Goal: Task Accomplishment & Management: Use online tool/utility

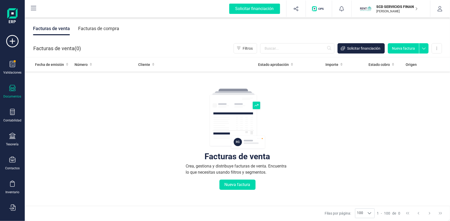
click at [393, 8] on p "SCD SERVICIOS FINANCIEROS SL" at bounding box center [396, 6] width 41 height 5
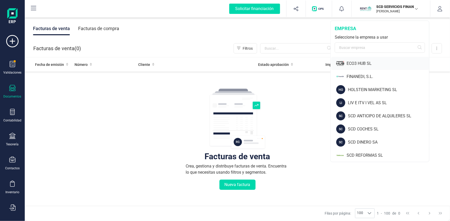
click at [362, 63] on div "ECO3 HUB SL" at bounding box center [387, 64] width 82 height 6
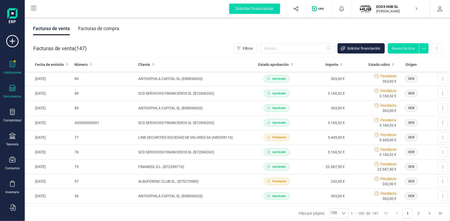
click at [13, 67] on icon at bounding box center [12, 64] width 6 height 6
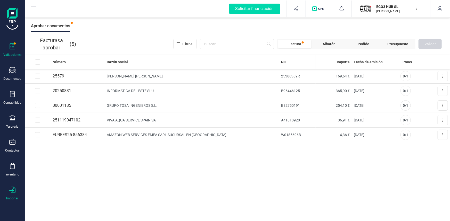
scroll to position [35, 0]
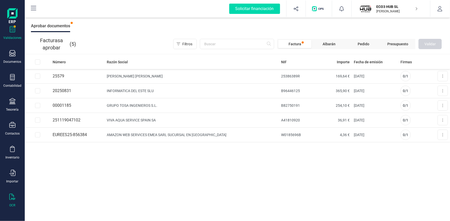
click at [13, 200] on div "OCR" at bounding box center [12, 201] width 21 height 14
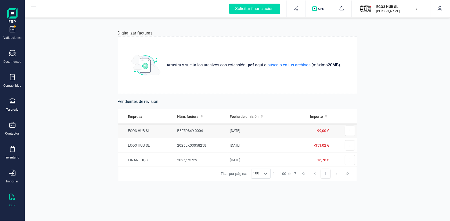
click at [136, 132] on td "ECO3 HUB SL" at bounding box center [146, 131] width 57 height 15
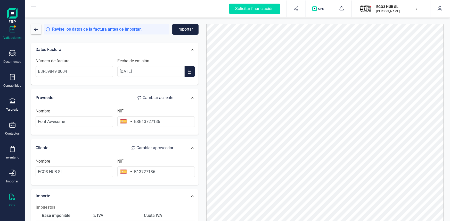
click at [10, 31] on icon at bounding box center [12, 29] width 6 height 6
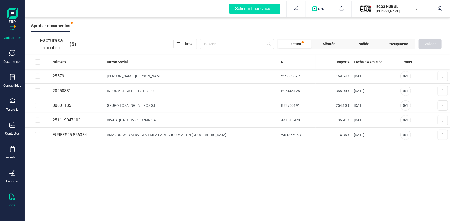
click at [15, 199] on div at bounding box center [12, 197] width 6 height 7
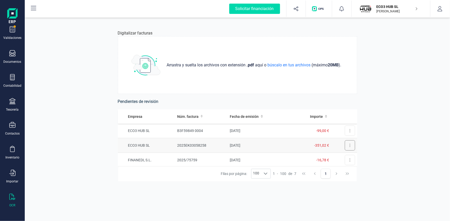
click at [348, 145] on button at bounding box center [349, 145] width 10 height 10
click at [319, 143] on span "-351,02 €" at bounding box center [321, 145] width 15 height 4
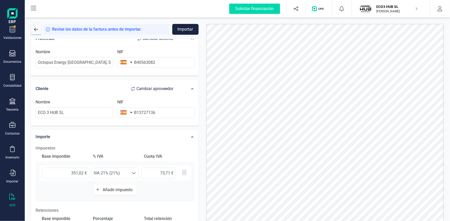
scroll to position [70, 0]
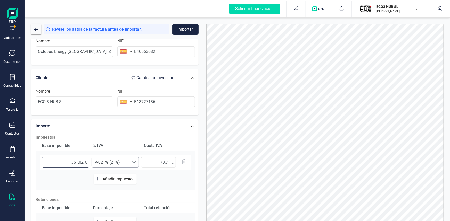
drag, startPoint x: 71, startPoint y: 160, endPoint x: 114, endPoint y: 160, distance: 42.8
click at [114, 160] on div "351,02 € Seleccione un % IVA 21% (21%) IVA 21% (21%)" at bounding box center [115, 162] width 151 height 15
type input "290,10 €"
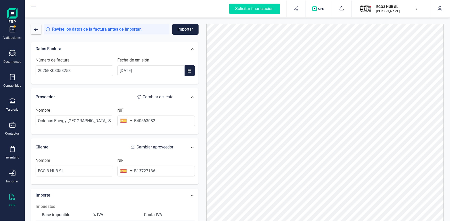
scroll to position [0, 0]
click at [187, 30] on button "Importar" at bounding box center [185, 29] width 26 height 11
click at [37, 30] on span "button" at bounding box center [36, 29] width 4 height 4
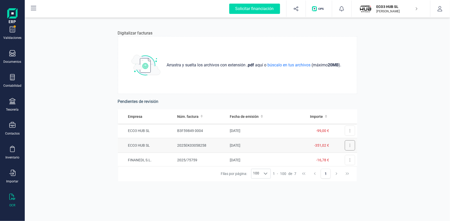
click at [346, 143] on button at bounding box center [349, 145] width 10 height 10
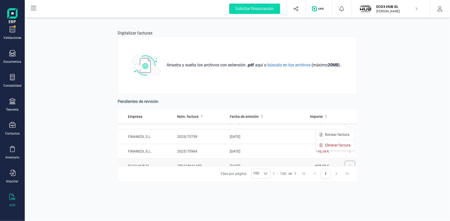
scroll to position [47, 0]
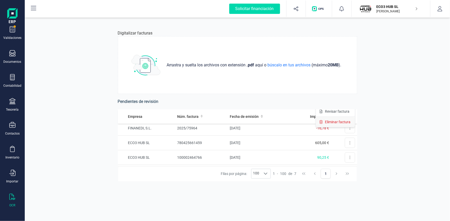
click at [331, 121] on span "Eliminar factura" at bounding box center [338, 122] width 26 height 5
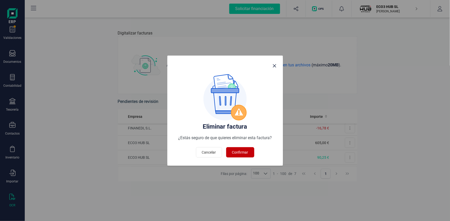
click at [247, 151] on span "Confirmar" at bounding box center [240, 152] width 16 height 5
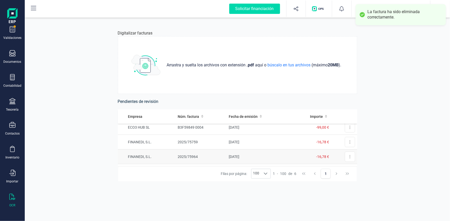
scroll to position [0, 0]
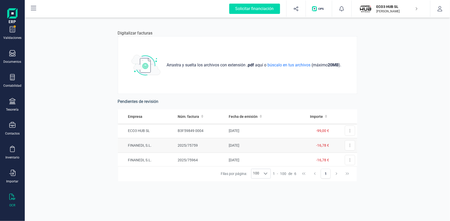
click at [146, 146] on td "FINANEDI, S.L." at bounding box center [147, 145] width 58 height 15
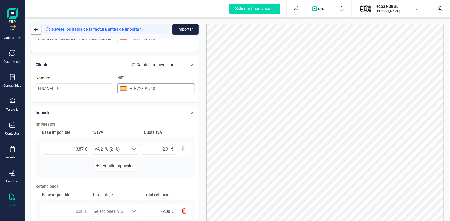
scroll to position [94, 0]
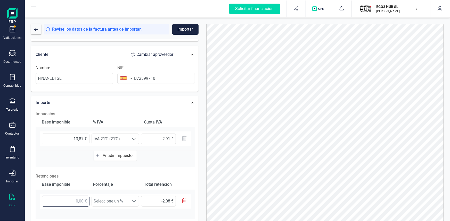
click at [84, 201] on input "text" at bounding box center [66, 201] width 48 height 11
click at [77, 201] on input "text" at bounding box center [66, 201] width 48 height 11
click at [157, 160] on div "Base imponible % IVA Cuota IVA 13,87 € Seleccione un % IVA 21% (21%) IVA 21% (2…" at bounding box center [115, 142] width 159 height 50
click at [75, 199] on input "text" at bounding box center [66, 201] width 48 height 11
type input "1,00 €"
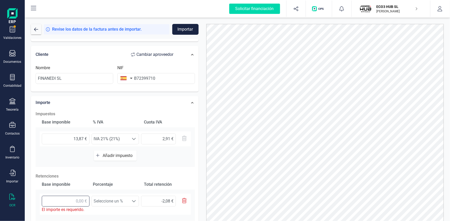
type input "0,15 €"
type input "13,00 €"
type input "1,95 €"
type input "13,80 €"
type input "2,07 €"
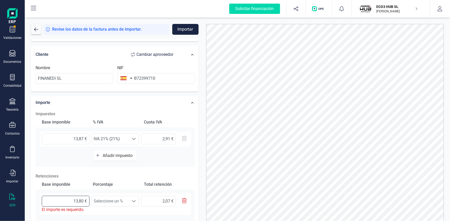
type input "13,87 €"
type input "2,08 €"
click at [123, 201] on span "Seleccione un %" at bounding box center [110, 201] width 37 height 10
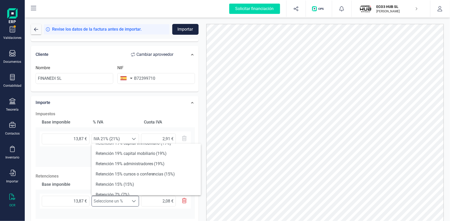
scroll to position [47, 0]
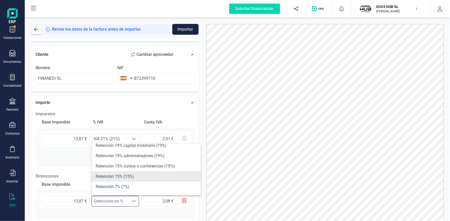
click at [125, 175] on li "Retención 15% (15%)" at bounding box center [145, 177] width 109 height 10
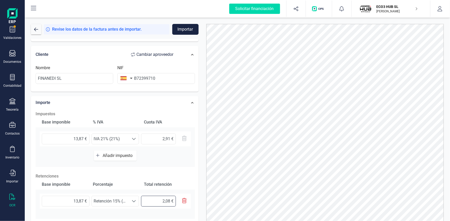
click at [155, 200] on input "2,08 €" at bounding box center [158, 201] width 35 height 11
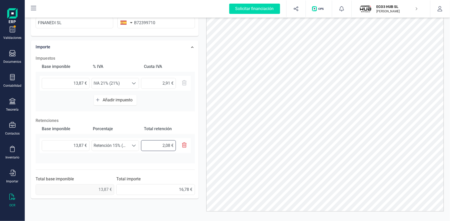
scroll to position [28, 0]
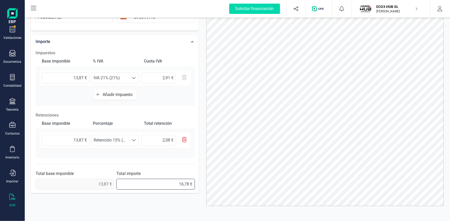
click at [142, 184] on input "16,78 €" at bounding box center [155, 184] width 79 height 11
drag, startPoint x: 158, startPoint y: 181, endPoint x: 198, endPoint y: 178, distance: 39.6
click at [31, 165] on div "Importe Impuestos Base imponible % IVA Cuota IVA 13,87 € Seleccione un % IVA 21…" at bounding box center [114, 114] width 167 height 159
type input "14,70 €"
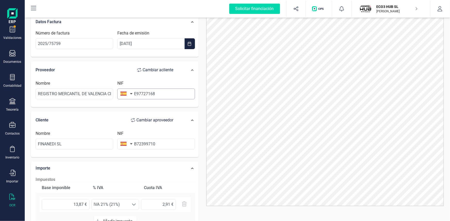
scroll to position [0, 0]
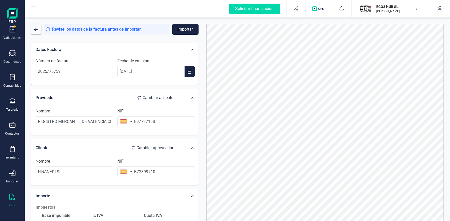
click at [184, 26] on button "Importar" at bounding box center [185, 29] width 26 height 11
click at [136, 121] on input "E97727168" at bounding box center [156, 121] width 78 height 11
click at [136, 170] on input "B72399710" at bounding box center [156, 172] width 78 height 11
click at [128, 182] on li "B72399710" at bounding box center [156, 184] width 78 height 10
type input "B72399710"
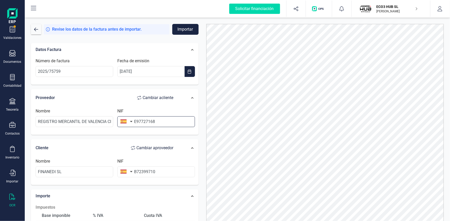
click at [135, 120] on input "E97727168" at bounding box center [156, 121] width 78 height 11
click at [130, 120] on button "button" at bounding box center [125, 121] width 16 height 10
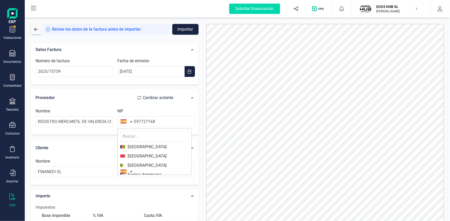
click at [126, 135] on input "text" at bounding box center [154, 136] width 69 height 11
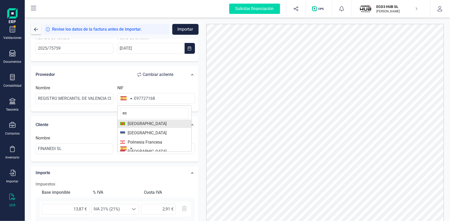
scroll to position [23, 0]
type input "es"
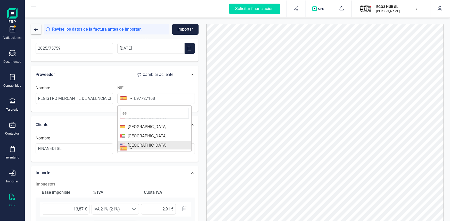
scroll to position [112, 0]
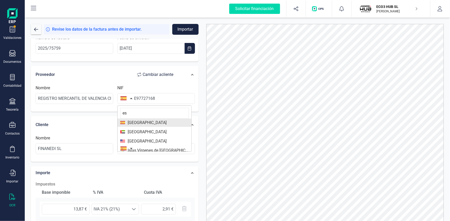
click at [134, 121] on span "España" at bounding box center [145, 123] width 41 height 6
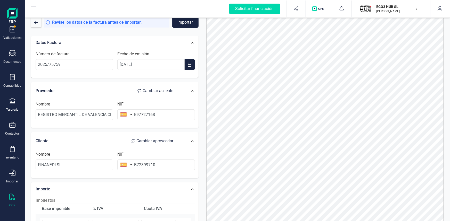
scroll to position [0, 0]
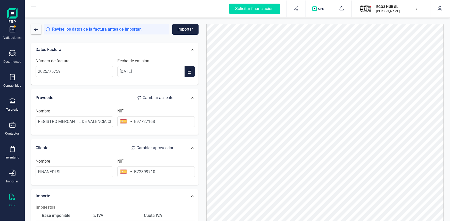
click at [184, 29] on button "Importar" at bounding box center [185, 29] width 26 height 11
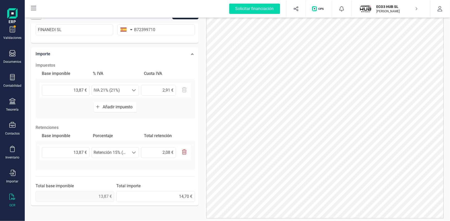
scroll to position [23, 0]
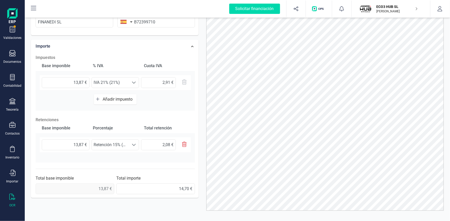
click at [121, 152] on div "13,87 € Seleccione un % Retención 15% (15%) Retención 15% (15%) 2,08 €" at bounding box center [115, 147] width 159 height 19
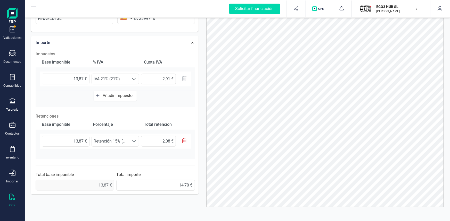
scroll to position [28, 0]
click at [134, 143] on div at bounding box center [134, 140] width 10 height 10
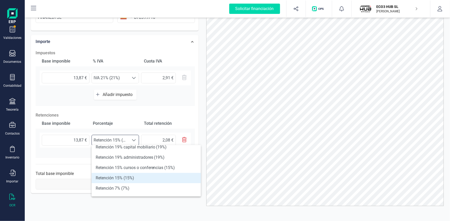
scroll to position [47, 0]
click at [129, 177] on li "Retención 15% (15%)" at bounding box center [145, 178] width 109 height 10
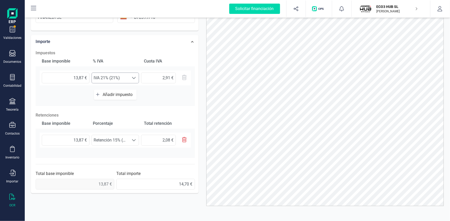
click at [132, 77] on span at bounding box center [134, 78] width 4 height 4
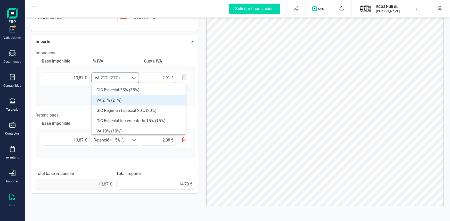
click at [118, 100] on li "IVA 21% (21%)" at bounding box center [138, 100] width 94 height 10
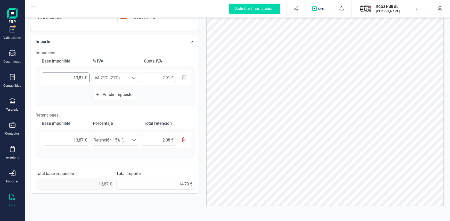
click at [78, 75] on input "13,87 €" at bounding box center [66, 78] width 48 height 11
click at [156, 73] on input "2,91 €" at bounding box center [158, 78] width 35 height 11
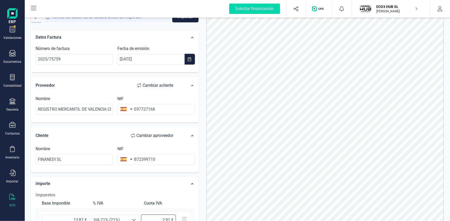
scroll to position [0, 0]
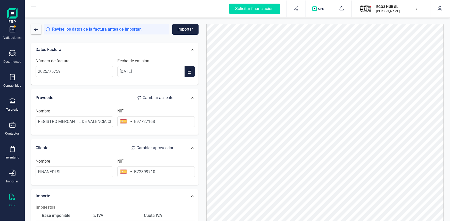
click at [186, 28] on button "Importar" at bounding box center [185, 29] width 26 height 11
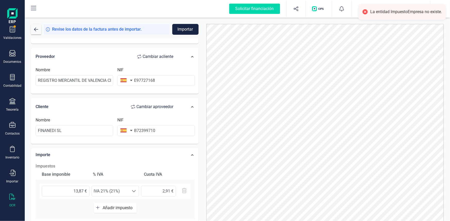
scroll to position [47, 0]
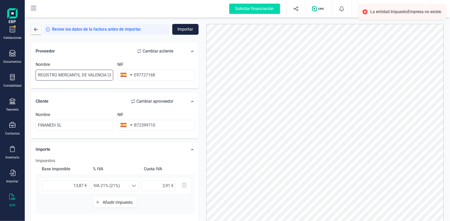
click at [106, 73] on input "REGISTRO MERCANTIL DE VALENCIA CB" at bounding box center [75, 75] width 78 height 11
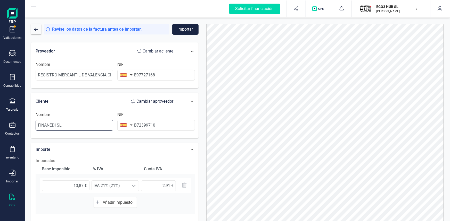
click at [64, 125] on input "FINANEDI SL" at bounding box center [75, 125] width 78 height 11
click at [81, 188] on input "13,87 €" at bounding box center [66, 186] width 48 height 11
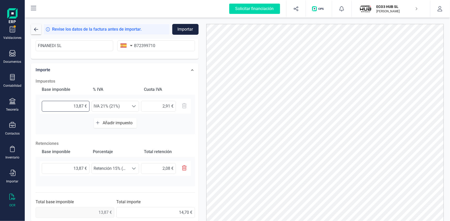
scroll to position [127, 0]
click at [77, 168] on input "13,87 €" at bounding box center [66, 168] width 48 height 11
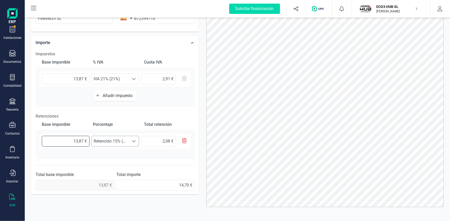
scroll to position [28, 0]
click at [103, 181] on span "13,87 €" at bounding box center [75, 184] width 79 height 11
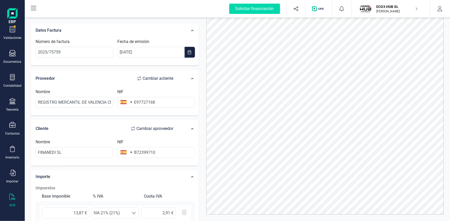
scroll to position [0, 0]
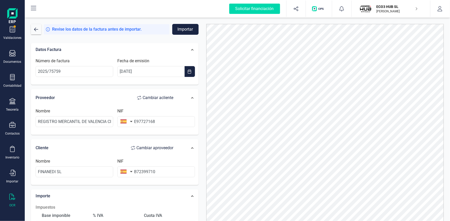
click at [187, 29] on button "Importar" at bounding box center [185, 29] width 26 height 11
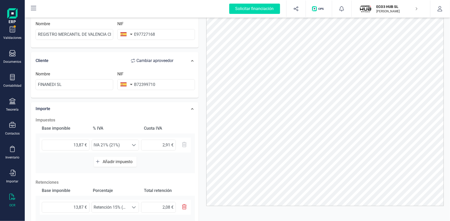
scroll to position [70, 0]
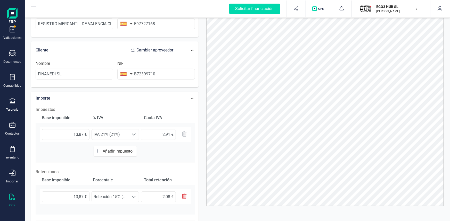
click at [114, 152] on span "Añadir impuesto" at bounding box center [119, 151] width 32 height 5
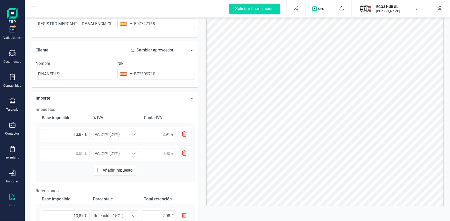
click at [185, 154] on icon "button" at bounding box center [184, 153] width 5 height 5
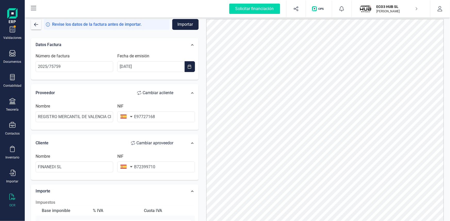
scroll to position [0, 0]
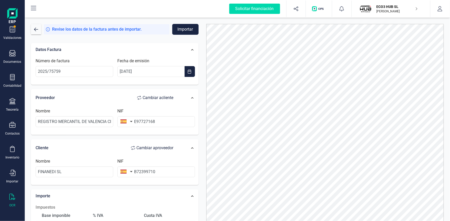
click at [193, 31] on button "Importar" at bounding box center [185, 29] width 26 height 11
click at [37, 29] on span "button" at bounding box center [36, 29] width 4 height 4
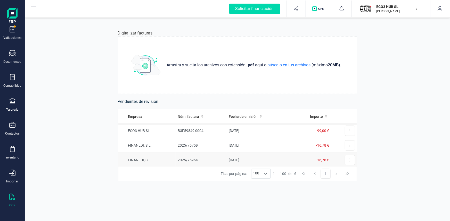
click at [142, 159] on td "FINANEDI, S.L." at bounding box center [147, 160] width 58 height 15
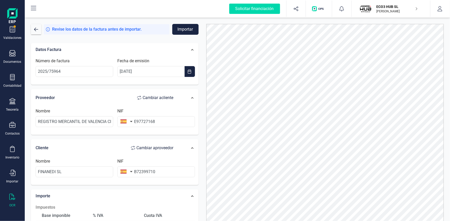
click at [126, 122] on button "button" at bounding box center [125, 121] width 16 height 10
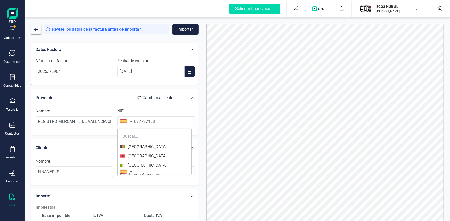
click at [123, 171] on button "button" at bounding box center [125, 172] width 16 height 10
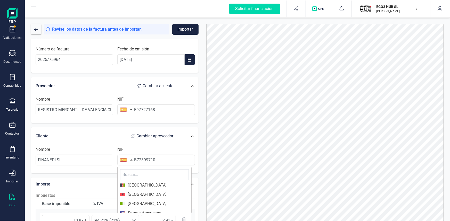
scroll to position [23, 0]
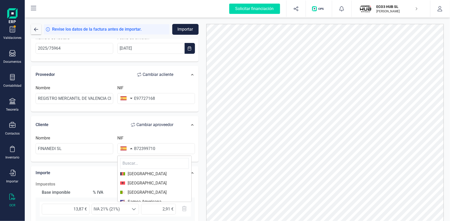
click at [126, 149] on button "button" at bounding box center [125, 148] width 16 height 10
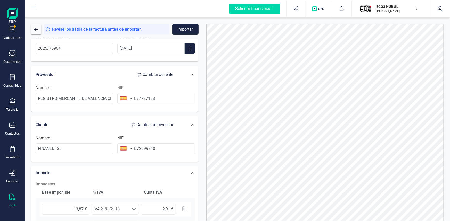
click at [126, 149] on button "button" at bounding box center [125, 148] width 16 height 10
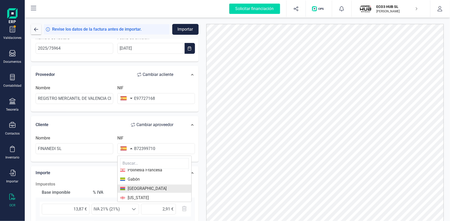
scroll to position [632, 0]
click at [132, 164] on input "text" at bounding box center [154, 163] width 69 height 11
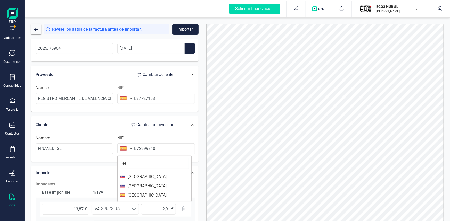
scroll to position [95, 0]
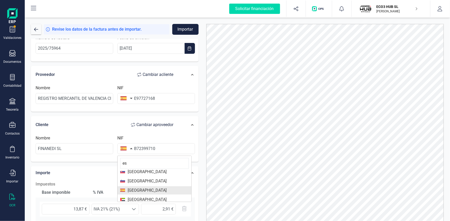
type input "es"
click at [129, 189] on span "España" at bounding box center [145, 191] width 41 height 6
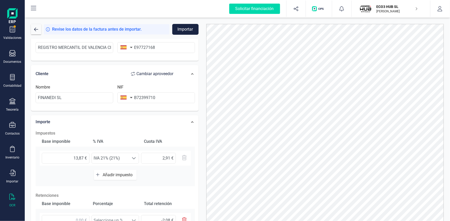
scroll to position [94, 0]
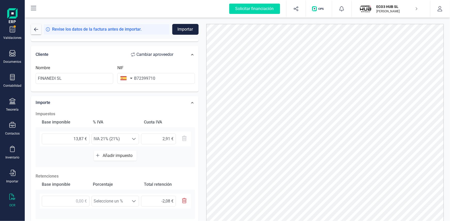
click at [160, 163] on div "Base imponible % IVA Cuota IVA 13,87 € Seleccione un % IVA 21% (21%) IVA 21% (2…" at bounding box center [115, 142] width 159 height 50
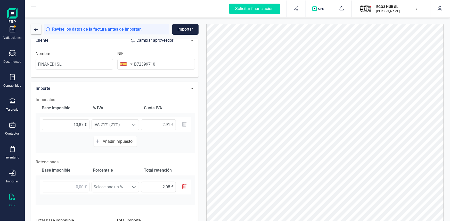
scroll to position [103, 0]
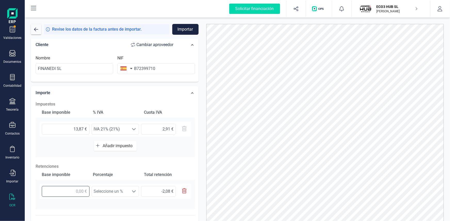
click at [83, 192] on input "text" at bounding box center [66, 191] width 48 height 11
type input "1,00 €"
type input "0,15 €"
type input "13,00 €"
type input "1,95 €"
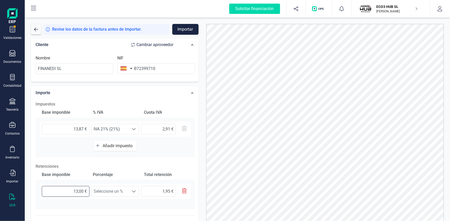
type input "13,80 €"
type input "2,07 €"
type input "13,87 €"
type input "2,08 €"
click at [74, 190] on input "13,87 €" at bounding box center [66, 191] width 48 height 11
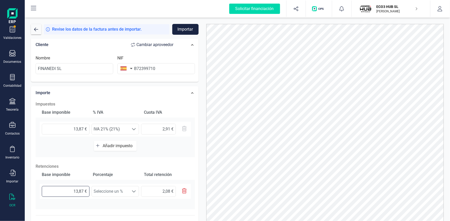
type input "-13,87 €"
type input "-2,08 €"
click at [118, 188] on span "Seleccione un %" at bounding box center [110, 192] width 37 height 10
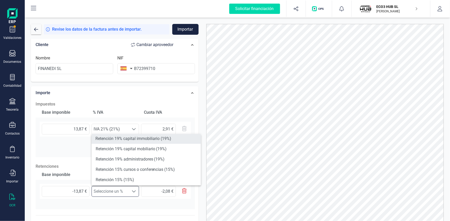
scroll to position [47, 0]
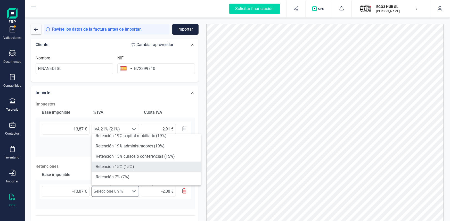
click at [115, 168] on li "Retención 15% (15%)" at bounding box center [145, 167] width 109 height 10
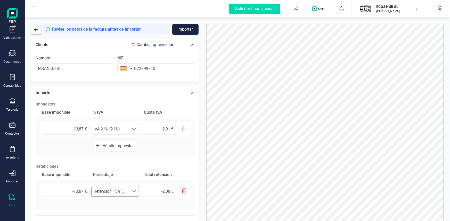
scroll to position [127, 0]
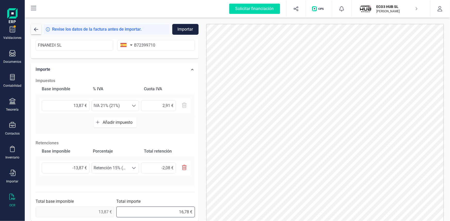
click at [171, 214] on input "16,78 €" at bounding box center [155, 212] width 79 height 11
drag, startPoint x: 173, startPoint y: 211, endPoint x: 200, endPoint y: 208, distance: 26.4
click at [29, 167] on div "Datos Factura Número de factura 2025/75964 Fecha de emisión 15/09/2025 Proveedo…" at bounding box center [114, 68] width 175 height 312
type input "14,70 €"
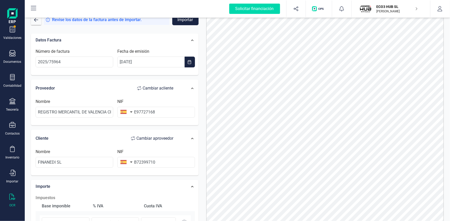
scroll to position [0, 0]
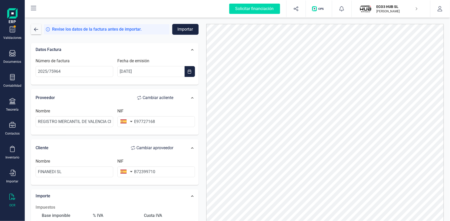
click at [182, 28] on button "Importar" at bounding box center [185, 29] width 26 height 11
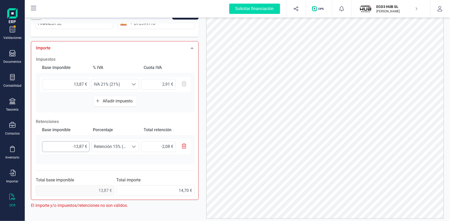
scroll to position [23, 0]
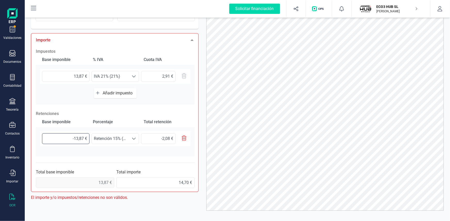
click at [72, 137] on input "-13,87 €" at bounding box center [65, 138] width 47 height 11
type input "13,87 €"
type input "2,08 €"
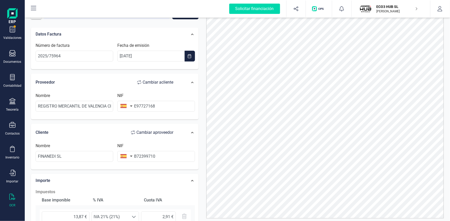
scroll to position [0, 0]
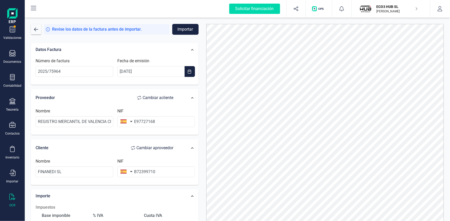
click at [191, 27] on button "Importar" at bounding box center [185, 29] width 26 height 11
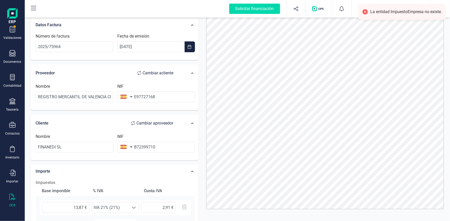
scroll to position [28, 0]
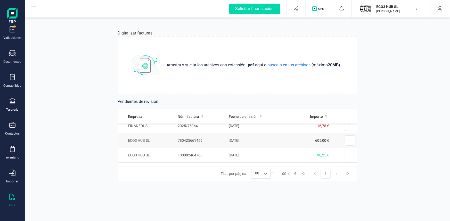
scroll to position [23, 0]
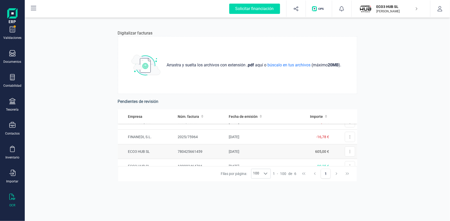
click at [136, 150] on td "ECO3 HUB SL" at bounding box center [147, 152] width 58 height 15
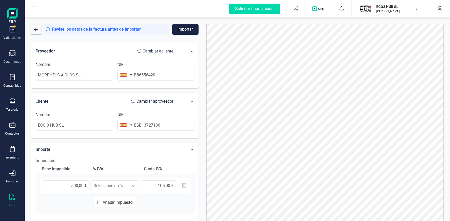
scroll to position [70, 0]
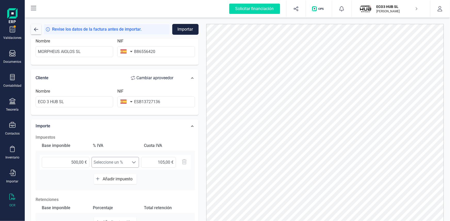
click at [134, 162] on span at bounding box center [134, 162] width 4 height 4
click at [139, 100] on input "ESB13727136" at bounding box center [156, 102] width 78 height 11
type input "B13727136"
click at [131, 130] on div "Importe" at bounding box center [107, 126] width 148 height 11
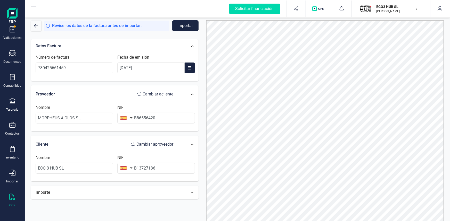
scroll to position [7, 0]
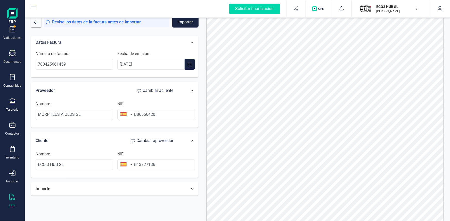
click at [192, 188] on icon at bounding box center [192, 189] width 3 height 3
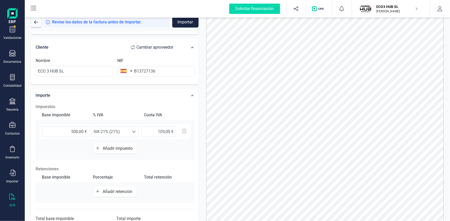
scroll to position [118, 0]
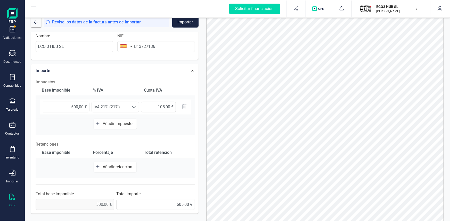
click at [185, 20] on button "Importar" at bounding box center [185, 22] width 26 height 11
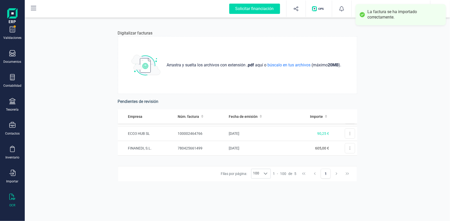
scroll to position [47, 0]
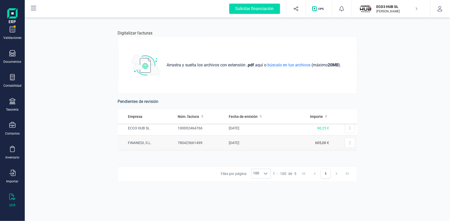
click at [136, 141] on td "FINANEDI, S.L." at bounding box center [147, 143] width 58 height 15
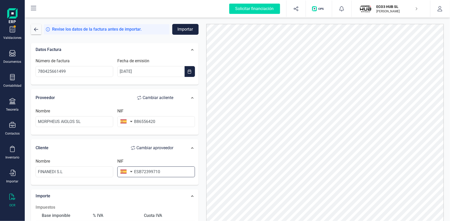
click at [138, 170] on input "ESB72399710" at bounding box center [156, 172] width 78 height 11
type input "B72399710"
click at [134, 183] on li "B72399710" at bounding box center [156, 184] width 78 height 10
type input "FINANEDI SL"
click at [186, 29] on button "Importar" at bounding box center [185, 29] width 26 height 11
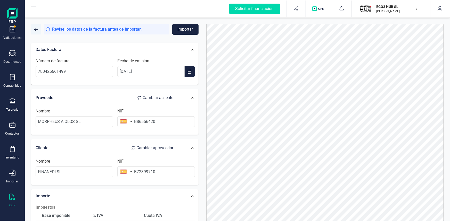
click at [36, 30] on span "button" at bounding box center [36, 29] width 4 height 4
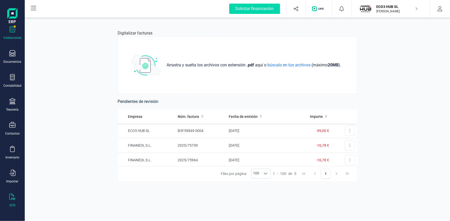
click at [12, 29] on icon at bounding box center [12, 29] width 6 height 6
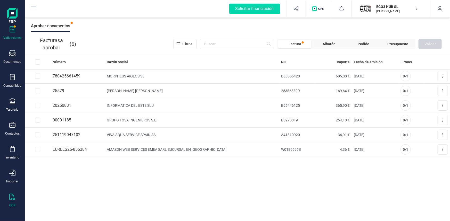
click at [13, 200] on div at bounding box center [12, 197] width 6 height 7
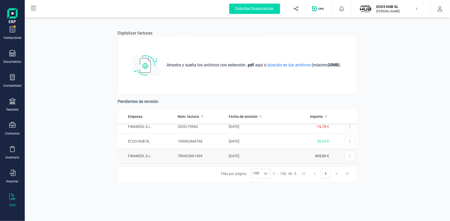
scroll to position [23, 0]
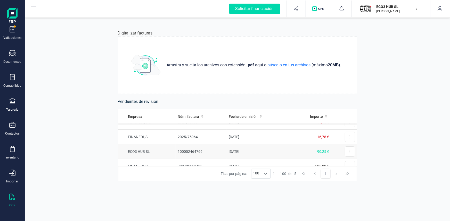
click at [138, 151] on td "ECO3 HUB SL" at bounding box center [147, 152] width 58 height 15
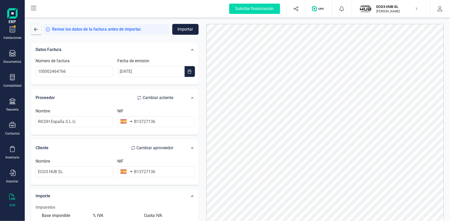
click at [177, 26] on button "Importar" at bounding box center [185, 29] width 26 height 11
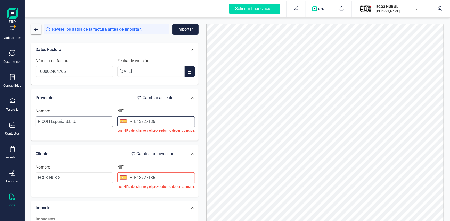
drag, startPoint x: 159, startPoint y: 121, endPoint x: 107, endPoint y: 122, distance: 52.6
click at [107, 122] on div "Nombre RICOH España S.L.U. NIF B13727136 Los NIFs del cliente y el proveedor no…" at bounding box center [114, 122] width 163 height 29
type input "b"
click at [143, 120] on input "B820080177" at bounding box center [156, 121] width 78 height 11
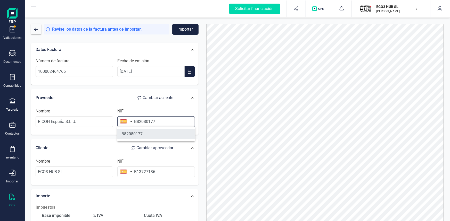
type input "B82080177"
click at [158, 136] on li "B82080177" at bounding box center [156, 134] width 78 height 10
type input "RICOH ESPAÑA SLU"
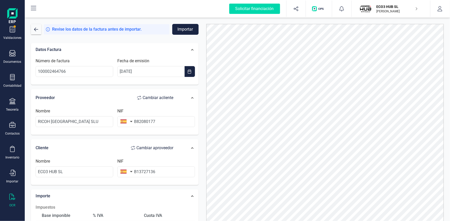
click at [182, 29] on button "Importar" at bounding box center [185, 29] width 26 height 11
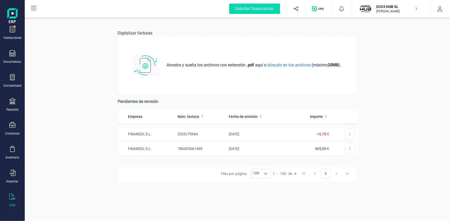
scroll to position [25, 0]
click at [12, 33] on div "Validaciones" at bounding box center [12, 33] width 21 height 14
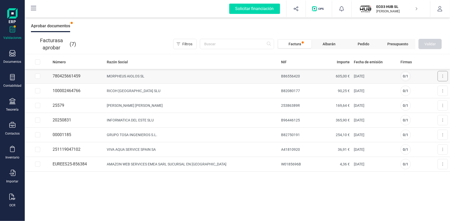
click at [442, 77] on icon at bounding box center [442, 76] width 1 height 4
click at [431, 88] on span "Aprobar factura" at bounding box center [430, 88] width 26 height 5
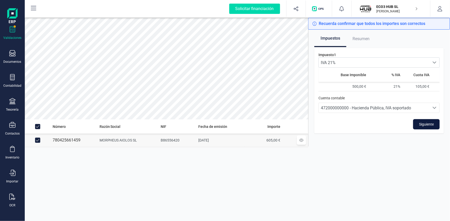
click at [419, 124] on span "Siguiente" at bounding box center [426, 124] width 15 height 5
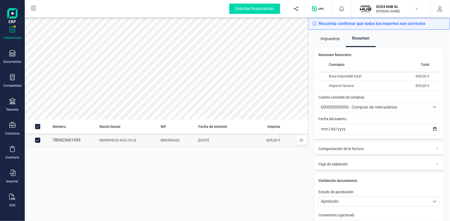
click at [334, 107] on span "600000000000 - Compras de mercaderías" at bounding box center [358, 107] width 76 height 5
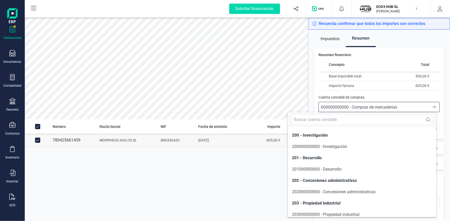
scroll to position [2462, 0]
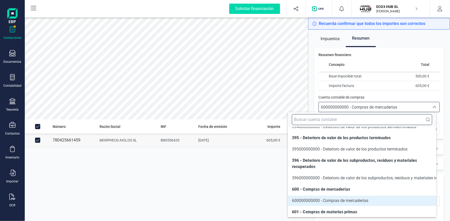
click at [338, 120] on input "text" at bounding box center [362, 119] width 140 height 11
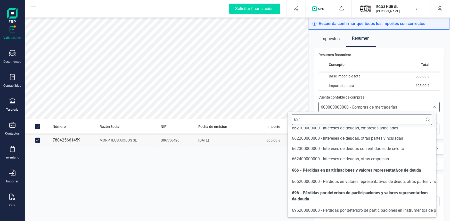
scroll to position [0, 0]
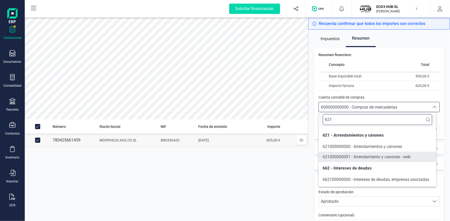
type input "621"
click at [357, 159] on span "621000000001 - Arrendamiento y canones - web" at bounding box center [367, 157] width 88 height 6
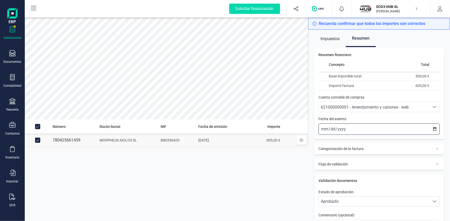
click at [323, 128] on input "2025-10-14" at bounding box center [378, 129] width 121 height 11
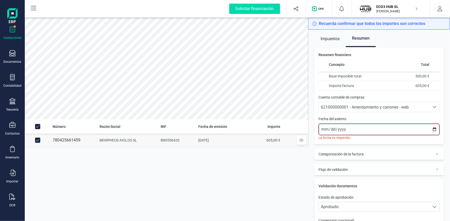
type input "2025-10-07"
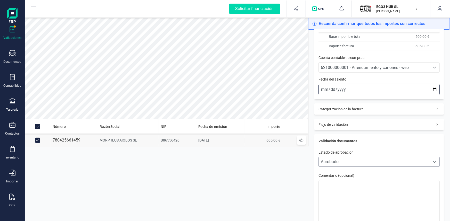
scroll to position [70, 0]
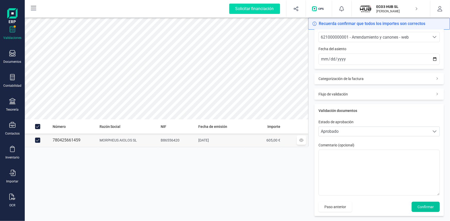
click at [424, 209] on span "Confirmar" at bounding box center [425, 207] width 16 height 5
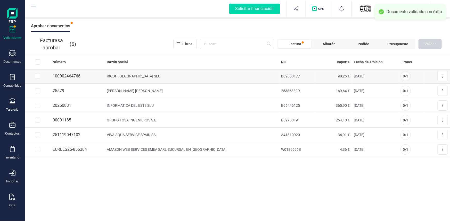
click at [136, 76] on td "RICOH ESPAÑA SLU" at bounding box center [192, 76] width 174 height 15
click at [442, 77] on icon at bounding box center [442, 76] width 1 height 4
click at [433, 88] on span "Aprobar factura" at bounding box center [430, 88] width 26 height 5
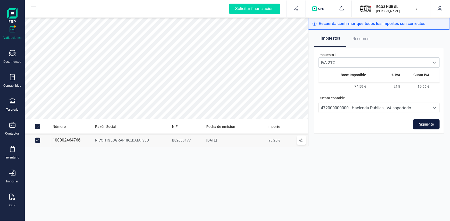
click at [420, 125] on span "Siguiente" at bounding box center [426, 124] width 15 height 5
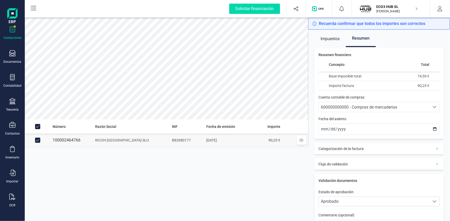
click at [351, 105] on span "600000000000 - Compras de mercaderías" at bounding box center [358, 107] width 76 height 5
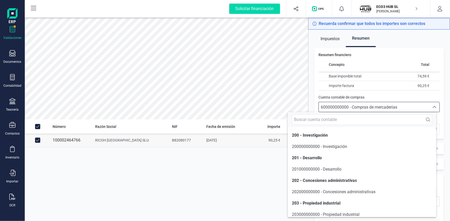
scroll to position [2462, 0]
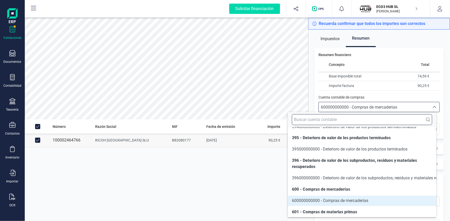
click at [364, 117] on input "text" at bounding box center [362, 119] width 140 height 11
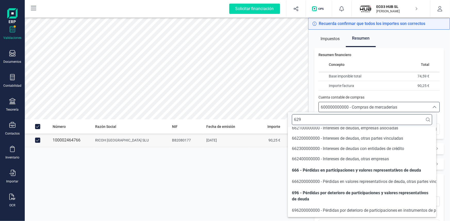
scroll to position [0, 0]
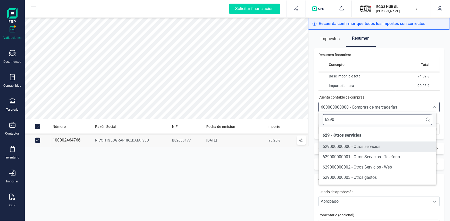
type input "6290"
click at [352, 146] on span "629000000000 - Otros servicios" at bounding box center [352, 146] width 58 height 5
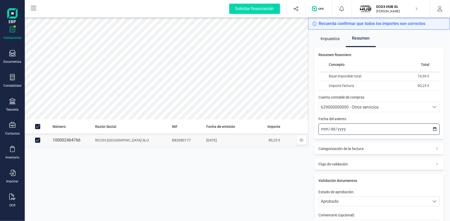
click at [322, 127] on input "2025-10-14" at bounding box center [378, 129] width 121 height 11
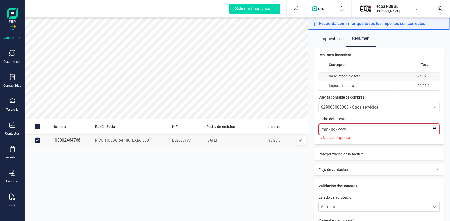
type input "2025-10-07"
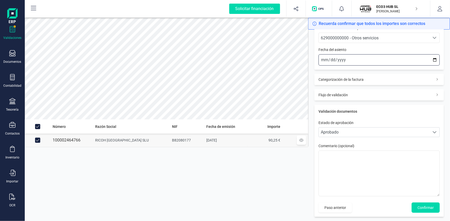
scroll to position [71, 0]
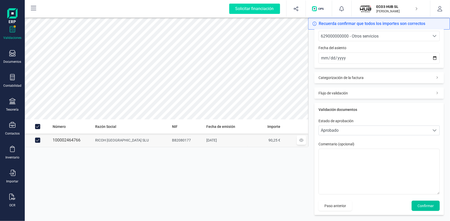
click at [421, 206] on span "Confirmar" at bounding box center [425, 206] width 16 height 5
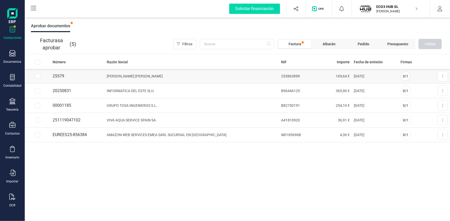
click at [158, 75] on td "JAIME SENDRA JIMENEZ - GELSEN" at bounding box center [192, 76] width 174 height 15
click at [442, 76] on button at bounding box center [442, 76] width 10 height 10
click at [421, 87] on span "Aprobar factura" at bounding box center [430, 88] width 26 height 5
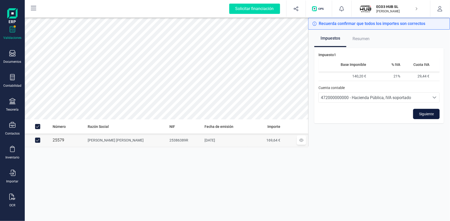
click at [426, 113] on span "Siguiente" at bounding box center [426, 114] width 15 height 5
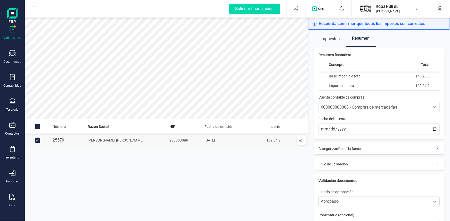
click at [336, 108] on span "600000000000 - Compras de mercaderías" at bounding box center [358, 107] width 76 height 5
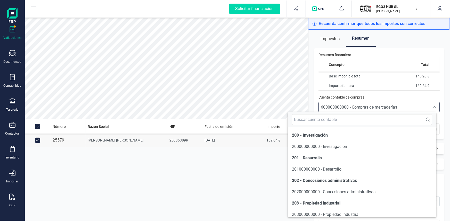
scroll to position [2462, 0]
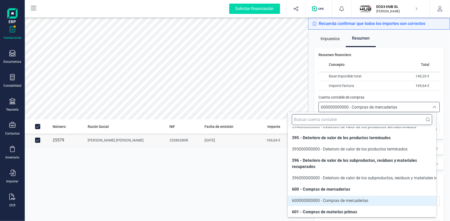
click at [353, 119] on input "text" at bounding box center [362, 119] width 140 height 11
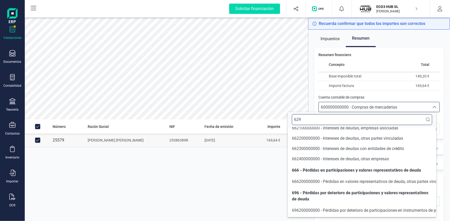
scroll to position [0, 0]
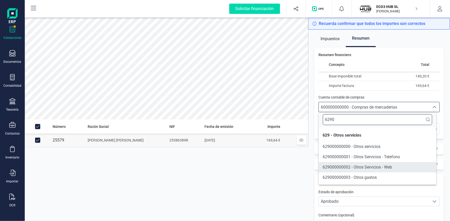
type input "6290"
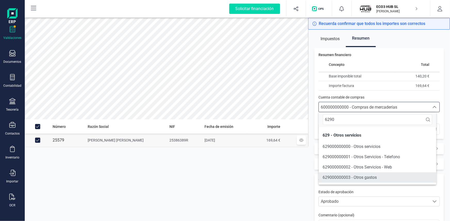
click at [350, 177] on span "629000000003 - Otros gastos" at bounding box center [350, 177] width 54 height 5
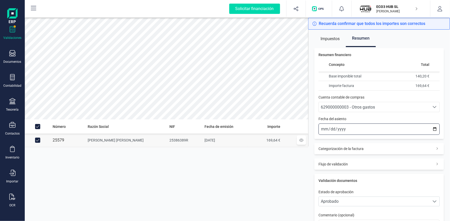
click at [322, 131] on input "2025-10-14" at bounding box center [378, 129] width 121 height 11
type input "2025-10-06"
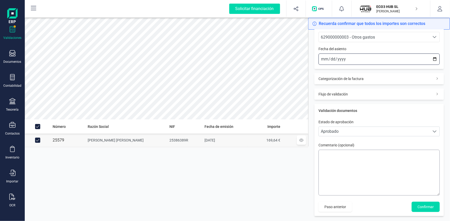
scroll to position [71, 0]
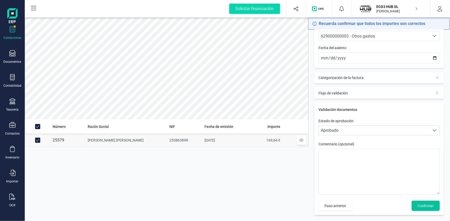
click at [427, 208] on span "Confirmar" at bounding box center [425, 206] width 16 height 5
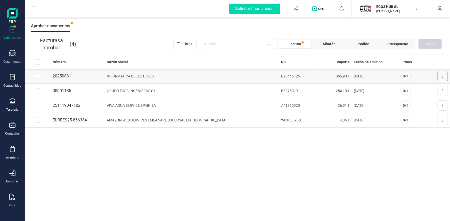
click at [445, 77] on button at bounding box center [442, 76] width 10 height 10
click at [426, 89] on span "Aprobar factura" at bounding box center [430, 88] width 26 height 5
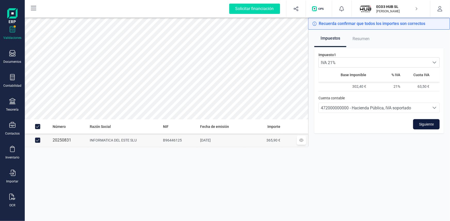
click at [422, 124] on span "Siguiente" at bounding box center [426, 124] width 15 height 5
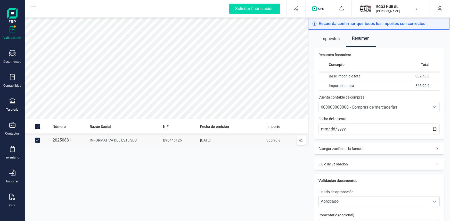
click at [346, 106] on span "600000000000 - Compras de mercaderías" at bounding box center [358, 107] width 76 height 5
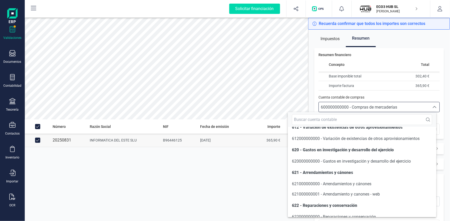
scroll to position [3035, 0]
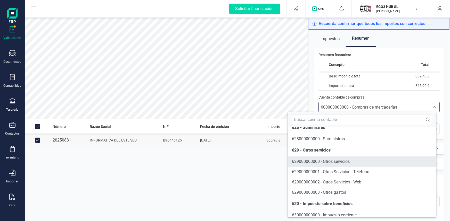
click at [335, 164] on span "629000000000 - Otros servicios" at bounding box center [321, 161] width 58 height 5
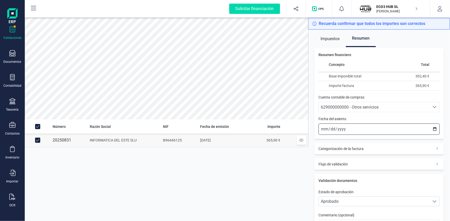
click at [323, 126] on input "2025-10-14" at bounding box center [378, 129] width 121 height 11
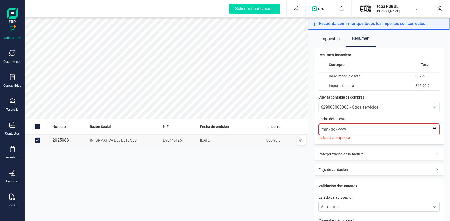
type input "2025-10-01"
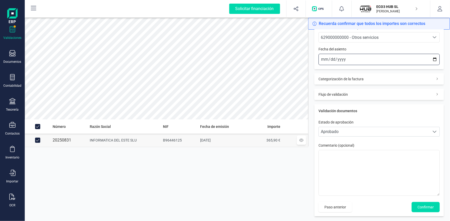
scroll to position [71, 0]
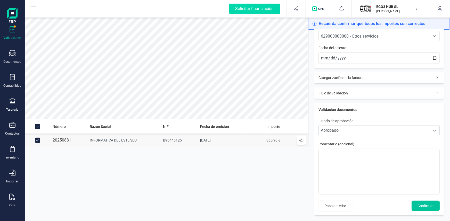
click at [417, 206] on span "Confirmar" at bounding box center [425, 206] width 16 height 5
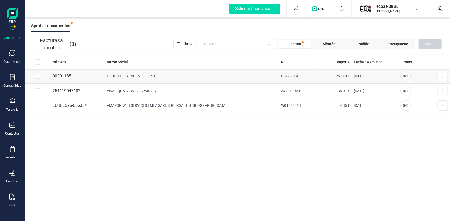
click at [142, 75] on td "GRUPO TOSA INGENIEROS S.L." at bounding box center [192, 76] width 174 height 15
click at [443, 75] on button at bounding box center [442, 76] width 10 height 10
click at [427, 88] on span "Aprobar factura" at bounding box center [430, 88] width 26 height 5
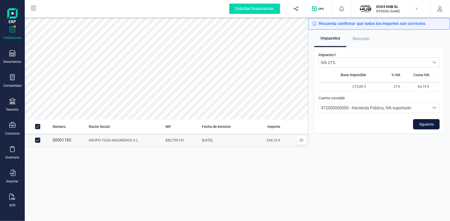
click at [425, 123] on span "Siguiente" at bounding box center [426, 124] width 15 height 5
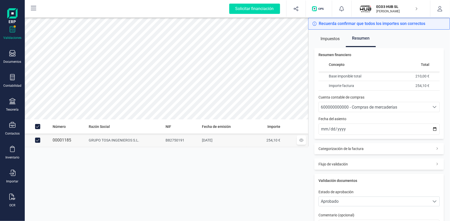
click at [342, 106] on span "600000000000 - Compras de mercaderías" at bounding box center [358, 107] width 76 height 5
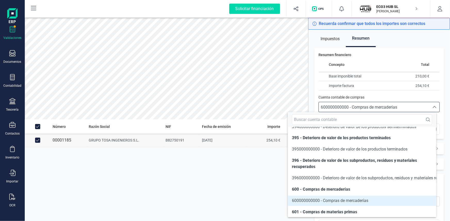
scroll to position [2790, 0]
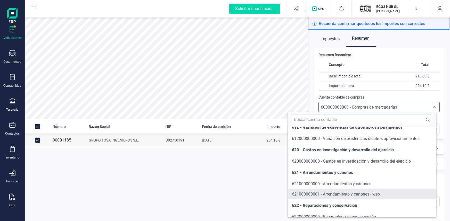
click at [325, 197] on span "621000000001 - Arrendamiento y canones - web" at bounding box center [336, 194] width 88 height 5
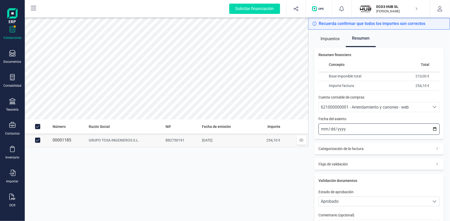
click at [321, 129] on input "2025-10-14" at bounding box center [378, 129] width 121 height 11
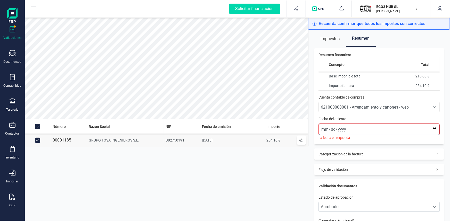
type input "2025-10-01"
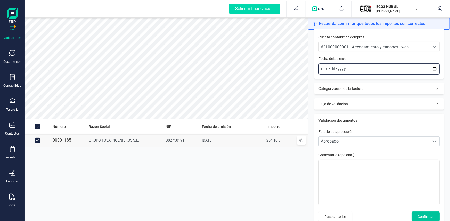
scroll to position [71, 0]
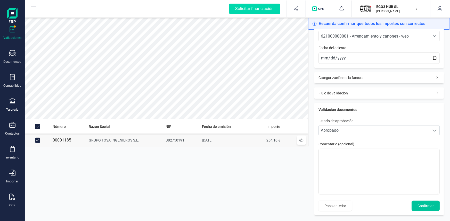
click at [427, 208] on span "Confirmar" at bounding box center [425, 206] width 16 height 5
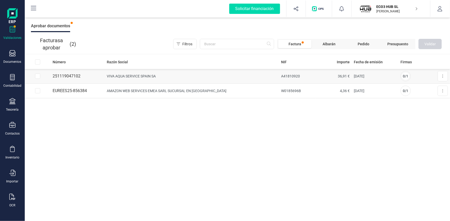
click at [145, 74] on td "VIVA AQUA SERVICE SPAIN SA" at bounding box center [192, 76] width 174 height 15
click at [444, 78] on button at bounding box center [442, 76] width 10 height 10
click at [422, 88] on span "Aprobar factura" at bounding box center [430, 88] width 26 height 5
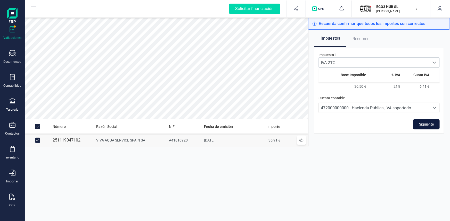
click at [425, 122] on span "Siguiente" at bounding box center [426, 124] width 15 height 5
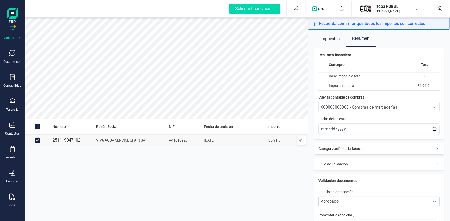
click at [340, 107] on span "600000000000 - Compras de mercaderías" at bounding box center [358, 107] width 76 height 5
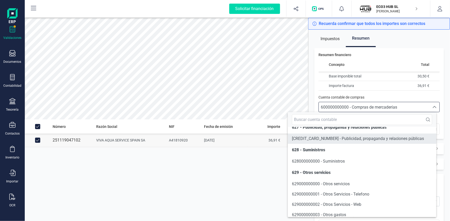
scroll to position [3007, 0]
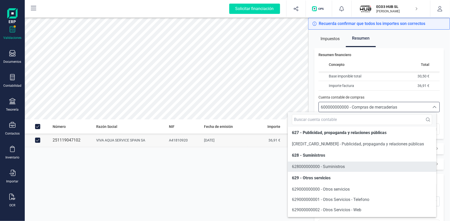
click at [323, 169] on span "628000000000 - Suministros" at bounding box center [318, 166] width 53 height 5
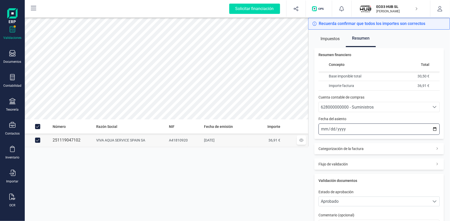
click at [325, 131] on input "2025-10-14" at bounding box center [378, 129] width 121 height 11
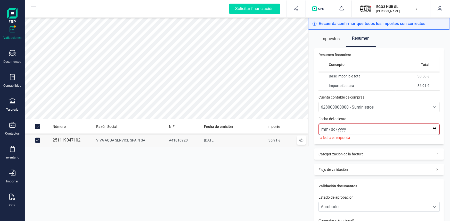
type input "2025-10-01"
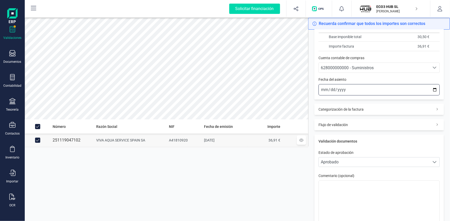
scroll to position [71, 0]
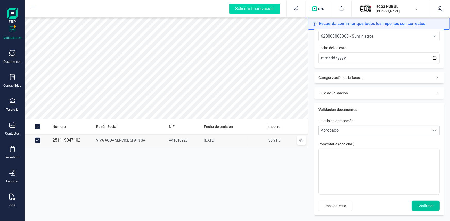
click at [423, 205] on span "Confirmar" at bounding box center [425, 206] width 16 height 5
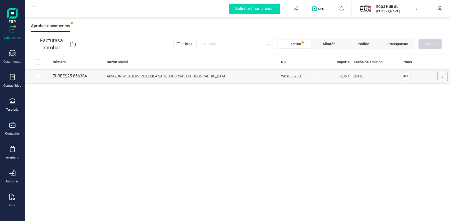
click at [437, 74] on button at bounding box center [442, 76] width 10 height 10
click at [425, 88] on span "Aprobar factura" at bounding box center [430, 88] width 26 height 5
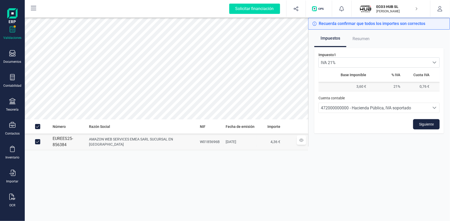
click at [355, 85] on td "3,60 €" at bounding box center [343, 87] width 50 height 10
click at [300, 140] on icon at bounding box center [301, 141] width 4 height 4
click at [422, 125] on span "Siguiente" at bounding box center [426, 124] width 15 height 5
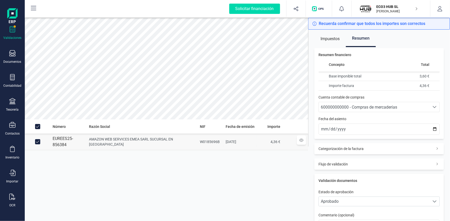
click at [330, 37] on span "Impuestos" at bounding box center [329, 39] width 19 height 10
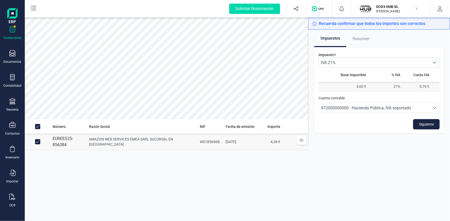
click at [358, 87] on td "3,60 €" at bounding box center [343, 87] width 50 height 10
click at [360, 37] on span "Resumen" at bounding box center [360, 39] width 17 height 10
click at [420, 123] on span "Siguiente" at bounding box center [426, 124] width 15 height 5
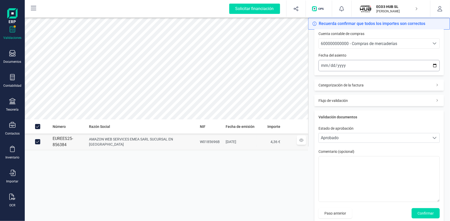
scroll to position [71, 0]
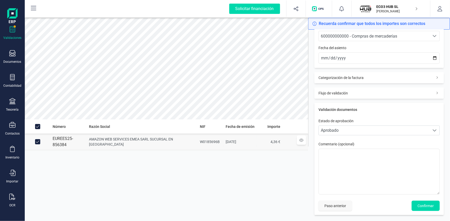
click at [334, 207] on span "Paso anterior" at bounding box center [335, 206] width 22 height 5
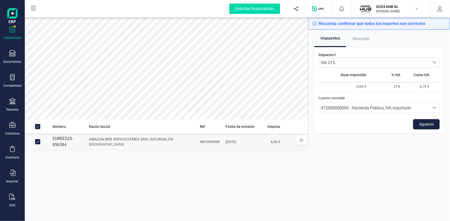
scroll to position [0, 0]
click at [38, 140] on input "Row Unselected 3ca2f0b5-80c9-46e5-9a51-fcf83fabf6ea" at bounding box center [37, 141] width 5 height 5
checkbox input "false"
click at [78, 139] on td "EUREES25-856384" at bounding box center [68, 142] width 37 height 17
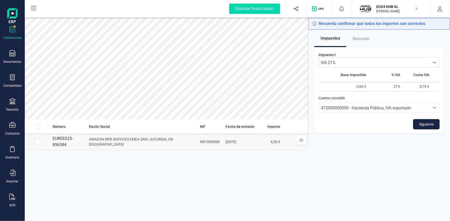
click at [302, 139] on icon at bounding box center [301, 140] width 4 height 3
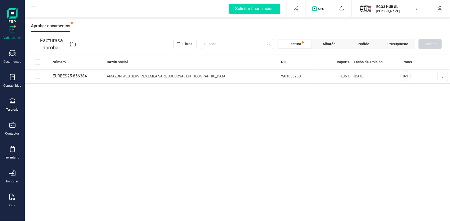
click at [299, 43] on span "Factura" at bounding box center [294, 43] width 13 height 5
click at [37, 77] on input "Row Selected 3ca2f0b5-80c9-46e5-9a51-fcf83fabf6ea" at bounding box center [37, 76] width 5 height 5
checkbox input "true"
click at [443, 77] on icon at bounding box center [442, 76] width 1 height 4
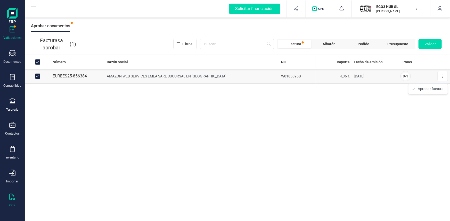
click at [10, 196] on icon at bounding box center [12, 197] width 6 height 6
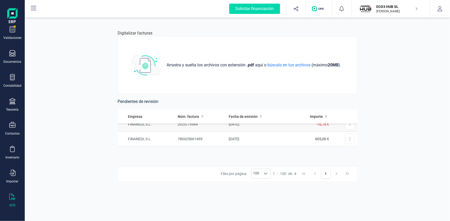
scroll to position [37, 0]
click at [129, 138] on td "FINANEDI, S.L." at bounding box center [147, 138] width 58 height 15
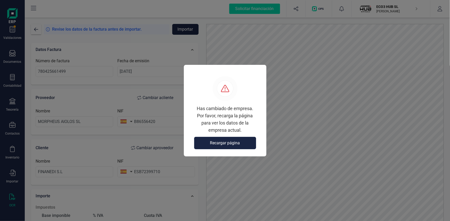
click at [235, 145] on span "Recargar página" at bounding box center [225, 143] width 30 height 6
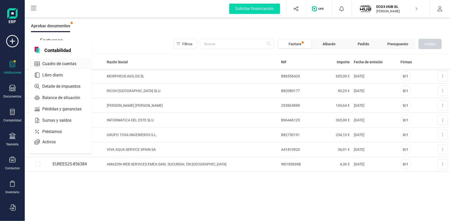
click at [46, 62] on span "Cuadro de cuentas" at bounding box center [62, 64] width 45 height 6
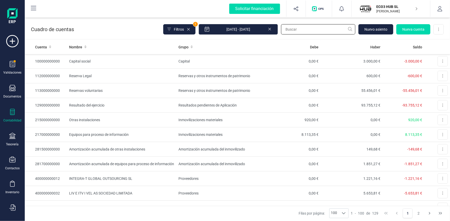
click at [295, 29] on input "text" at bounding box center [318, 29] width 74 height 10
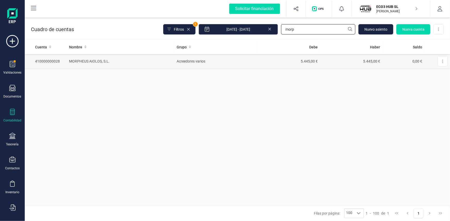
type input "morp"
click at [104, 62] on td "MORPHEUS AIOLOS, S.L." at bounding box center [120, 61] width 107 height 15
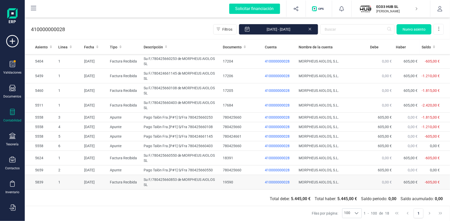
click at [162, 179] on td "Su F/780425660853 de MORPHEUS AIOLOS SL" at bounding box center [180, 182] width 79 height 15
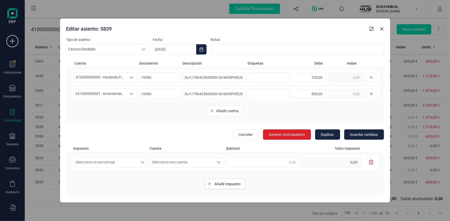
scroll to position [18, 0]
click at [379, 30] on button "Close" at bounding box center [381, 29] width 8 height 8
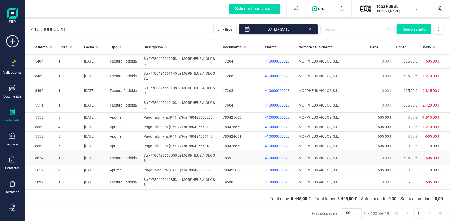
click at [157, 155] on td "Su F/780425660550 de MORPHEUS AIOLOS SL" at bounding box center [180, 158] width 79 height 15
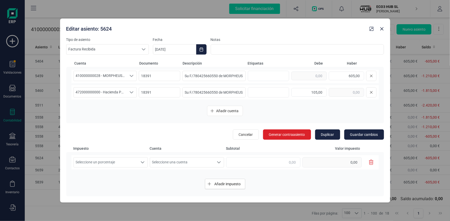
scroll to position [0, 0]
click at [383, 28] on icon "Close" at bounding box center [381, 29] width 4 height 4
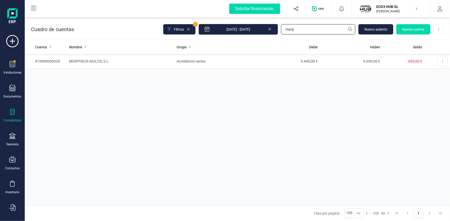
drag, startPoint x: 299, startPoint y: 30, endPoint x: 244, endPoint y: 33, distance: 55.0
click at [256, 30] on div "Filtros 1 01/01/2025 - 14/10/2025 morp Nuevo asiento Nueva cuenta Descargar Exc…" at bounding box center [303, 29] width 280 height 11
type input "ricoh"
click at [82, 59] on td "RICOH ESPAÑA SLU" at bounding box center [121, 61] width 108 height 15
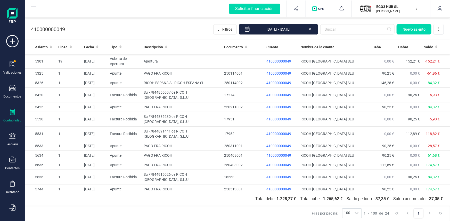
click at [155, 209] on td "Su F/844971070 de RICOH ESPAÑA, S.L.U." at bounding box center [181, 216] width 80 height 15
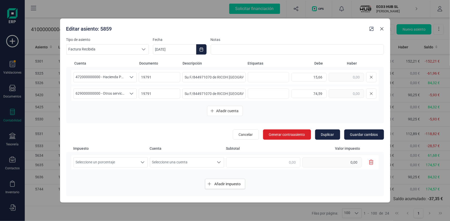
click at [380, 27] on icon "Close" at bounding box center [381, 29] width 4 height 4
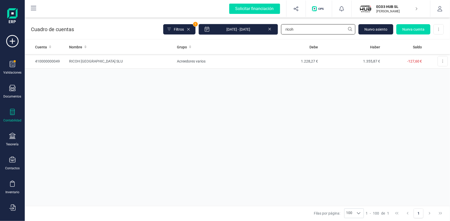
drag, startPoint x: 295, startPoint y: 31, endPoint x: 239, endPoint y: 31, distance: 56.2
click at [248, 30] on div "Filtros 1 01/01/2025 - 14/10/2025 ricoh Nuevo asiento Nueva cuenta Descargar Ex…" at bounding box center [303, 29] width 280 height 11
type input "jaime"
click at [112, 61] on td "JAIME SENDRA JIMENEZ GELSEN" at bounding box center [120, 61] width 107 height 15
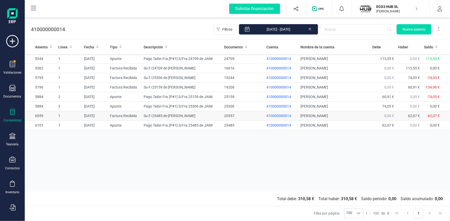
drag, startPoint x: 152, startPoint y: 133, endPoint x: 156, endPoint y: 133, distance: 3.6
click at [152, 121] on td "Su F/25485 de JAIME SENDRA JIMENEZ GELSE" at bounding box center [181, 116] width 80 height 10
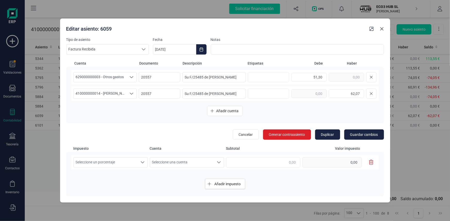
click at [383, 30] on icon "Close" at bounding box center [381, 29] width 4 height 4
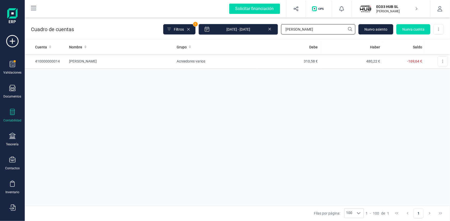
drag, startPoint x: 296, startPoint y: 30, endPoint x: 225, endPoint y: 32, distance: 71.4
click at [228, 32] on div "Filtros 1 01/01/2025 - 14/10/2025 jaime Nuevo asiento Nueva cuenta Descargar Ex…" at bounding box center [303, 29] width 280 height 11
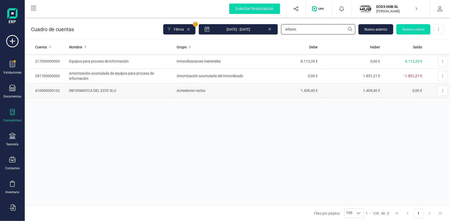
type input "inform"
click at [106, 89] on td "INFORMATICA DEL ESTE SLU" at bounding box center [120, 90] width 107 height 15
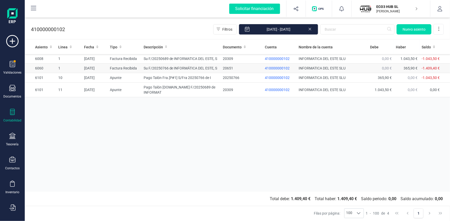
click at [165, 67] on td "Su F/20250766 de INFORMÁTICA DEL ESTE, S" at bounding box center [180, 69] width 79 height 10
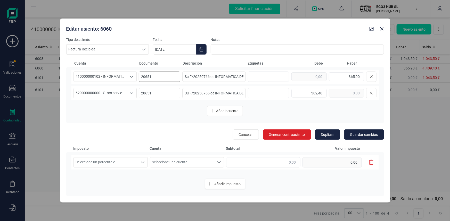
scroll to position [18, 0]
click at [381, 27] on icon "Close" at bounding box center [381, 29] width 4 height 4
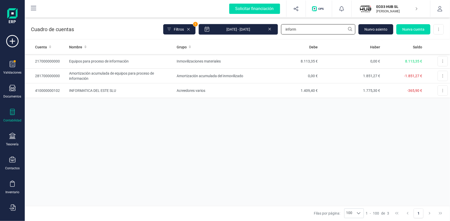
drag, startPoint x: 303, startPoint y: 29, endPoint x: 242, endPoint y: 28, distance: 60.5
click at [253, 28] on div "Filtros 1 01/01/2025 - 14/10/2025 inform Nuevo asiento Nueva cuenta Descargar E…" at bounding box center [303, 29] width 280 height 11
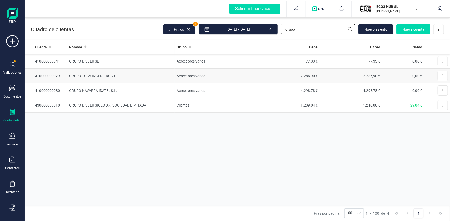
type input "grupo"
click at [97, 73] on td "GRUPO TOSA INGENIEROS, SL" at bounding box center [120, 76] width 107 height 15
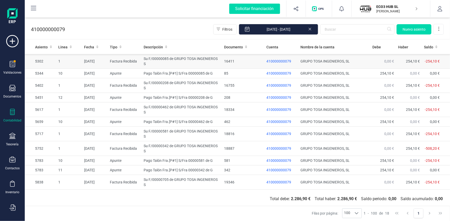
click at [152, 59] on td "Su F/00000085 de GRUPO TOSA INGENIEROS S" at bounding box center [181, 61] width 80 height 15
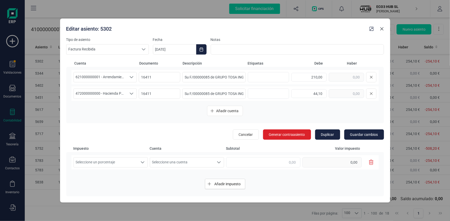
click at [384, 30] on button "Close" at bounding box center [381, 29] width 8 height 8
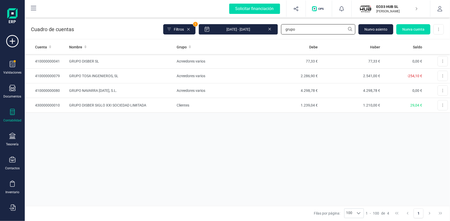
drag, startPoint x: 300, startPoint y: 28, endPoint x: 199, endPoint y: 38, distance: 100.7
click at [218, 37] on div "Cuadro de cuentas Filtros 1 01/01/2025 - 14/10/2025 grupo Nuevo asiento Nueva c…" at bounding box center [237, 28] width 425 height 21
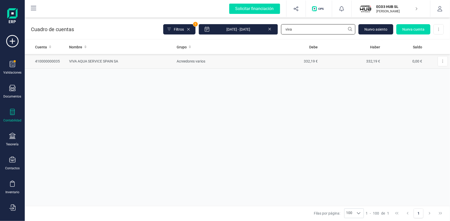
type input "viva"
click at [106, 61] on td "VIVA AQUA SERVICE SPAIN SA" at bounding box center [120, 61] width 107 height 15
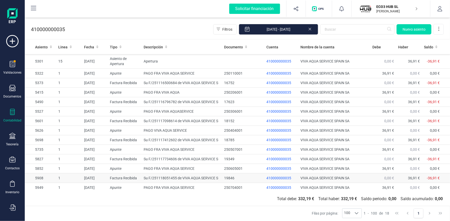
drag, startPoint x: 157, startPoint y: 177, endPoint x: 165, endPoint y: 177, distance: 8.5
click at [157, 177] on td "Su F/251118051455 de VIVA AQUA SERVICE S" at bounding box center [181, 179] width 80 height 10
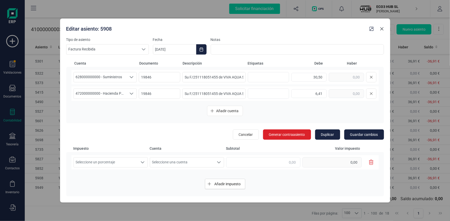
click at [380, 28] on icon "Close" at bounding box center [381, 29] width 4 height 4
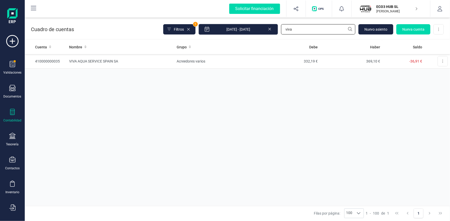
drag, startPoint x: 298, startPoint y: 28, endPoint x: 251, endPoint y: 27, distance: 46.4
click at [252, 27] on div "Filtros 1 01/01/2025 - 14/10/2025 viva Nuevo asiento Nueva cuenta Descargar Exc…" at bounding box center [303, 29] width 280 height 11
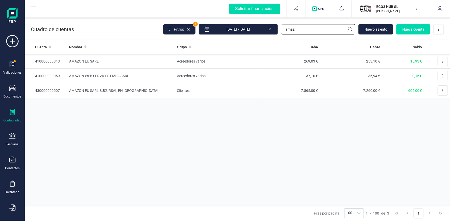
type input "amaz"
click at [110, 75] on td "AMAZON WEB SERVICES EMEA SARL" at bounding box center [121, 76] width 108 height 15
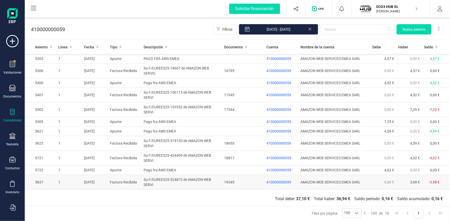
click at [173, 179] on td "Su F/EUREES25-524872 de AMAZON WEB SERVI" at bounding box center [181, 182] width 80 height 15
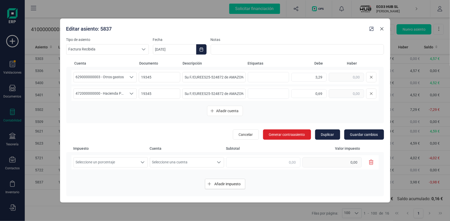
click at [379, 28] on icon "Close" at bounding box center [381, 29] width 4 height 4
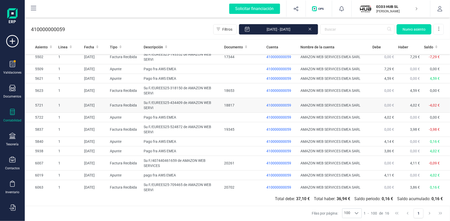
scroll to position [55, 0]
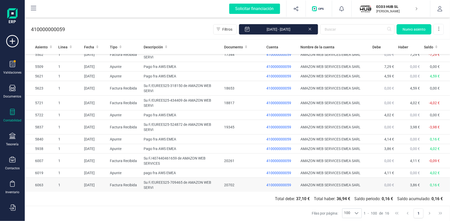
click at [175, 181] on td "Su F/EUREES25-709465 de AMAZON WEB SERVI" at bounding box center [181, 185] width 80 height 15
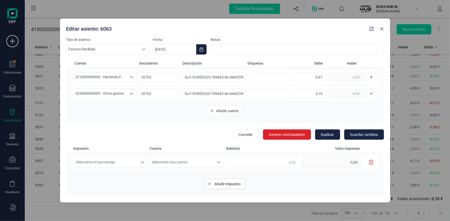
click at [383, 28] on icon "Close" at bounding box center [381, 29] width 4 height 4
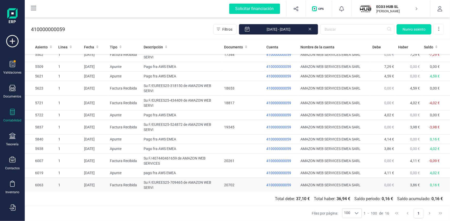
click at [228, 184] on div "20702" at bounding box center [243, 185] width 38 height 5
click at [270, 183] on span "410000000059" at bounding box center [278, 185] width 25 height 4
click at [90, 184] on td "01/09/2025" at bounding box center [95, 185] width 26 height 15
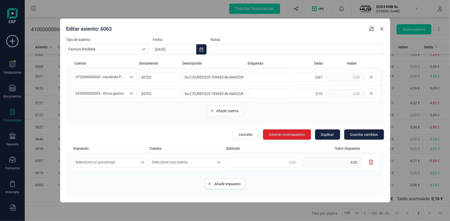
click at [383, 27] on icon "Close" at bounding box center [381, 29] width 4 height 4
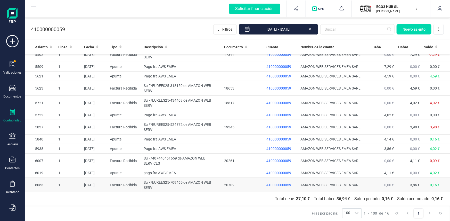
click at [185, 181] on td "Su F/EUREES25-709465 de AMAZON WEB SERVI" at bounding box center [181, 185] width 80 height 15
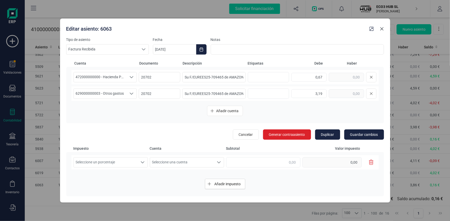
click at [381, 29] on icon "Close" at bounding box center [381, 29] width 4 height 4
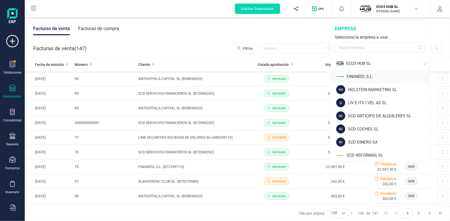
click at [364, 75] on div "FINANEDI, S.L." at bounding box center [387, 77] width 82 height 6
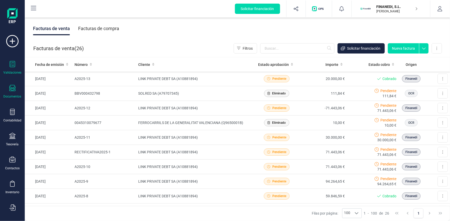
click at [15, 65] on icon at bounding box center [12, 64] width 5 height 6
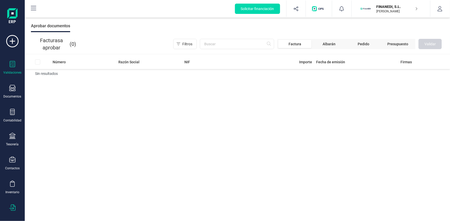
click at [13, 207] on icon at bounding box center [12, 208] width 6 height 6
click at [123, 151] on div "Número Razón Social NIF Importe Fecha de emisión Firmas Sin resultados" at bounding box center [237, 138] width 425 height 167
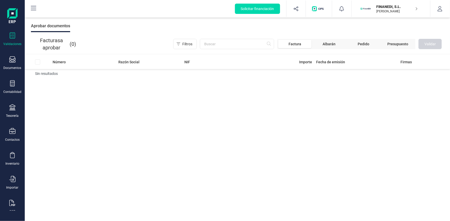
scroll to position [35, 0]
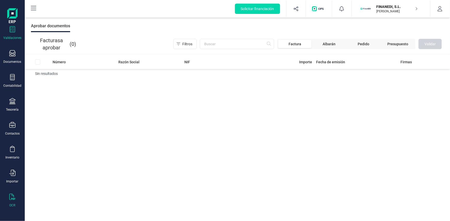
click at [13, 198] on icon at bounding box center [12, 197] width 6 height 6
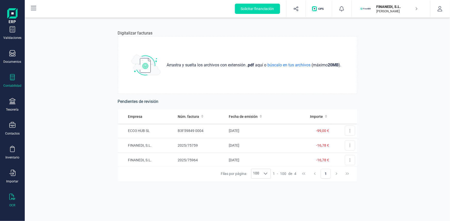
click at [13, 81] on div at bounding box center [12, 77] width 6 height 7
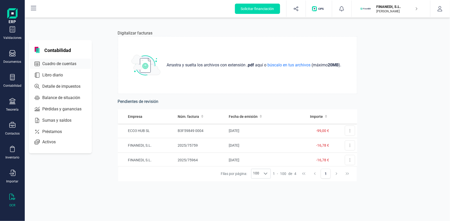
click at [54, 63] on span "Cuadro de cuentas" at bounding box center [62, 64] width 45 height 6
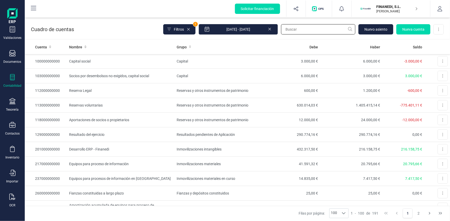
click at [295, 27] on input "text" at bounding box center [318, 29] width 74 height 10
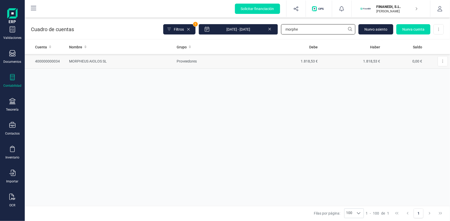
type input "morphe"
click at [98, 61] on td "MORPHEUS AIOLOS SL" at bounding box center [120, 61] width 107 height 15
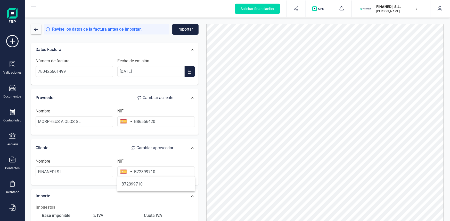
type input "B72399710"
click at [178, 155] on div "Cliente Cambiar a proveedor" at bounding box center [107, 147] width 148 height 15
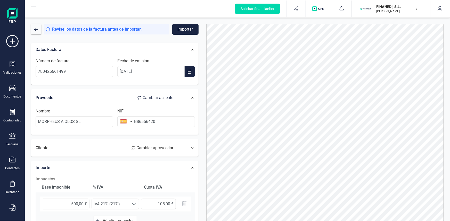
click at [153, 145] on span "Cambiar a proveedor" at bounding box center [154, 148] width 37 height 6
type input "FINANEDI S.L"
type input "B72399710"
click at [191, 146] on div at bounding box center [189, 148] width 16 height 8
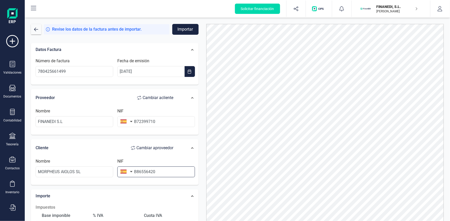
click at [158, 173] on input "B86556420" at bounding box center [156, 172] width 78 height 11
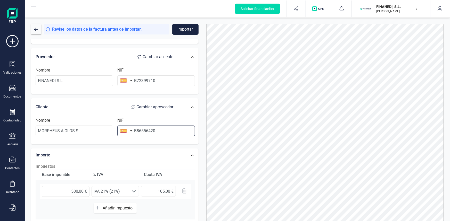
scroll to position [70, 0]
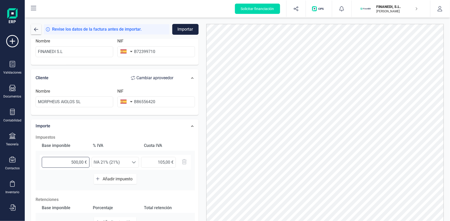
click at [70, 159] on input "500,00 €" at bounding box center [66, 162] width 48 height 11
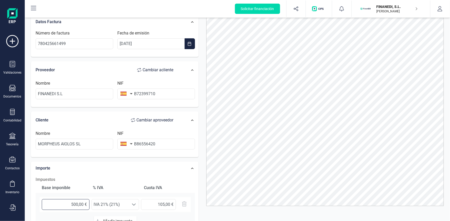
scroll to position [0, 0]
click at [75, 41] on input "780425661499" at bounding box center [75, 43] width 78 height 11
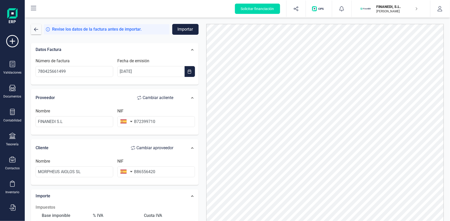
click at [184, 29] on button "Importar" at bounding box center [185, 29] width 26 height 11
drag, startPoint x: 77, startPoint y: 67, endPoint x: -10, endPoint y: 68, distance: 87.6
click at [0, 68] on html "Solicitar financiación Validaciones Documentos Documentos Presupuestos Pedidos …" at bounding box center [225, 110] width 450 height 221
click at [185, 26] on button "Importar" at bounding box center [185, 29] width 26 height 11
click at [67, 72] on input "780425661499" at bounding box center [75, 71] width 78 height 11
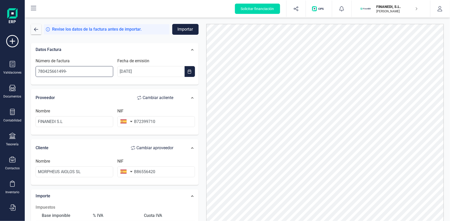
type input "780425661499-"
click at [189, 29] on button "Importar" at bounding box center [185, 29] width 26 height 11
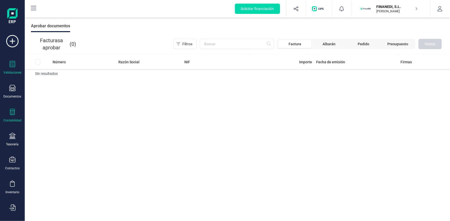
click at [11, 109] on icon at bounding box center [12, 112] width 6 height 6
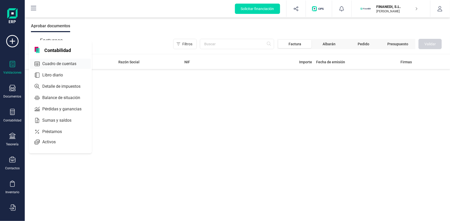
click at [60, 63] on span "Cuadro de cuentas" at bounding box center [62, 64] width 45 height 6
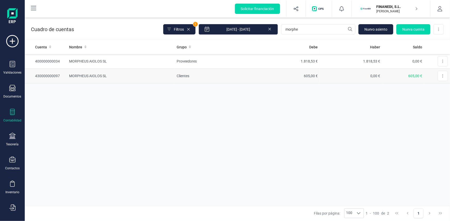
click at [89, 75] on td "MORPHEUS AIOLOS SL" at bounding box center [120, 76] width 107 height 15
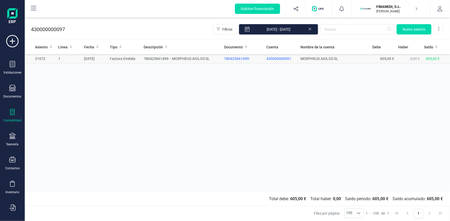
click at [98, 58] on td "07/10/2025" at bounding box center [95, 59] width 26 height 10
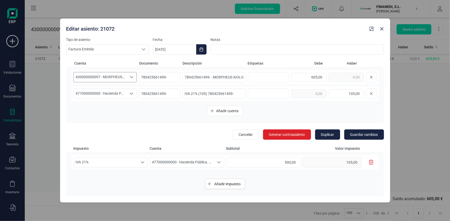
click at [130, 77] on icon "Seleccione una cuenta" at bounding box center [131, 77] width 4 height 4
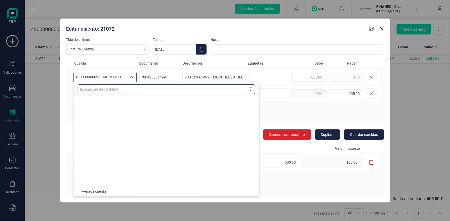
scroll to position [3031, 0]
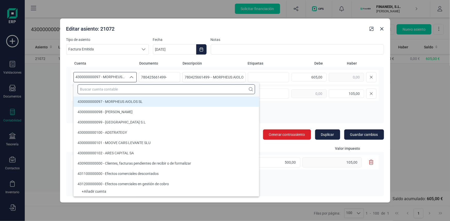
click at [130, 86] on input "text" at bounding box center [166, 89] width 177 height 10
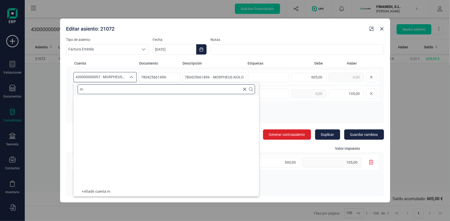
scroll to position [2, 0]
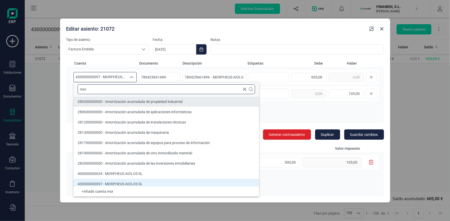
type input "mor"
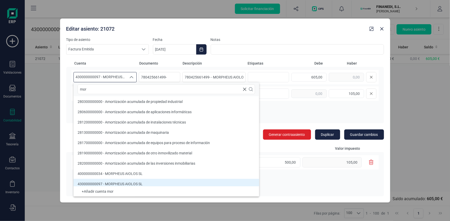
click at [290, 104] on div "430000000097 - MORPHEUS AIOLOS SL 430000000097 - MORPHEUS AIOLOS SL 78042566149…" at bounding box center [224, 95] width 317 height 56
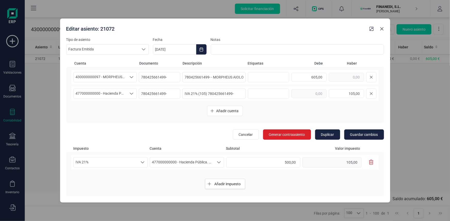
click at [381, 27] on icon "Close" at bounding box center [381, 29] width 4 height 4
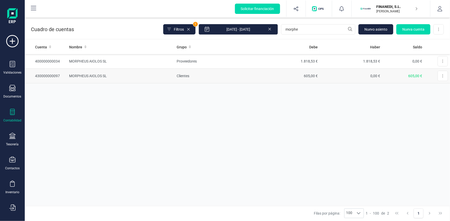
click at [51, 75] on td "430000000097" at bounding box center [46, 76] width 42 height 15
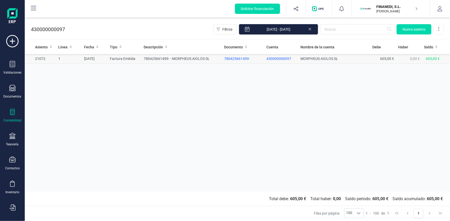
click at [90, 57] on td "07/10/2025" at bounding box center [95, 59] width 26 height 10
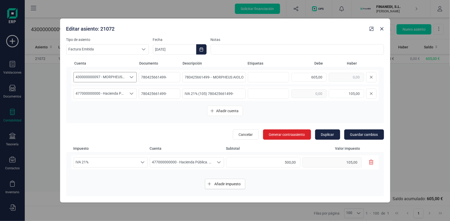
click at [95, 76] on span "430000000097 - MORPHEUS AIOLOS SL" at bounding box center [100, 77] width 53 height 10
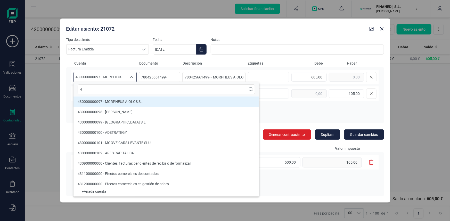
scroll to position [2, 0]
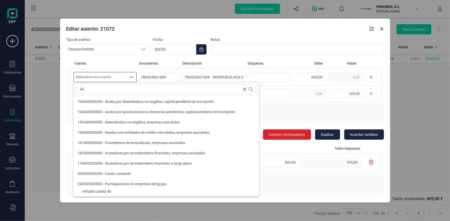
type input "4"
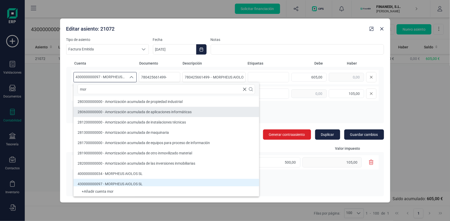
type input "mor"
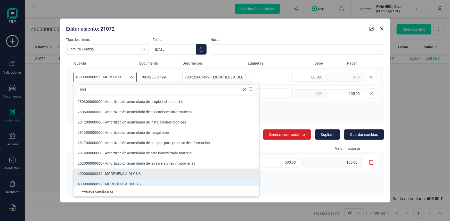
click at [103, 172] on span "400000000034 - MORPHEUS AIOLOS SL" at bounding box center [110, 174] width 65 height 4
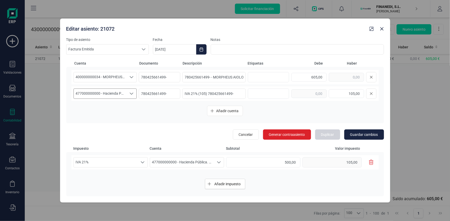
click at [90, 93] on span "477000000000 - Hacienda Pública. IVA repercutido" at bounding box center [100, 94] width 53 height 10
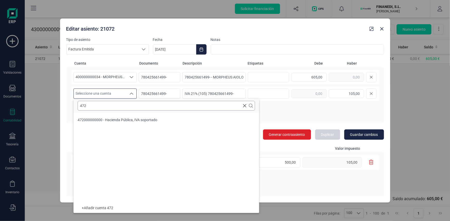
scroll to position [0, 0]
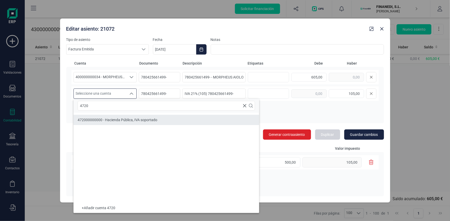
type input "4720"
click at [104, 121] on span "472000000000 - Hacienda Pública, IVA soportado" at bounding box center [118, 120] width 80 height 4
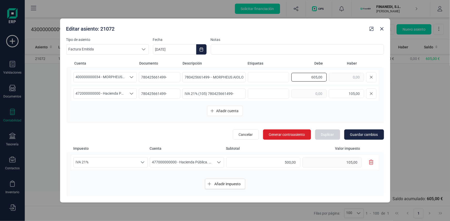
click at [309, 77] on input "605,00" at bounding box center [308, 77] width 35 height 9
click at [356, 76] on div "605,00" at bounding box center [333, 77] width 85 height 10
drag, startPoint x: 307, startPoint y: 77, endPoint x: 347, endPoint y: 78, distance: 40.7
click at [347, 78] on input "text" at bounding box center [345, 77] width 35 height 9
type input "605,00"
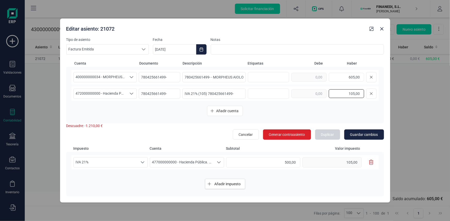
drag, startPoint x: 337, startPoint y: 93, endPoint x: 389, endPoint y: 90, distance: 51.6
click at [389, 90] on div "Tipo de asiento Factura Emitida Factura Emitida Factura Emitida Fecha 07/10/202…" at bounding box center [225, 120] width 330 height 166
click at [314, 93] on input "text" at bounding box center [308, 93] width 35 height 9
type input "105,00"
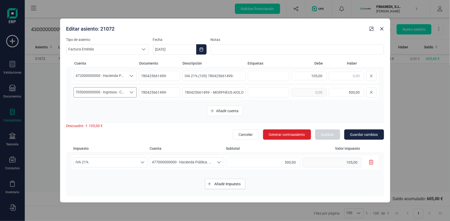
click at [131, 92] on icon "Seleccione una cuenta" at bounding box center [131, 92] width 4 height 4
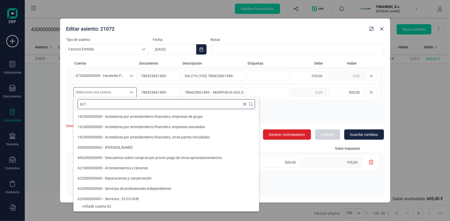
scroll to position [0, 0]
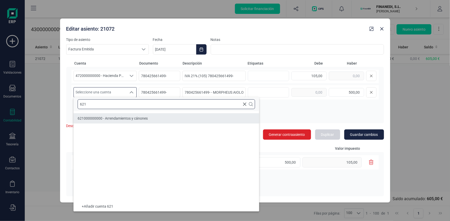
type input "621"
click at [115, 118] on span "621000000000 - Arrendamientos y cánones" at bounding box center [113, 118] width 70 height 4
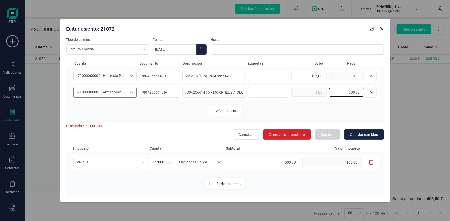
click at [342, 94] on input "500,00" at bounding box center [345, 92] width 35 height 9
type input "0,00"
drag, startPoint x: 347, startPoint y: 93, endPoint x: 379, endPoint y: 91, distance: 31.8
click at [379, 91] on div "400000000034 - MORPHEUS AIOLOS SL 400000000034 - MORPHEUS AIOLOS SL 40000000003…" at bounding box center [224, 95] width 317 height 56
click at [314, 91] on input "text" at bounding box center [308, 92] width 35 height 9
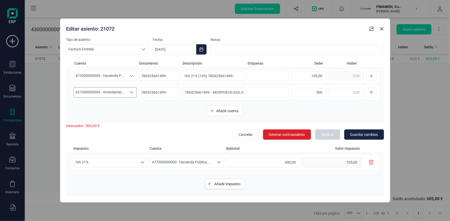
type input "500,00"
click at [350, 112] on div "Añadir cuenta" at bounding box center [224, 111] width 307 height 10
click at [373, 134] on span "Guardar cambios" at bounding box center [364, 134] width 28 height 5
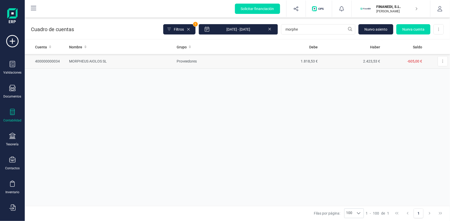
click at [92, 58] on td "MORPHEUS AIOLOS SL" at bounding box center [120, 61] width 107 height 15
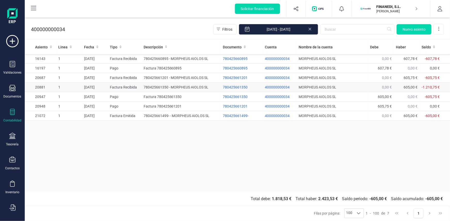
click at [183, 87] on td "780425661350 - MORPHEUS AIOLOS SL" at bounding box center [180, 88] width 79 height 10
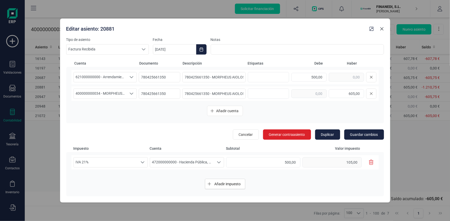
click at [382, 29] on icon "Close" at bounding box center [381, 29] width 4 height 4
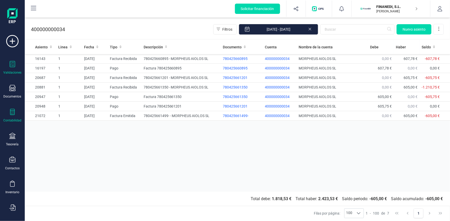
click at [10, 67] on icon at bounding box center [12, 64] width 6 height 6
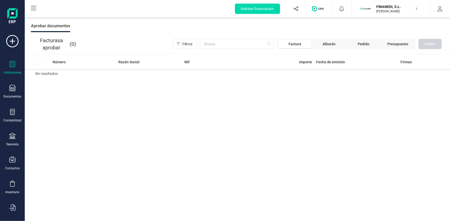
click at [386, 8] on p "FINANEDI, S.L." at bounding box center [396, 6] width 41 height 5
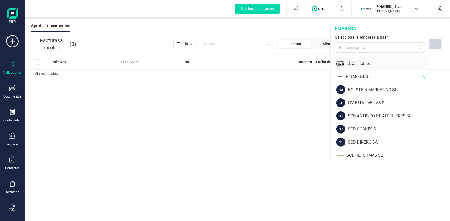
click at [361, 62] on div "ECO3 HUB SL" at bounding box center [387, 64] width 82 height 6
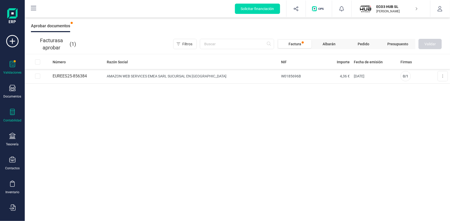
click at [15, 114] on icon at bounding box center [12, 112] width 6 height 6
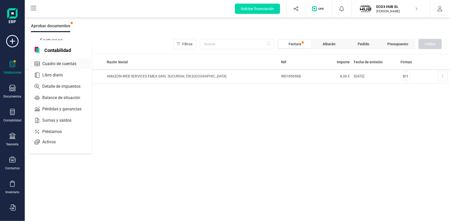
click at [57, 62] on span "Cuadro de cuentas" at bounding box center [62, 64] width 45 height 6
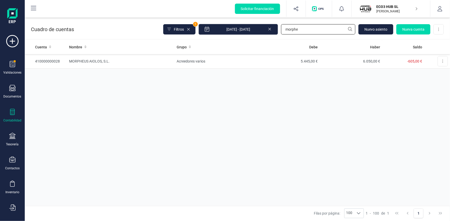
drag, startPoint x: 302, startPoint y: 28, endPoint x: 226, endPoint y: 30, distance: 76.3
click at [242, 29] on div "Filtros 1 01/01/2025 - 14/10/2025 morphe Nuevo asiento Nueva cuenta Descargar E…" at bounding box center [303, 29] width 280 height 11
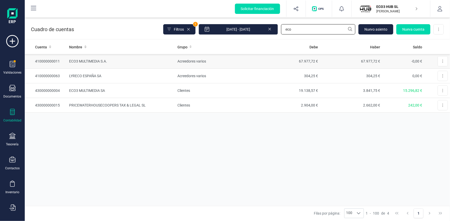
type input "eco"
click at [83, 61] on td "ECO3 MULTIMEDIA S.A." at bounding box center [121, 61] width 108 height 15
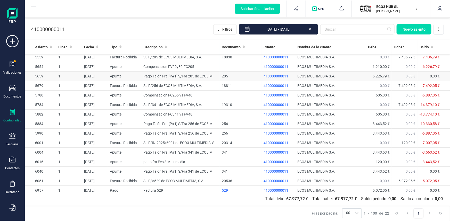
scroll to position [76, 0]
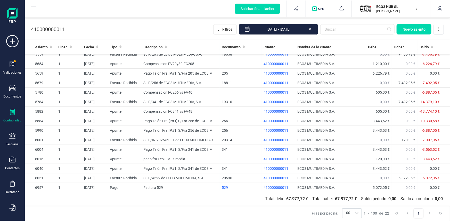
click at [387, 8] on p "ECO3 HUB SL" at bounding box center [396, 6] width 41 height 5
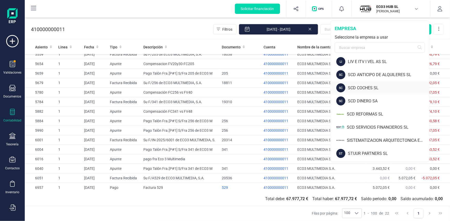
scroll to position [41, 0]
click at [373, 126] on div "SCD SERVICIOS FINANCIEROS SL" at bounding box center [387, 127] width 82 height 6
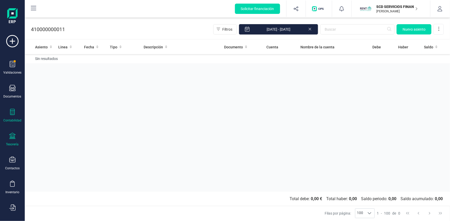
click at [13, 136] on icon at bounding box center [12, 136] width 6 height 6
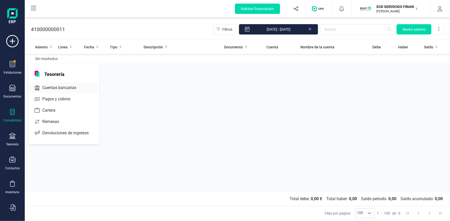
click at [49, 87] on span "Cuentas bancarias" at bounding box center [62, 88] width 45 height 6
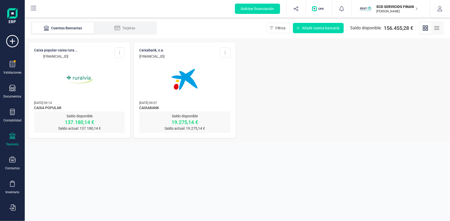
click at [83, 78] on img at bounding box center [79, 79] width 43 height 43
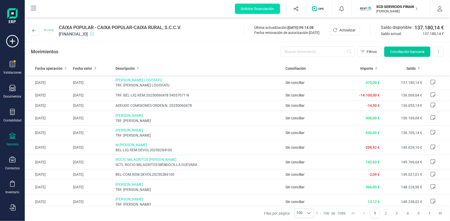
click at [411, 50] on span "Conciliación bancaria" at bounding box center [407, 51] width 34 height 5
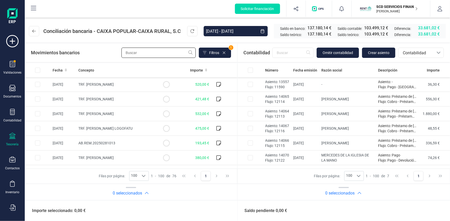
click at [149, 53] on input "text" at bounding box center [158, 53] width 74 height 10
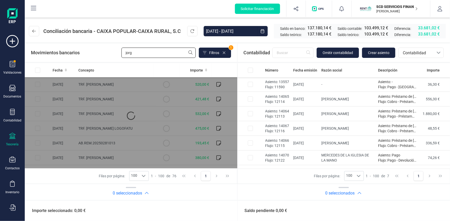
type input "jorge"
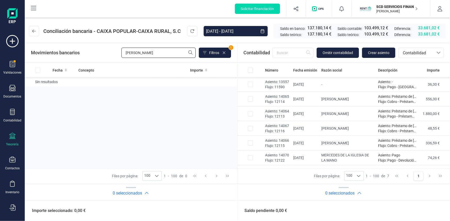
drag, startPoint x: 152, startPoint y: 52, endPoint x: 98, endPoint y: 53, distance: 53.8
click at [103, 53] on div "Movimientos bancarios jorge Filtros 1" at bounding box center [131, 53] width 200 height 10
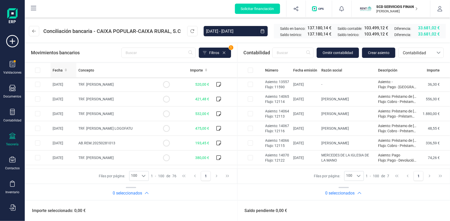
click at [58, 71] on span "Fecha" at bounding box center [58, 70] width 10 height 5
click at [38, 128] on input "Row Selected 3576c0d8-01b7-46f0-9f83-75a0bdcf22ce" at bounding box center [37, 128] width 5 height 5
checkbox input "true"
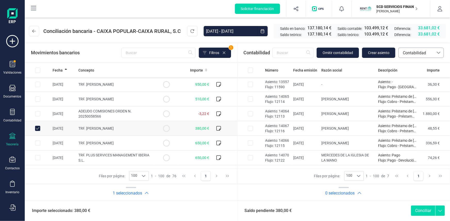
click at [408, 53] on span "Contabilidad" at bounding box center [415, 53] width 31 height 6
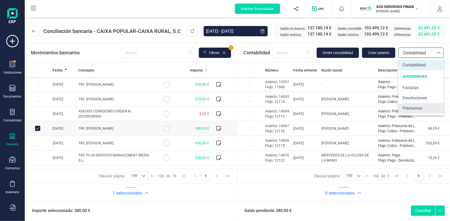
click at [409, 108] on span "Préstamos" at bounding box center [412, 108] width 20 height 6
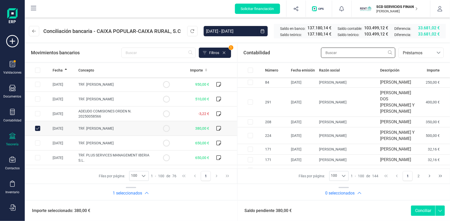
click at [339, 52] on input "text" at bounding box center [358, 53] width 74 height 10
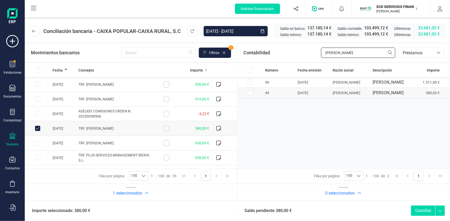
type input "raul"
click at [249, 96] on input "Row Selected dc93649d-1b67-40d3-bc8a-26904642d7c2" at bounding box center [250, 92] width 5 height 5
checkbox input "true"
click at [423, 211] on button "Conciliar" at bounding box center [423, 211] width 24 height 10
checkbox input "false"
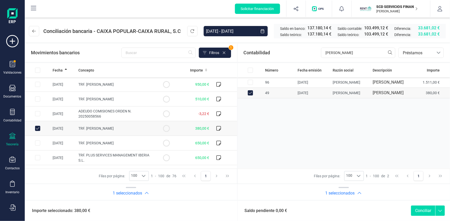
checkbox input "false"
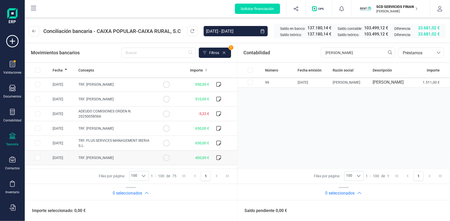
click at [38, 157] on input "Row Selected 8cbe345f-365f-456a-9c1b-b4e05911dc47" at bounding box center [37, 157] width 5 height 5
checkbox input "true"
drag, startPoint x: 335, startPoint y: 53, endPoint x: 302, endPoint y: 55, distance: 32.8
click at [304, 55] on div "Contabilidad raul bancos.conciliacion.modal.headerLoan bancos.conciliacion.moda…" at bounding box center [343, 53] width 213 height 19
type input "francisco san"
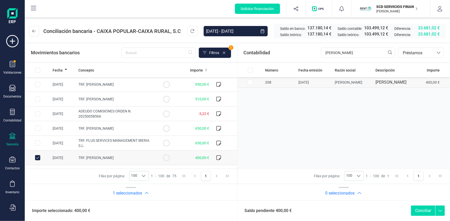
click at [251, 85] on input "Row Selected 4a7b72d1-e690-425a-a491-896b21bd462c" at bounding box center [250, 82] width 5 height 5
checkbox input "true"
click at [427, 210] on button "Conciliar" at bounding box center [423, 211] width 24 height 10
checkbox input "false"
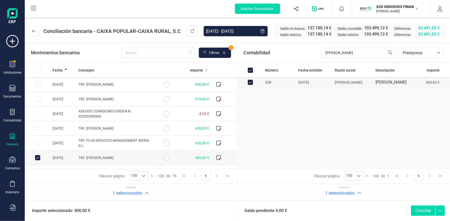
checkbox input "false"
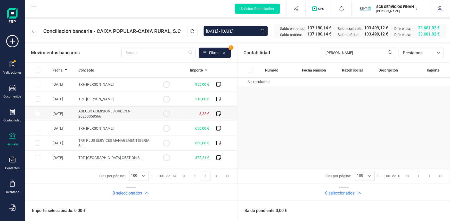
drag, startPoint x: 37, startPoint y: 115, endPoint x: 38, endPoint y: 109, distance: 5.8
click at [37, 115] on input "Row Selected 34bef3e5-9e0a-4006-9e55-292d35671583" at bounding box center [37, 113] width 5 height 5
checkbox input "true"
click at [416, 53] on span "Préstamos" at bounding box center [415, 53] width 31 height 6
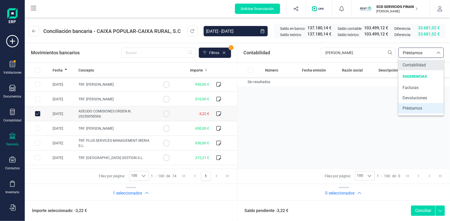
click at [413, 62] on span "Contabilidad" at bounding box center [413, 65] width 23 height 6
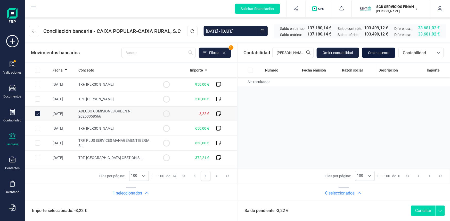
click at [376, 53] on span "Crear asiento" at bounding box center [378, 52] width 21 height 5
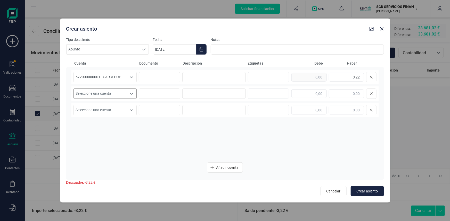
click at [131, 93] on icon "Seleccione una cuenta" at bounding box center [131, 94] width 4 height 4
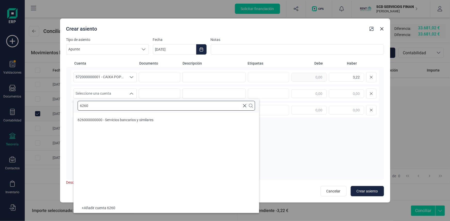
type input "6260"
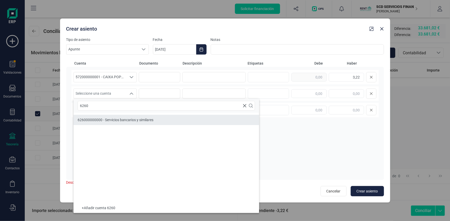
click at [137, 121] on span "626000000000 - Servicios bancarios y similares" at bounding box center [116, 120] width 76 height 4
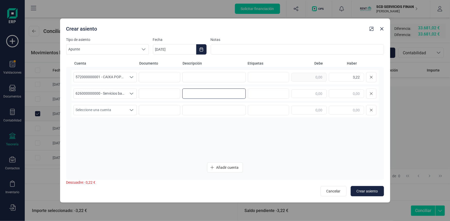
click at [204, 95] on input at bounding box center [213, 94] width 63 height 10
drag, startPoint x: 204, startPoint y: 95, endPoint x: 157, endPoint y: 95, distance: 46.4
click at [157, 95] on div "626000000000 - Servicios bancarios y similares 626000000000 - Servicios bancari…" at bounding box center [224, 94] width 307 height 14
type input "comisiones"
click at [206, 79] on input at bounding box center [213, 77] width 63 height 10
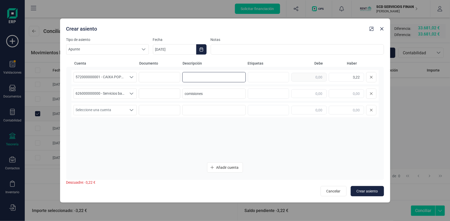
paste input "comisiones"
type input "comisiones"
click at [314, 95] on input "text" at bounding box center [308, 93] width 35 height 9
type input "3,22"
click at [370, 189] on span "Crear asiento" at bounding box center [366, 191] width 21 height 5
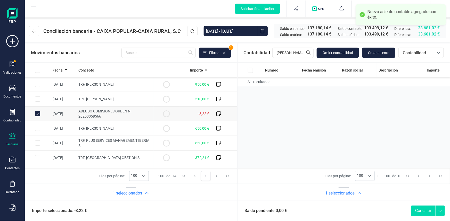
click at [421, 209] on button "Conciliar" at bounding box center [423, 211] width 24 height 10
checkbox input "false"
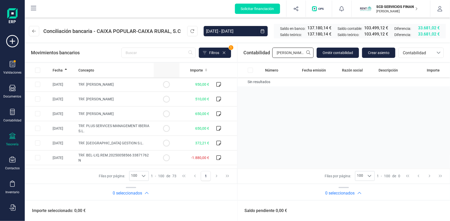
drag, startPoint x: 298, startPoint y: 52, endPoint x: 157, endPoint y: 70, distance: 142.4
click at [166, 66] on div "Movimientos bancarios Filtros 1 Fecha Concepto Importe 30/09/2025 TRF. PARADA V…" at bounding box center [237, 132] width 425 height 179
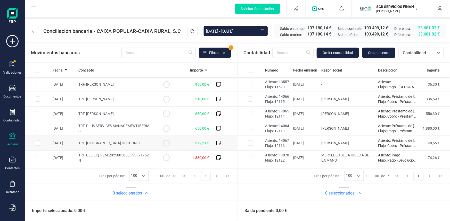
drag, startPoint x: 38, startPoint y: 158, endPoint x: 186, endPoint y: 144, distance: 148.0
click at [38, 158] on input "Row Selected 4130dc10-6999-487c-9477-dc175fd4f0c0" at bounding box center [37, 157] width 5 height 5
checkbox input "true"
click at [250, 130] on input "Row Selected 60c429c8-c5a6-430f-a953-f56461e4de35" at bounding box center [250, 128] width 5 height 5
click at [425, 209] on button "Conciliar" at bounding box center [423, 211] width 24 height 10
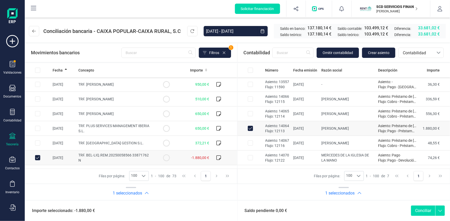
checkbox input "false"
click at [251, 128] on input "Row Selected 60c429c8-c5a6-430f-a953-f56461e4de35" at bounding box center [250, 128] width 5 height 5
click at [418, 209] on button "Conciliar" at bounding box center [423, 211] width 24 height 10
click at [250, 128] on input "Row Selected 60c429c8-c5a6-430f-a953-f56461e4de35" at bounding box center [250, 128] width 5 height 5
checkbox input "true"
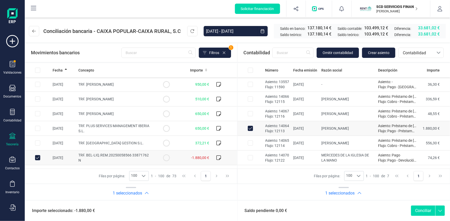
click at [37, 158] on input "Row Unselected 4130dc10-6999-487c-9477-dc175fd4f0c0" at bounding box center [37, 157] width 5 height 5
click at [37, 157] on input "Row Selected 4130dc10-6999-487c-9477-dc175fd4f0c0" at bounding box center [37, 157] width 5 height 5
checkbox input "true"
click at [420, 210] on button "Conciliar" at bounding box center [423, 211] width 24 height 10
checkbox input "false"
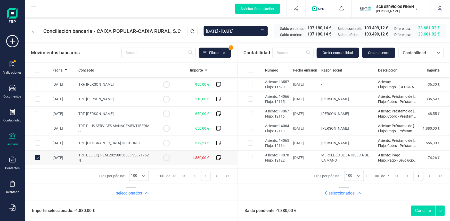
click at [39, 157] on input "Row Unselected 4130dc10-6999-487c-9477-dc175fd4f0c0" at bounding box center [37, 157] width 5 height 5
checkbox input "false"
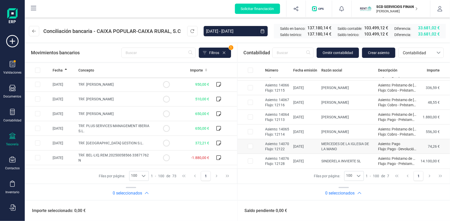
click at [250, 146] on input "Row Selected 2fc580b4-c271-4875-9c07-4aedf1cd2363" at bounding box center [250, 146] width 5 height 5
checkbox input "true"
click at [250, 132] on input "Row Selected a8f177cf-9183-4a29-9257-1d8a2e1c5d28" at bounding box center [250, 131] width 5 height 5
checkbox input "true"
click at [250, 114] on td at bounding box center [250, 117] width 26 height 15
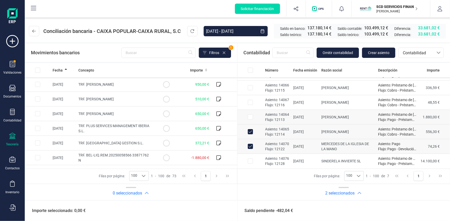
checkbox input "true"
click at [249, 104] on input "Row Selected d3030535-4dc7-4401-a79b-0b6e6be4e66a" at bounding box center [250, 102] width 5 height 5
checkbox input "true"
click at [251, 88] on input "Row Selected ba385d4f-ced5-4058-9557-dfdccca21d25" at bounding box center [250, 87] width 5 height 5
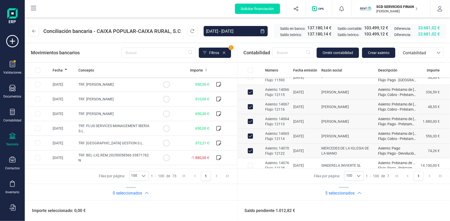
scroll to position [0, 0]
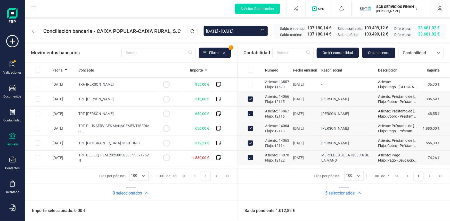
click at [250, 98] on input "Row Unselected ba385d4f-ced5-4058-9557-dfdccca21d25" at bounding box center [250, 99] width 5 height 5
click at [250, 100] on input "Row Selected ba385d4f-ced5-4058-9557-dfdccca21d25" at bounding box center [250, 99] width 5 height 5
checkbox input "true"
click at [250, 128] on input "Row Unselected 60c429c8-c5a6-430f-a953-f56461e4de35" at bounding box center [250, 128] width 5 height 5
checkbox input "false"
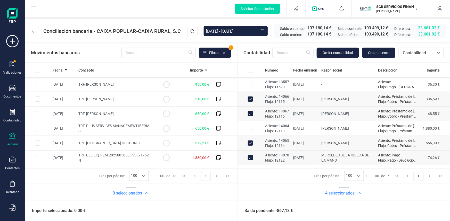
click at [250, 112] on input "Row Unselected d3030535-4dc7-4401-a79b-0b6e6be4e66a" at bounding box center [250, 113] width 5 height 5
checkbox input "false"
click at [250, 98] on input "Row Unselected ba385d4f-ced5-4058-9557-dfdccca21d25" at bounding box center [250, 99] width 5 height 5
checkbox input "false"
click at [251, 144] on input "Row Unselected a8f177cf-9183-4a29-9257-1d8a2e1c5d28" at bounding box center [250, 143] width 5 height 5
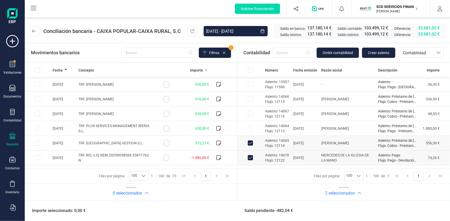
checkbox input "false"
click at [250, 158] on input "Row Unselected 2fc580b4-c271-4875-9c07-4aedf1cd2363" at bounding box center [250, 157] width 5 height 5
checkbox input "false"
click at [12, 118] on div "Contabilidad" at bounding box center [12, 116] width 21 height 14
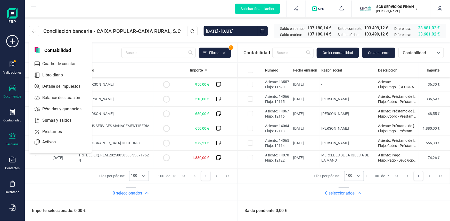
click at [11, 92] on div "Documentos" at bounding box center [12, 92] width 21 height 14
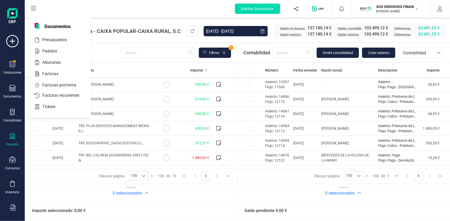
click at [15, 143] on div "Tesorería" at bounding box center [12, 144] width 13 height 4
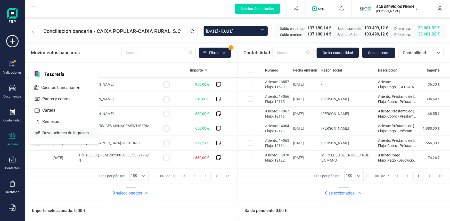
click at [63, 130] on span "Devoluciones de ingresos" at bounding box center [69, 133] width 58 height 6
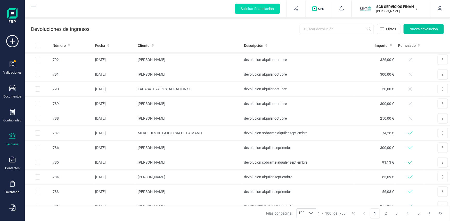
click at [425, 27] on span "Nueva devolución" at bounding box center [423, 29] width 28 height 5
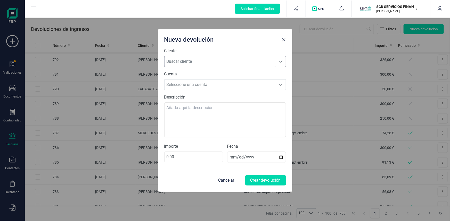
click at [203, 64] on span "Buscar cliente" at bounding box center [219, 61] width 111 height 10
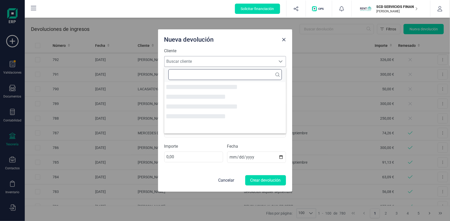
scroll to position [3, 23]
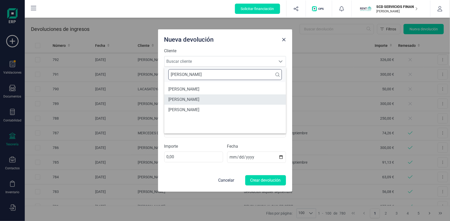
type input "sandra"
click at [193, 99] on li "[PERSON_NAME] [PERSON_NAME]" at bounding box center [225, 100] width 122 height 10
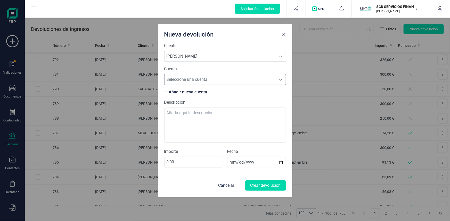
click at [193, 75] on span "Seleccione una cuenta" at bounding box center [219, 79] width 111 height 10
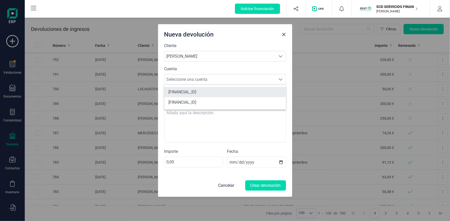
click at [193, 93] on li "ES9321004732101300193671" at bounding box center [225, 92] width 122 height 10
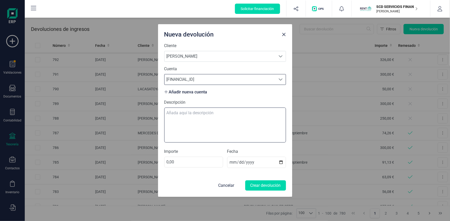
click at [188, 114] on textarea "Descripción" at bounding box center [225, 125] width 122 height 35
type textarea "devolucion alquiler octubre"
click at [166, 162] on input "0,00" at bounding box center [193, 162] width 59 height 11
type input "135,00"
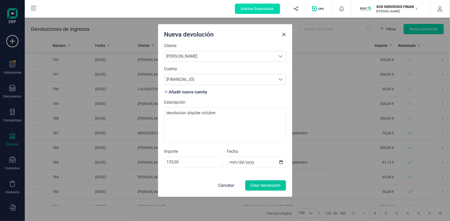
click at [264, 188] on button "Crear devolución" at bounding box center [265, 186] width 41 height 10
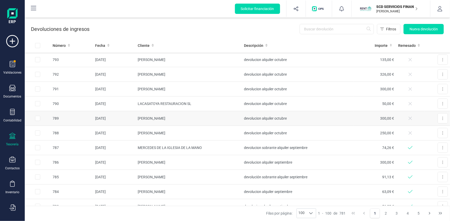
click at [39, 118] on input "Row Selected 65cbbbe0-07d3-48c5-924e-0cb9f8d8b7b8" at bounding box center [37, 118] width 5 height 5
checkbox input "true"
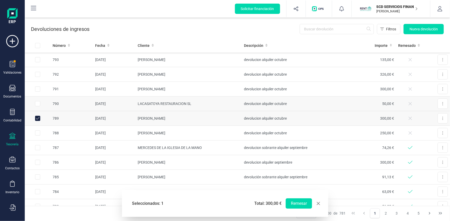
click at [38, 104] on input "Row Selected d2ef21e6-f10c-4d74-8a6f-1cdcc1c61b3a" at bounding box center [37, 103] width 5 height 5
checkbox input "true"
click at [37, 132] on input "Row Selected 9c1b4ecc-9e6f-4c3b-a082-6e54a91afb5a" at bounding box center [37, 133] width 5 height 5
checkbox input "true"
click at [36, 59] on input "Row Selected 37734b4f-595b-4f3e-ae60-60ea92a6e697" at bounding box center [37, 59] width 5 height 5
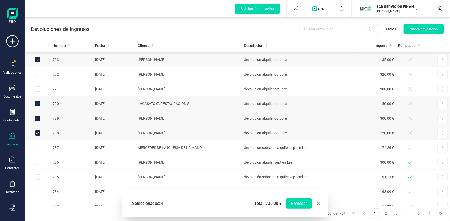
click at [319, 204] on span "button" at bounding box center [318, 204] width 4 height 4
checkbox input "false"
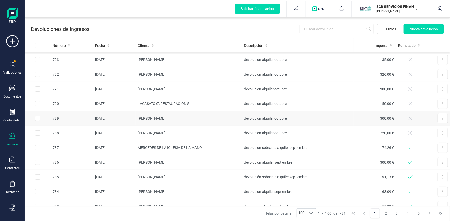
click at [39, 118] on input "Row Selected 65cbbbe0-07d3-48c5-924e-0cb9f8d8b7b8" at bounding box center [37, 118] width 5 height 5
checkbox input "true"
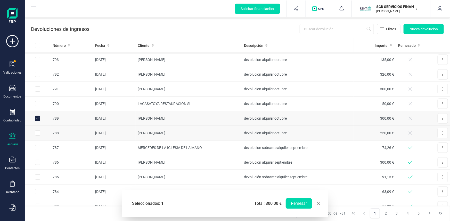
click at [38, 133] on input "Row Selected 9c1b4ecc-9e6f-4c3b-a082-6e54a91afb5a" at bounding box center [37, 133] width 5 height 5
checkbox input "true"
click at [37, 103] on input "Row Selected d2ef21e6-f10c-4d74-8a6f-1cdcc1c61b3a" at bounding box center [37, 103] width 5 height 5
checkbox input "true"
click at [39, 59] on input "Row Selected 37734b4f-595b-4f3e-ae60-60ea92a6e697" at bounding box center [37, 59] width 5 height 5
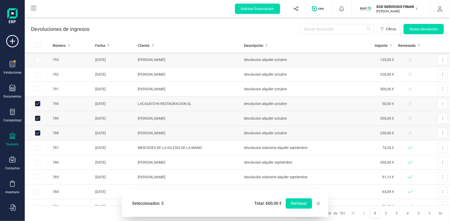
checkbox input "true"
click at [298, 202] on button "Remesar" at bounding box center [298, 204] width 26 height 10
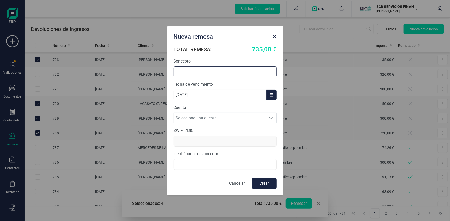
click at [216, 71] on input "text" at bounding box center [224, 71] width 103 height 11
type input "devolucion alquileres octubre"
click at [200, 120] on span "Seleccione una cuenta" at bounding box center [220, 118] width 93 height 10
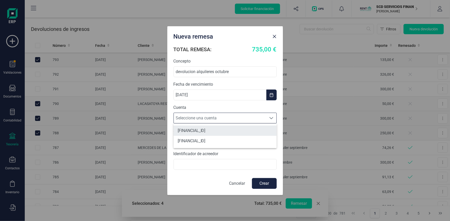
click at [200, 131] on li "[FINANCIAL_ID]" at bounding box center [224, 131] width 103 height 10
type input "BCOEESMM159"
type input "B72840242"
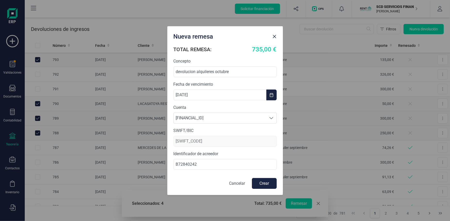
click at [261, 181] on button "Crear" at bounding box center [264, 183] width 25 height 11
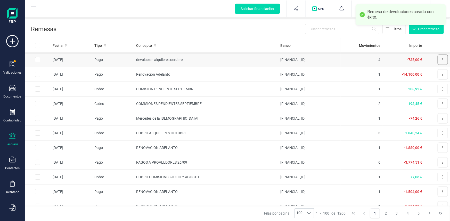
click at [441, 60] on button at bounding box center [442, 60] width 10 height 10
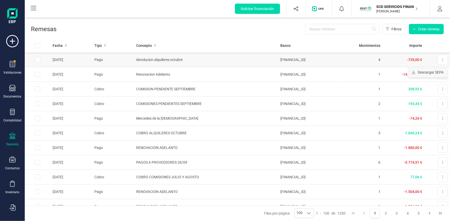
click at [428, 71] on span "Descargar SEPA" at bounding box center [430, 72] width 26 height 5
click at [165, 147] on td "RENOVACION ADELANTO" at bounding box center [206, 148] width 144 height 15
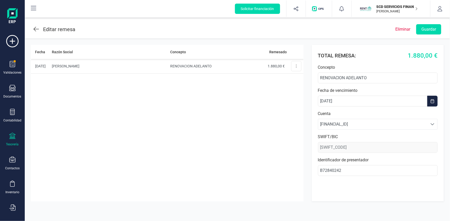
click at [36, 28] on icon at bounding box center [35, 29] width 5 height 6
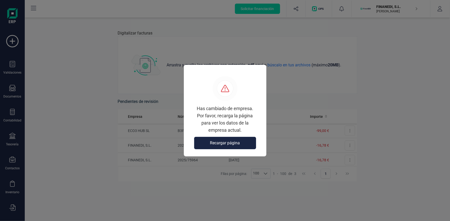
click at [222, 141] on span "Recargar página" at bounding box center [225, 143] width 30 height 6
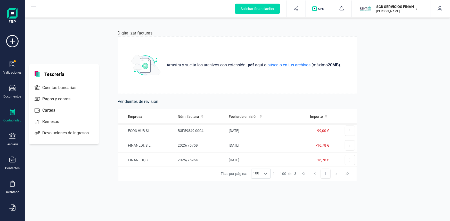
click at [14, 118] on div "Contabilidad" at bounding box center [12, 116] width 21 height 14
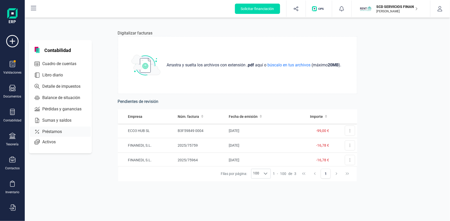
click at [49, 133] on span "Préstamos" at bounding box center [55, 132] width 31 height 6
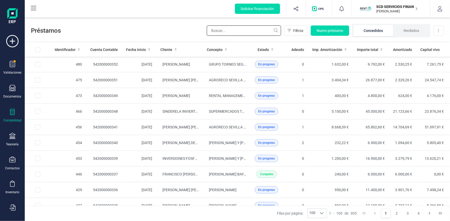
click at [253, 26] on input "text" at bounding box center [244, 31] width 74 height 10
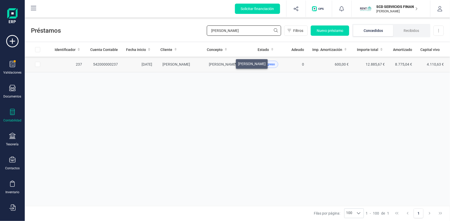
type input "[PERSON_NAME]"
click at [229, 63] on span "[PERSON_NAME]" at bounding box center [223, 64] width 28 height 4
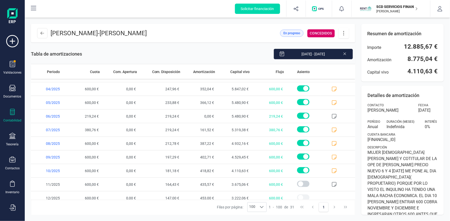
scroll to position [301, 0]
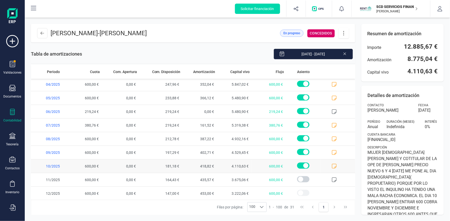
click at [332, 165] on icon at bounding box center [333, 166] width 5 height 5
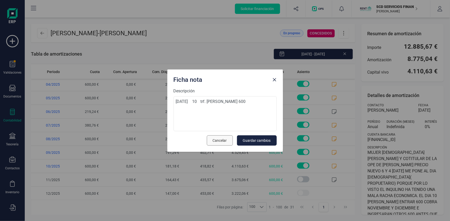
click at [219, 141] on span "Cancelar" at bounding box center [220, 140] width 14 height 5
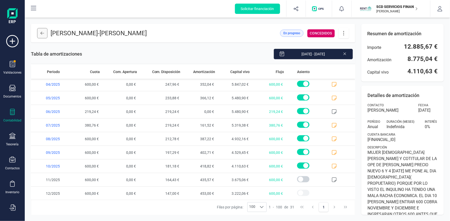
click at [40, 32] on button at bounding box center [42, 33] width 10 height 10
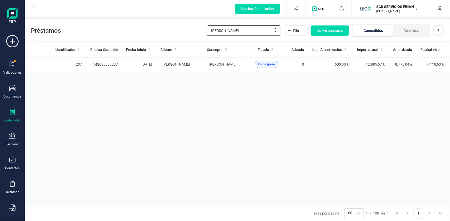
drag, startPoint x: 241, startPoint y: 29, endPoint x: 172, endPoint y: 36, distance: 69.7
click at [174, 33] on div "Préstamos [PERSON_NAME] Nuevo préstamo Concedidos Recibidos Descargar Excel" at bounding box center [237, 30] width 425 height 24
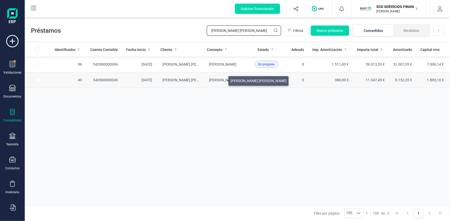
type input "[PERSON_NAME] [PERSON_NAME]"
click at [222, 80] on span "[PERSON_NAME] [PERSON_NAME]" at bounding box center [237, 80] width 56 height 4
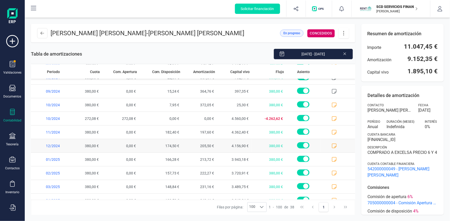
scroll to position [397, 0]
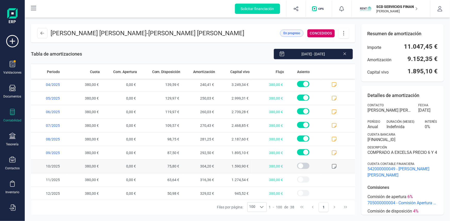
click at [332, 164] on icon at bounding box center [334, 166] width 5 height 5
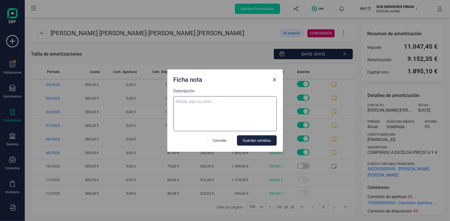
click at [218, 100] on textarea "Descripción" at bounding box center [224, 113] width 103 height 35
paste textarea "[DATE] 10 trf. [PERSON_NAME] [PERSON_NAME] 380,00"
type textarea "[DATE] 10 trf. [PERSON_NAME] [PERSON_NAME] 380,00"
click at [258, 140] on span "Guardar cambios" at bounding box center [257, 140] width 28 height 5
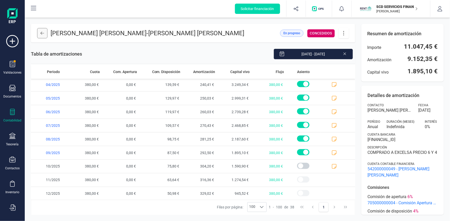
click at [43, 33] on icon at bounding box center [42, 33] width 4 height 4
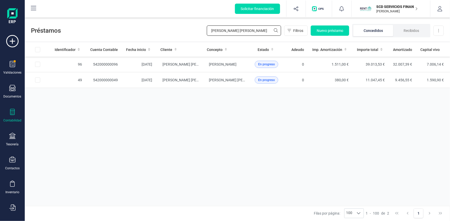
drag, startPoint x: 228, startPoint y: 31, endPoint x: 167, endPoint y: 37, distance: 61.7
click at [178, 31] on div "Préstamos [PERSON_NAME] [PERSON_NAME] Filtros Nuevo préstamo Concedidos Recibid…" at bounding box center [237, 30] width 425 height 24
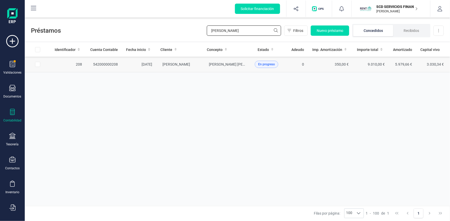
type input "[PERSON_NAME]"
click at [221, 66] on td "[PERSON_NAME] [PERSON_NAME]" at bounding box center [227, 65] width 48 height 16
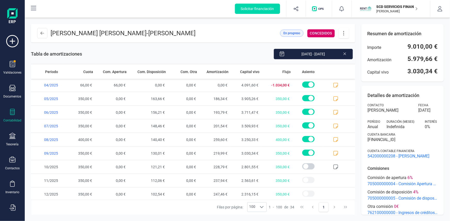
scroll to position [342, 0]
click at [333, 164] on icon at bounding box center [335, 166] width 5 height 5
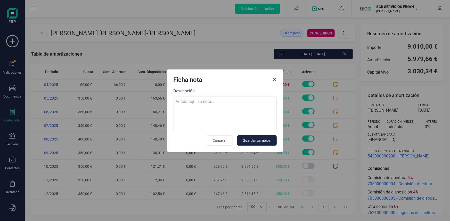
click at [211, 93] on label "Descripción" at bounding box center [224, 91] width 103 height 6
click at [211, 96] on textarea "Descripción" at bounding box center [224, 113] width 103 height 35
click at [210, 101] on textarea "Descripción" at bounding box center [224, 113] width 103 height 35
paste textarea "[DATE] 10 trf. [PERSON_NAME] [PERSON_NAME] 400,00"
type textarea "[DATE] 10 trf. [PERSON_NAME] [PERSON_NAME] 400,00"
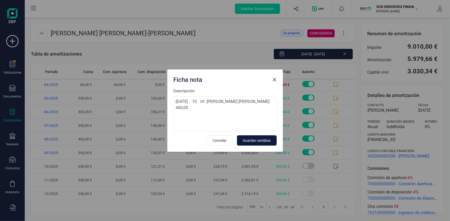
click at [258, 139] on span "Guardar cambios" at bounding box center [257, 140] width 28 height 5
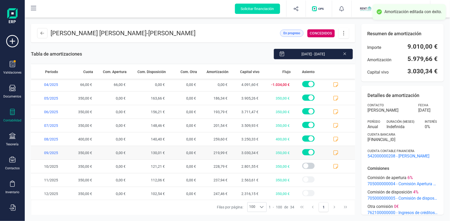
click at [333, 151] on icon at bounding box center [335, 152] width 5 height 5
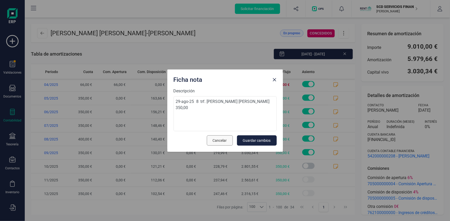
click at [220, 141] on span "Cancelar" at bounding box center [220, 140] width 14 height 5
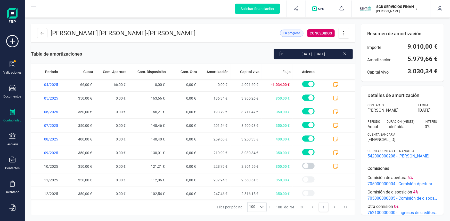
click at [344, 33] on icon at bounding box center [343, 33] width 10 height 6
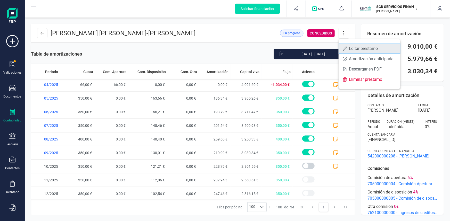
click at [353, 49] on span "Editar préstamo" at bounding box center [372, 49] width 47 height 4
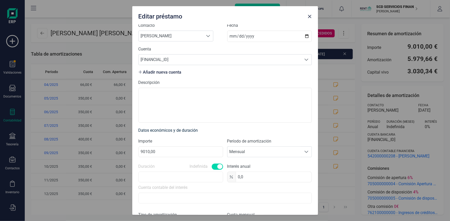
scroll to position [70, 0]
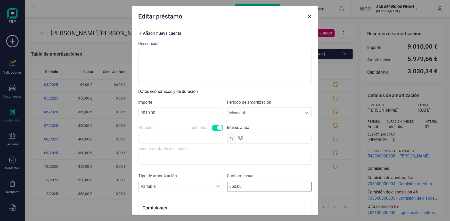
click at [241, 185] on input "350,00" at bounding box center [269, 186] width 84 height 11
type input "3,00"
type input "400,00"
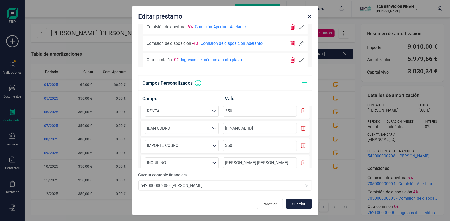
scroll to position [13, 0]
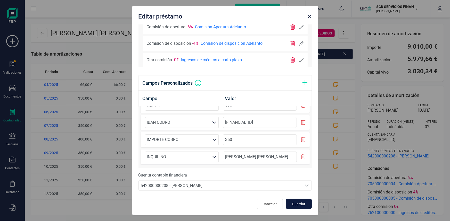
click at [299, 204] on span "Guardar" at bounding box center [299, 204] width 14 height 5
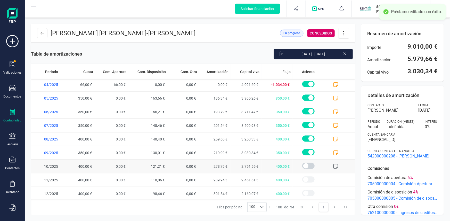
click at [333, 164] on icon at bounding box center [335, 166] width 5 height 5
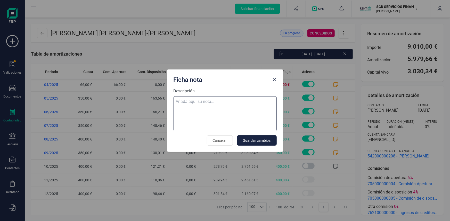
click at [196, 100] on textarea "Descripción" at bounding box center [224, 113] width 103 height 35
paste textarea "[DATE] 10 trf. [PERSON_NAME] [PERSON_NAME] 400,00"
type textarea "[DATE] 10 trf. [PERSON_NAME] [PERSON_NAME] 400,00"
click at [252, 140] on span "Guardar cambios" at bounding box center [257, 140] width 28 height 5
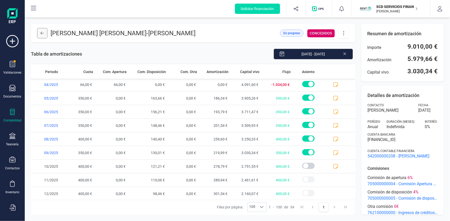
click at [43, 33] on icon at bounding box center [42, 33] width 4 height 4
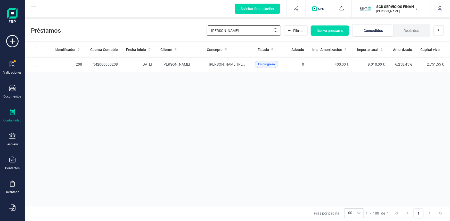
drag, startPoint x: 245, startPoint y: 31, endPoint x: 118, endPoint y: 32, distance: 127.0
click at [125, 31] on div "Préstamos [PERSON_NAME] sa Filtros Nuevo préstamo Concedidos Recibidos Descarga…" at bounding box center [237, 30] width 425 height 24
type input "nadeem"
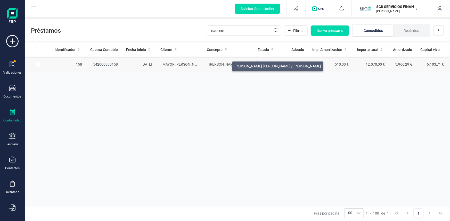
click at [226, 65] on span "[PERSON_NAME] [PERSON_NAME] / [PERSON_NAME]" at bounding box center [252, 64] width 87 height 4
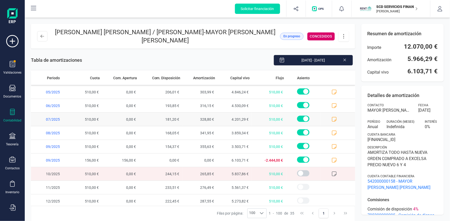
scroll to position [356, 0]
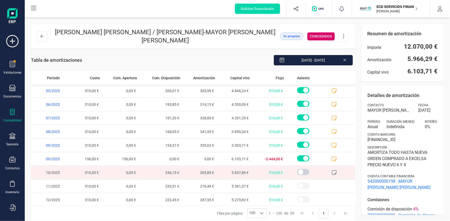
click at [332, 171] on icon at bounding box center [333, 172] width 5 height 5
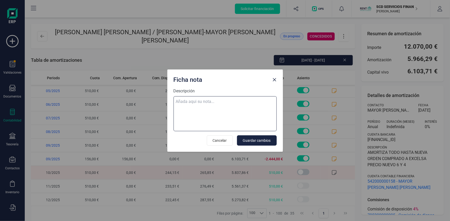
click at [187, 103] on textarea "Descripción" at bounding box center [224, 113] width 103 height 35
paste textarea "[DATE] 10 trf. [PERSON_NAME] [PERSON_NAME] 510,00"
type textarea "[DATE] 10 trf. [PERSON_NAME] [PERSON_NAME] 510,00"
click at [260, 140] on span "Guardar cambios" at bounding box center [257, 140] width 28 height 5
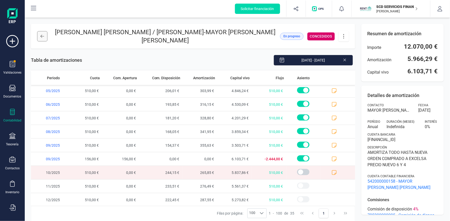
click at [44, 36] on icon at bounding box center [42, 36] width 4 height 4
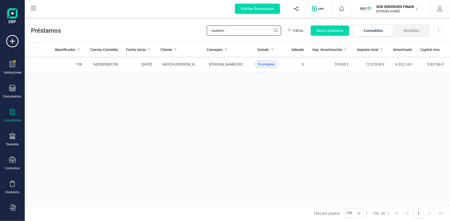
drag, startPoint x: 242, startPoint y: 31, endPoint x: 146, endPoint y: 27, distance: 95.9
click at [151, 27] on div "Préstamos nadeem Filtros Nuevo préstamo Concedidos Recibidos Descargar Excel" at bounding box center [237, 30] width 425 height 24
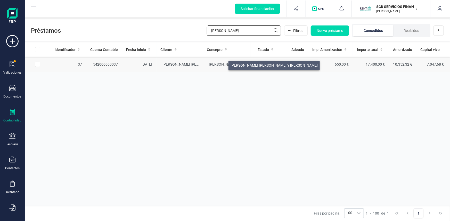
type input "[PERSON_NAME]"
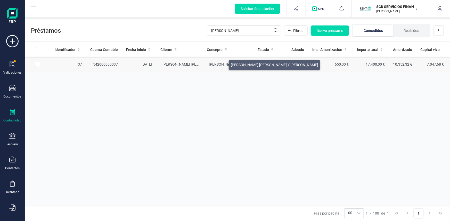
click at [222, 64] on span "[PERSON_NAME] [PERSON_NAME] Y [PERSON_NAME]" at bounding box center [252, 64] width 87 height 4
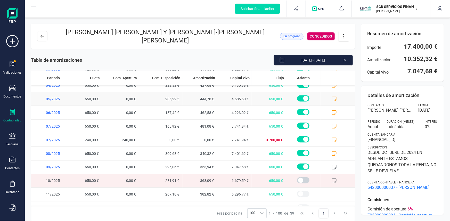
scroll to position [410, 0]
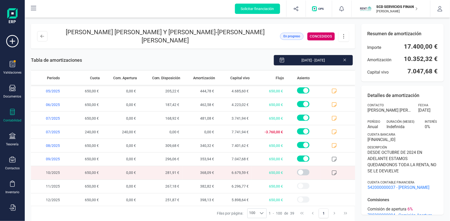
click at [331, 172] on icon at bounding box center [333, 173] width 5 height 5
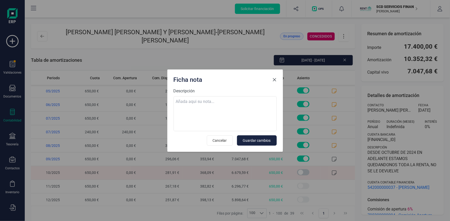
click at [273, 79] on span "Close" at bounding box center [274, 80] width 4 height 4
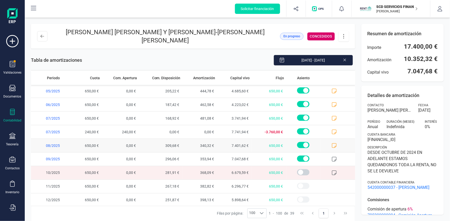
click at [331, 143] on icon at bounding box center [333, 145] width 5 height 5
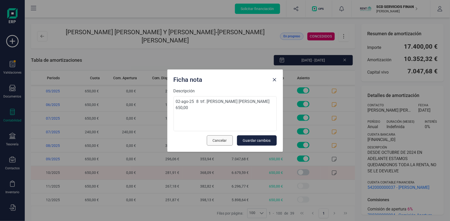
click at [215, 140] on span "Cancelar" at bounding box center [220, 140] width 14 height 5
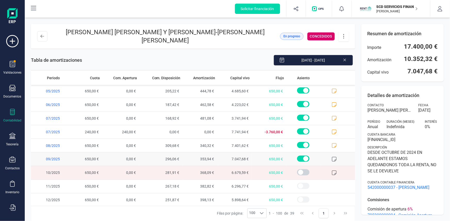
click at [331, 157] on icon at bounding box center [333, 159] width 5 height 5
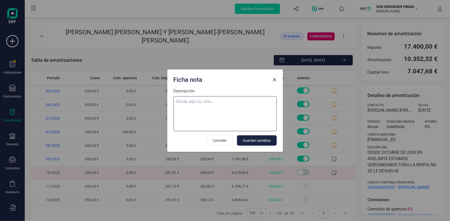
click at [218, 102] on textarea "Descripción" at bounding box center [224, 113] width 103 height 35
paste textarea "[DATE] 9 trf. [PERSON_NAME] [PERSON_NAME] 650,00"
type textarea "[DATE] 9 trf. [PERSON_NAME] [PERSON_NAME] 650,00"
click at [263, 140] on span "Guardar cambios" at bounding box center [257, 140] width 28 height 5
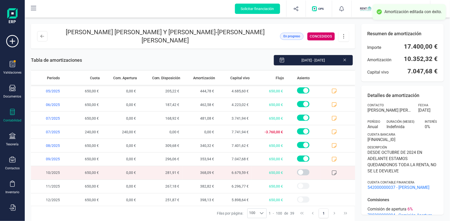
click at [331, 171] on icon at bounding box center [333, 173] width 5 height 5
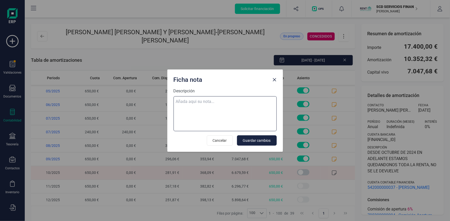
click at [224, 100] on textarea "Descripción" at bounding box center [224, 113] width 103 height 35
paste textarea "[DATE] 10 trf. [PERSON_NAME] [PERSON_NAME] 650,00"
type textarea "[DATE] 10 trf. [PERSON_NAME] [PERSON_NAME] 650,00"
click at [253, 139] on span "Guardar cambios" at bounding box center [257, 140] width 28 height 5
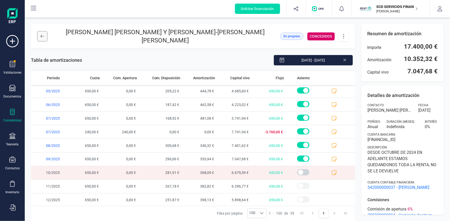
click at [42, 35] on icon at bounding box center [42, 36] width 4 height 4
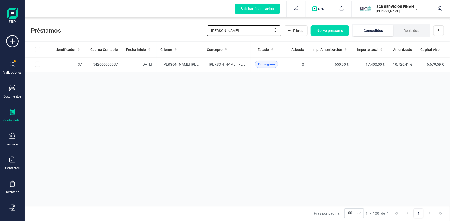
drag, startPoint x: 201, startPoint y: 31, endPoint x: 166, endPoint y: 32, distance: 34.8
click at [166, 32] on div "Préstamos [PERSON_NAME] Filtros Nuevo préstamo Concedidos Recibidos Descargar E…" at bounding box center [237, 30] width 425 height 24
type input "isla"
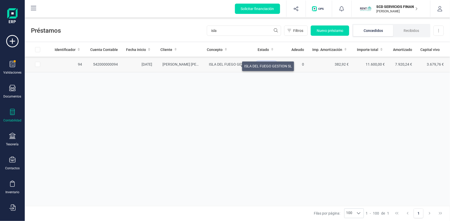
click at [236, 65] on span "ISLA DEL FUEGO GESTION SL" at bounding box center [233, 64] width 48 height 4
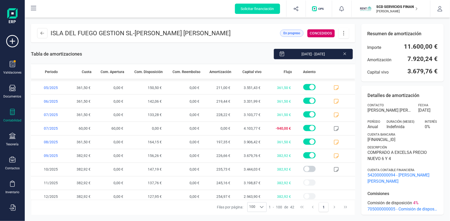
scroll to position [451, 0]
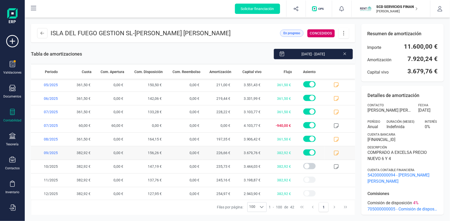
click at [333, 152] on icon at bounding box center [335, 153] width 5 height 5
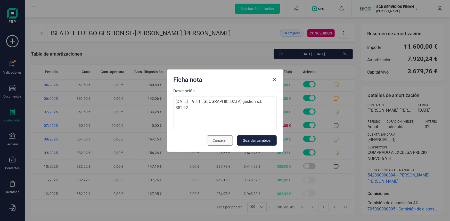
click at [219, 142] on span "Cancelar" at bounding box center [220, 140] width 14 height 5
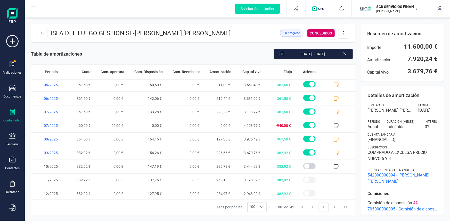
click at [344, 32] on icon at bounding box center [343, 33] width 10 height 6
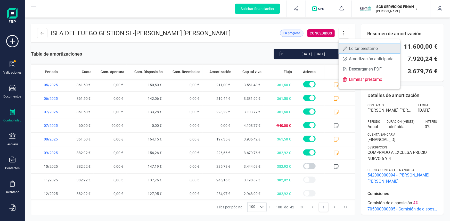
click at [350, 47] on span "Editar préstamo" at bounding box center [372, 49] width 47 height 4
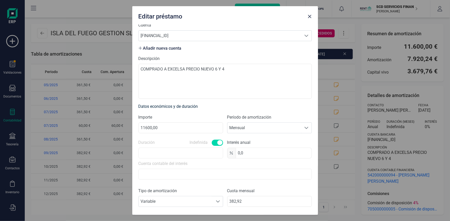
scroll to position [117, 0]
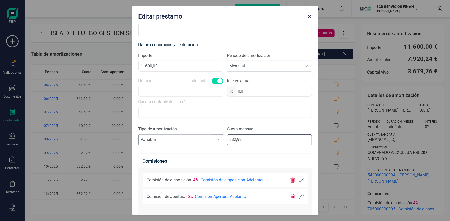
drag, startPoint x: 242, startPoint y: 137, endPoint x: 201, endPoint y: 139, distance: 40.5
click at [202, 139] on div "Tipo de amortización Seleccione un tipo de documento Variable Variable Cuota me…" at bounding box center [224, 137] width 173 height 23
type input "372,21"
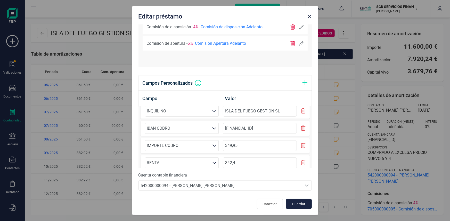
scroll to position [13, 0]
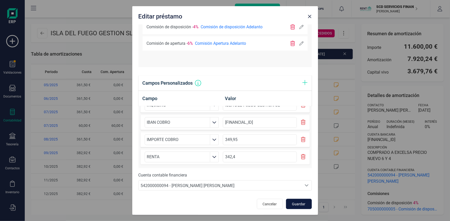
click at [298, 204] on span "Guardar" at bounding box center [299, 204] width 14 height 5
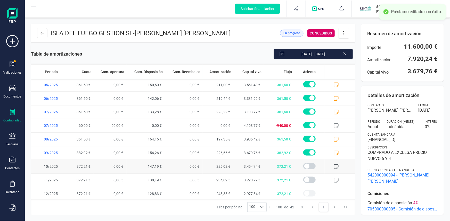
click at [333, 165] on icon at bounding box center [335, 166] width 5 height 5
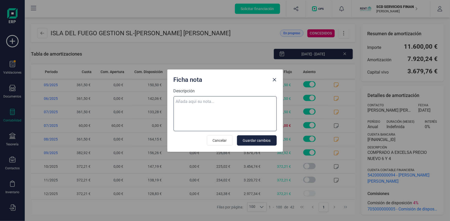
click at [200, 100] on textarea "Descripción" at bounding box center [224, 113] width 103 height 35
paste textarea "[DATE] 10 trf. [GEOGRAPHIC_DATA] gestion s.l. 372,21"
type textarea "[DATE] 10 trf. [GEOGRAPHIC_DATA] gestion s.l. 372,21"
click at [259, 140] on span "Guardar cambios" at bounding box center [257, 140] width 28 height 5
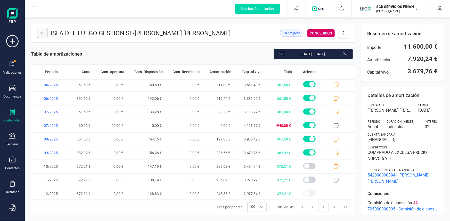
click at [40, 33] on icon at bounding box center [42, 33] width 4 height 4
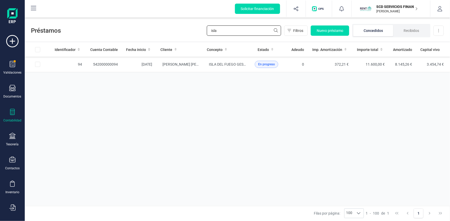
drag, startPoint x: 224, startPoint y: 28, endPoint x: 160, endPoint y: 32, distance: 64.5
click at [168, 31] on div "Préstamos isla Filtros Nuevo préstamo Concedidos Recibidos Descargar Excel" at bounding box center [237, 30] width 425 height 24
type input "ramon pucha"
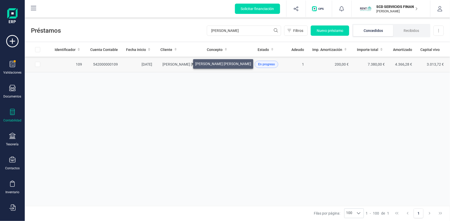
click at [187, 63] on span "[PERSON_NAME] [PERSON_NAME]" at bounding box center [191, 64] width 56 height 4
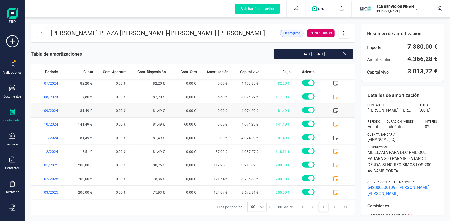
scroll to position [328, 0]
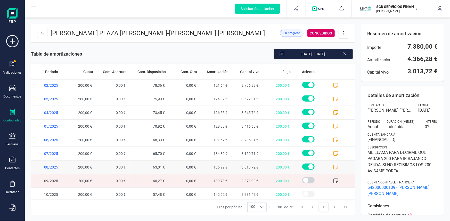
click at [333, 167] on icon at bounding box center [335, 167] width 5 height 5
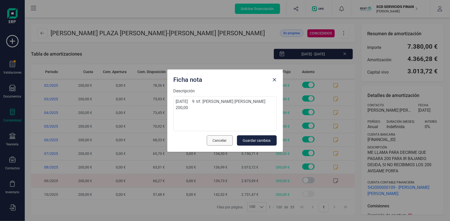
click at [224, 138] on span "Cancelar" at bounding box center [220, 140] width 14 height 5
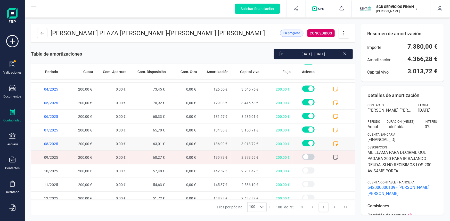
scroll to position [356, 0]
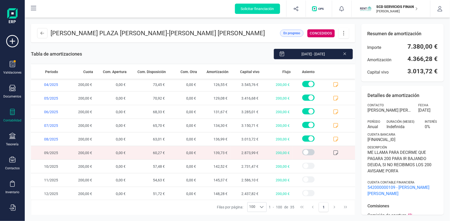
click at [333, 150] on icon at bounding box center [335, 152] width 5 height 5
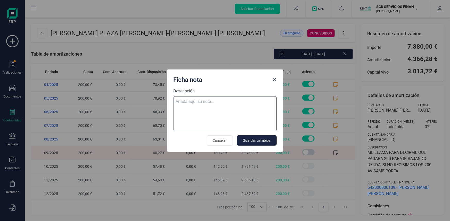
click at [193, 103] on textarea "Descripción" at bounding box center [224, 113] width 103 height 35
paste textarea "03-oct-25 10 trf. ramon puchades maria josefa 250,00"
type textarea "03-oct-25 10 trf. ramon puchades maria josefa 250,00"
click at [264, 140] on span "Guardar cambios" at bounding box center [257, 140] width 28 height 5
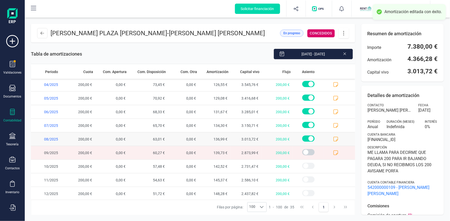
click at [332, 135] on span at bounding box center [339, 139] width 31 height 13
click at [333, 137] on icon at bounding box center [335, 139] width 5 height 5
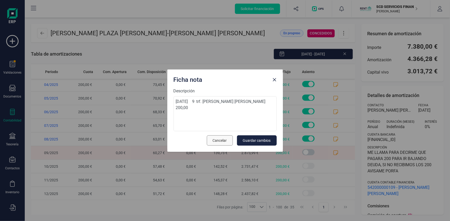
click at [225, 139] on span "Cancelar" at bounding box center [220, 140] width 14 height 5
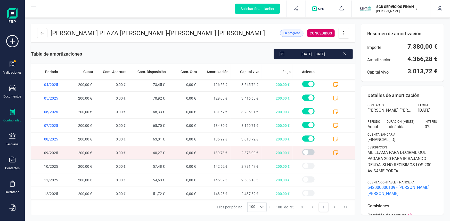
click at [343, 33] on icon at bounding box center [343, 33] width 10 height 6
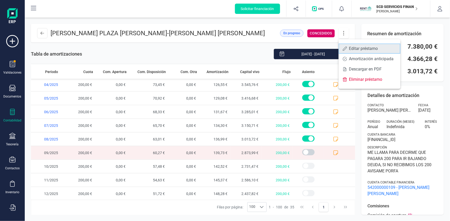
click at [350, 50] on span "Editar préstamo" at bounding box center [372, 49] width 47 height 4
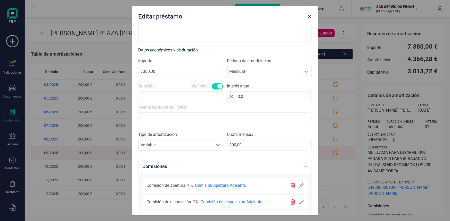
scroll to position [117, 0]
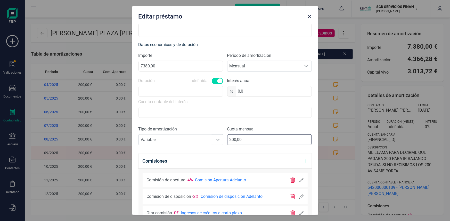
click at [231, 139] on input "200,00" at bounding box center [269, 139] width 84 height 11
type input "250,00"
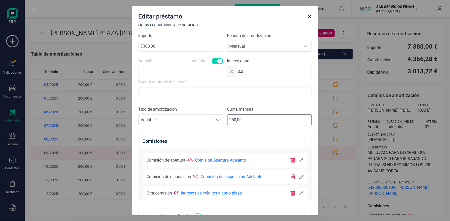
scroll to position [270, 0]
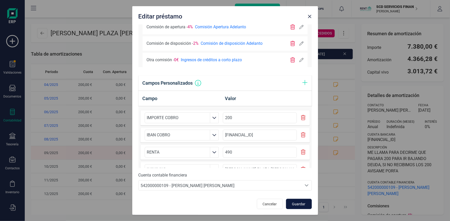
click at [296, 202] on span "Guardar" at bounding box center [299, 204] width 14 height 5
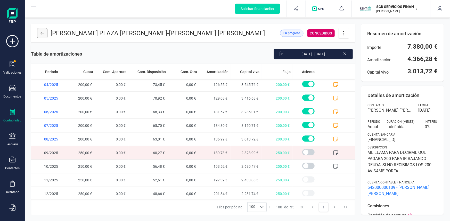
click at [40, 34] on icon at bounding box center [42, 33] width 4 height 4
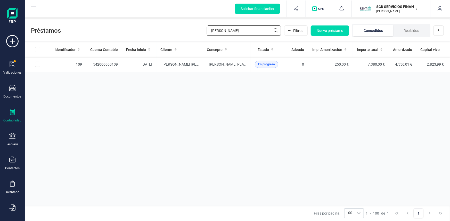
drag, startPoint x: 234, startPoint y: 30, endPoint x: 136, endPoint y: 31, distance: 98.1
click at [140, 31] on div "Préstamos ramon pucha Filtros Nuevo préstamo Concedidos Recibidos Descargar Exc…" at bounding box center [237, 30] width 425 height 24
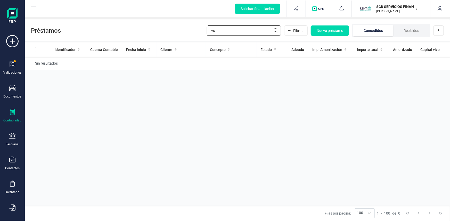
type input "v"
drag, startPoint x: 220, startPoint y: 31, endPoint x: 184, endPoint y: 33, distance: 36.1
click at [185, 33] on div "Préstamos sanid Filtros Nuevo préstamo Concedidos Recibidos Descargar Excel" at bounding box center [237, 30] width 425 height 24
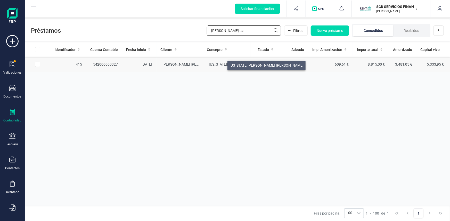
type input "garcia car"
click at [221, 64] on span "[US_STATE][PERSON_NAME] [PERSON_NAME]" at bounding box center [246, 64] width 74 height 4
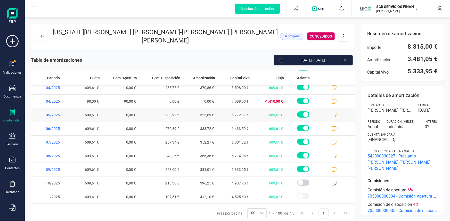
scroll to position [83, 0]
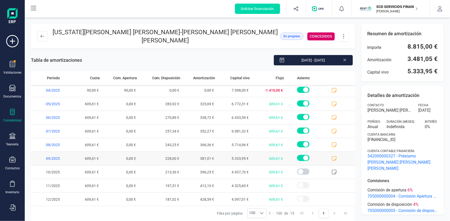
click at [327, 152] on span at bounding box center [337, 158] width 35 height 13
click at [331, 156] on icon at bounding box center [333, 158] width 5 height 5
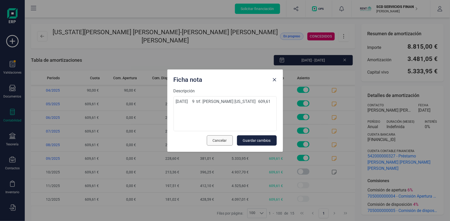
click at [222, 142] on span "Cancelar" at bounding box center [220, 140] width 14 height 5
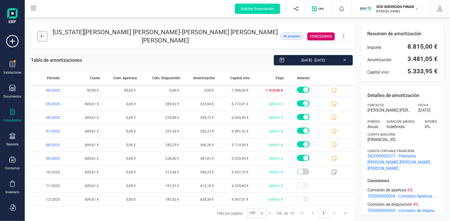
click at [44, 34] on icon at bounding box center [42, 36] width 4 height 4
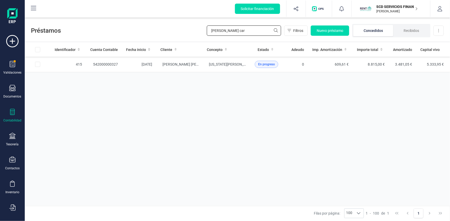
drag, startPoint x: 195, startPoint y: 34, endPoint x: 124, endPoint y: 36, distance: 71.7
click at [124, 36] on div "Préstamos garcia car Filtros Nuevo préstamo Concedidos Recibidos Descargar Excel" at bounding box center [237, 30] width 425 height 24
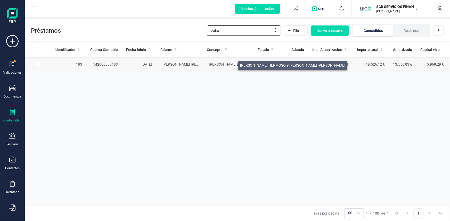
type input "zaira"
click at [232, 64] on span "[PERSON_NAME] HERMOSO Y [PERSON_NAME] [PERSON_NAME]" at bounding box center [261, 64] width 105 height 4
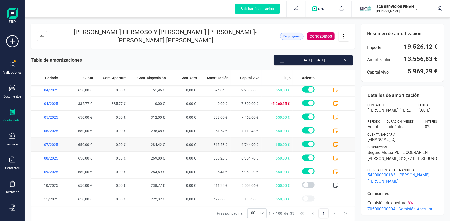
scroll to position [356, 0]
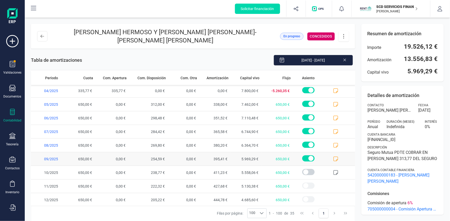
click at [333, 157] on icon at bounding box center [335, 159] width 5 height 5
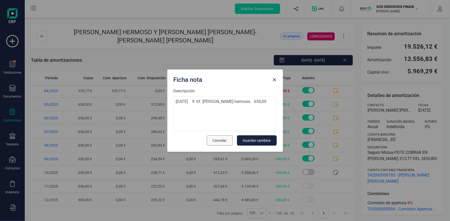
click at [222, 140] on span "Cancelar" at bounding box center [220, 140] width 14 height 5
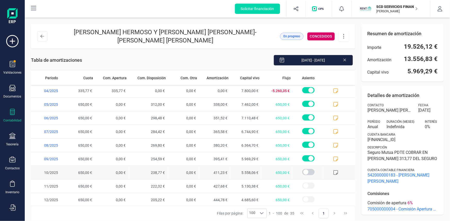
click at [334, 170] on icon at bounding box center [335, 172] width 5 height 5
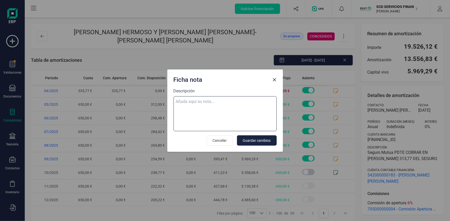
click at [192, 101] on textarea "Descripción" at bounding box center [224, 113] width 103 height 35
paste textarea "03-oct-25 10 trf. zaira bastida hermoso 650,00"
type textarea "03-oct-25 10 trf. zaira bastida hermoso 650,00"
click at [257, 140] on span "Guardar cambios" at bounding box center [257, 140] width 28 height 5
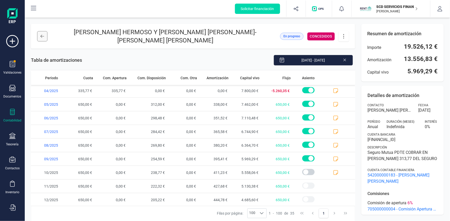
click at [39, 35] on button at bounding box center [42, 36] width 10 height 10
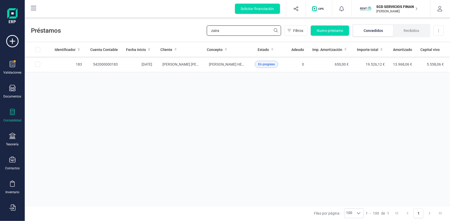
drag, startPoint x: 220, startPoint y: 29, endPoint x: 159, endPoint y: 35, distance: 61.3
click at [172, 31] on div "Préstamos zaira Filtros Nuevo préstamo Concedidos Recibidos Descargar Excel" at bounding box center [237, 30] width 425 height 24
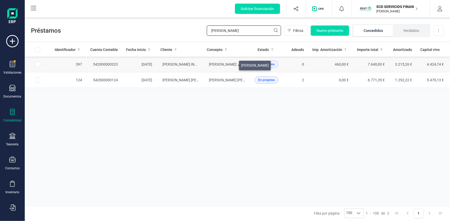
type input "[PERSON_NAME]"
click at [233, 64] on span "[PERSON_NAME]" at bounding box center [223, 64] width 28 height 4
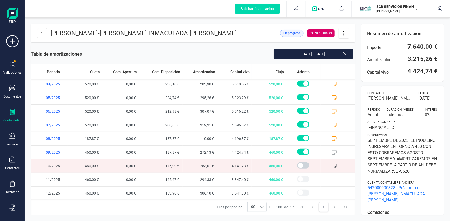
scroll to position [23, 0]
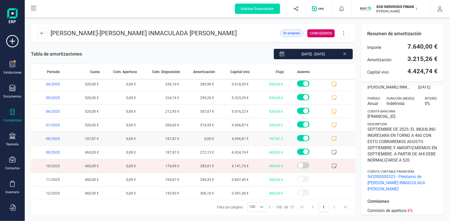
click at [331, 136] on icon at bounding box center [333, 138] width 5 height 5
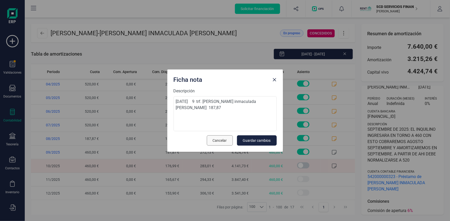
click at [225, 139] on span "Cancelar" at bounding box center [220, 140] width 14 height 5
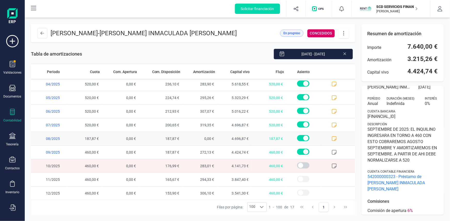
click at [331, 137] on icon at bounding box center [333, 138] width 5 height 5
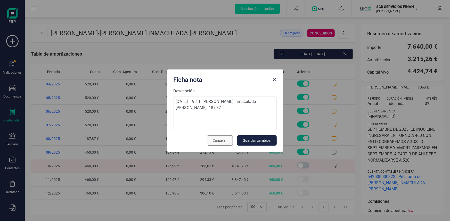
click at [219, 141] on span "Cancelar" at bounding box center [220, 140] width 14 height 5
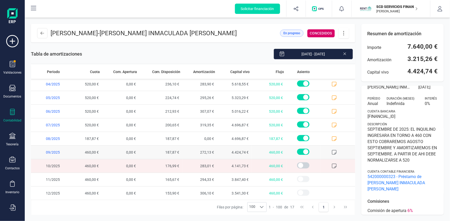
click at [331, 151] on icon at bounding box center [333, 152] width 5 height 5
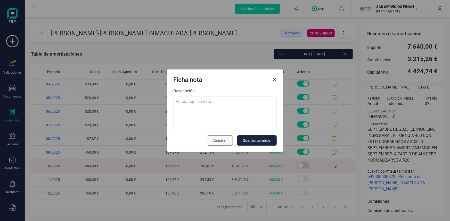
click at [223, 139] on span "Cancelar" at bounding box center [220, 140] width 14 height 5
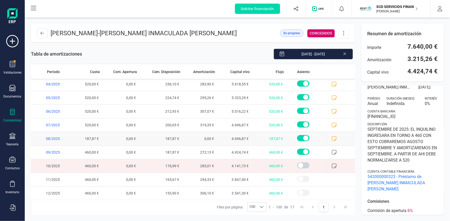
click at [331, 138] on icon at bounding box center [333, 138] width 5 height 5
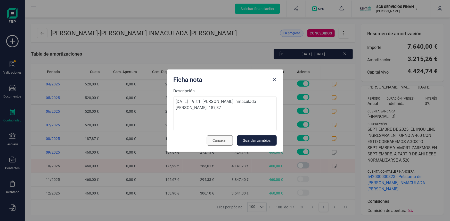
click at [215, 141] on span "Cancelar" at bounding box center [220, 140] width 14 height 5
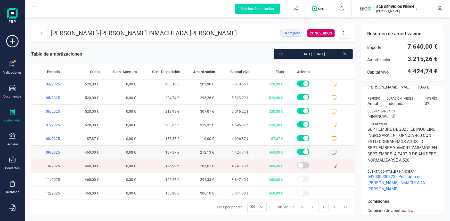
click at [331, 152] on icon at bounding box center [333, 152] width 5 height 5
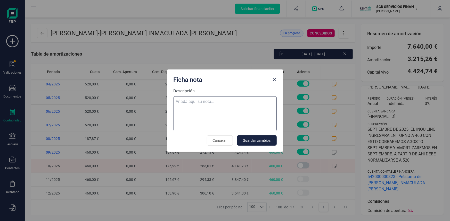
click at [207, 103] on textarea "Descripción" at bounding box center [224, 113] width 103 height 35
paste textarea "04-sep-25 9 trf. rodrigo martinez virumbrales 460,00"
type textarea "04-sep-25 9 trf. rodrigo martinez virumbrales 460,00"
click at [262, 140] on span "Guardar cambios" at bounding box center [257, 140] width 28 height 5
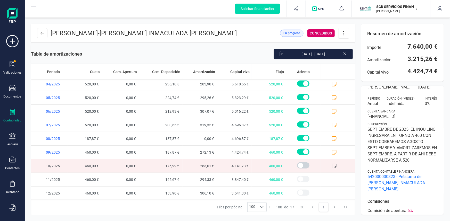
click at [332, 164] on icon at bounding box center [333, 166] width 5 height 5
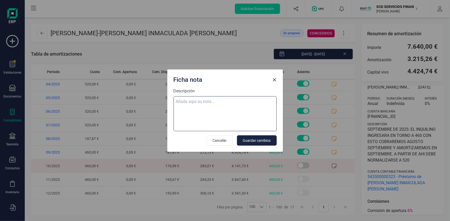
click at [196, 99] on textarea "Descripción" at bounding box center [224, 113] width 103 height 35
paste textarea "03-oct-25 10 trf. rodrigo martinez virumbrales 520,00"
type textarea "03-oct-25 10 trf. rodrigo martinez virumbrales 520,00"
click at [262, 140] on span "Guardar cambios" at bounding box center [257, 140] width 28 height 5
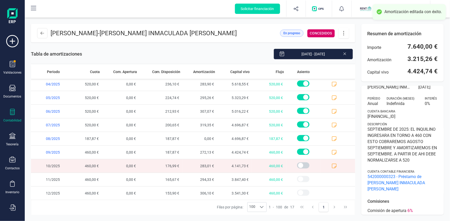
click at [343, 33] on icon at bounding box center [343, 33] width 10 height 6
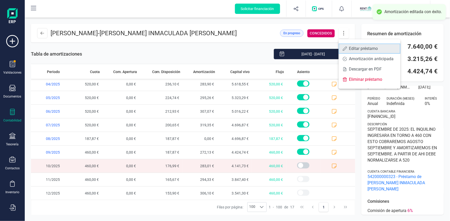
click at [354, 47] on span "Editar préstamo" at bounding box center [372, 49] width 47 height 4
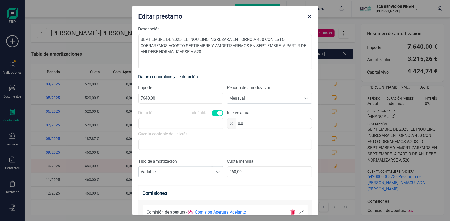
scroll to position [94, 0]
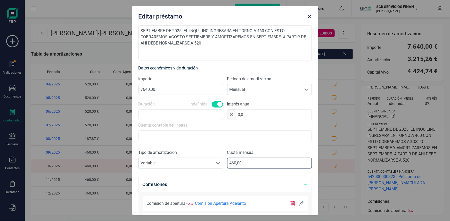
click at [234, 162] on input "460,00" at bounding box center [269, 163] width 84 height 11
type input "4,00"
type input "520,00"
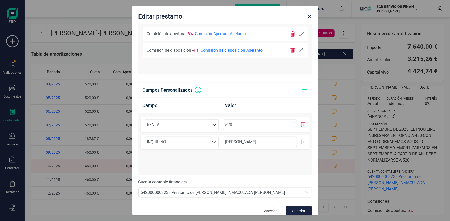
scroll to position [270, 0]
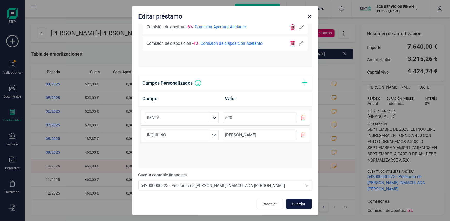
click at [299, 204] on span "Guardar" at bounding box center [299, 204] width 14 height 5
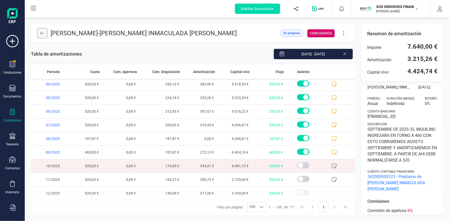
click at [40, 33] on button at bounding box center [42, 33] width 10 height 10
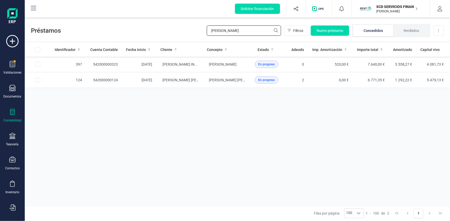
drag, startPoint x: 253, startPoint y: 29, endPoint x: 175, endPoint y: 38, distance: 79.4
click at [174, 30] on div "Préstamos rodrigo Filtros Nuevo préstamo Concedidos Recibidos Descargar Excel" at bounding box center [237, 30] width 425 height 24
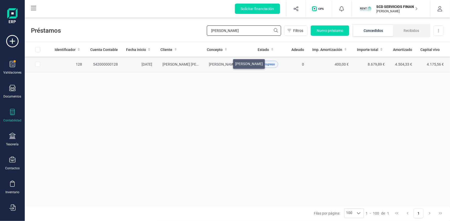
type input "eva jura"
click at [226, 63] on span "[PERSON_NAME]" at bounding box center [223, 64] width 28 height 4
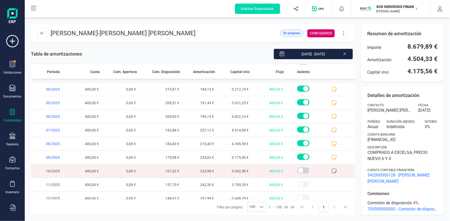
scroll to position [342, 0]
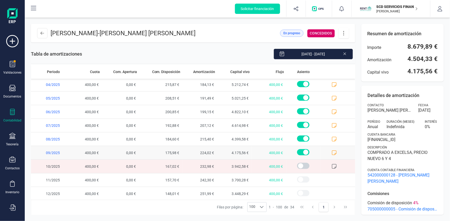
click at [331, 151] on icon at bounding box center [333, 152] width 5 height 5
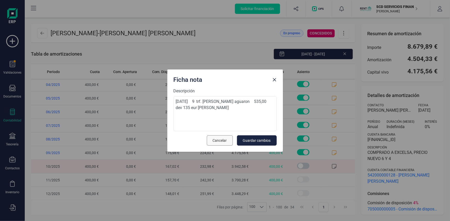
click at [221, 142] on span "Cancelar" at bounding box center [220, 140] width 14 height 5
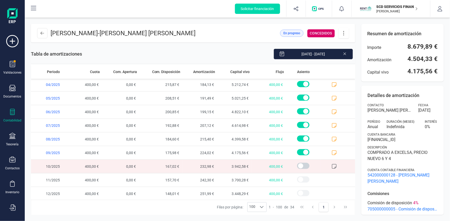
click at [331, 165] on icon at bounding box center [333, 166] width 5 height 5
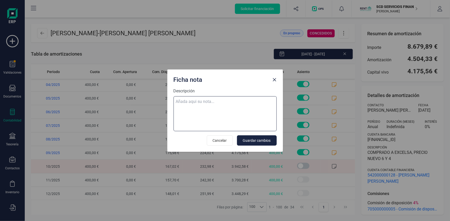
click at [200, 100] on textarea "Descripción" at bounding box center [224, 113] width 103 height 35
paste textarea "03-oct-25 10 trf. eva jurado aguaron 535,00"
type textarea "03-oct-25 10 trf. eva jurado aguaron 535,00 dev 135 Sandra Arenas"
click at [254, 140] on span "Guardar cambios" at bounding box center [257, 140] width 28 height 5
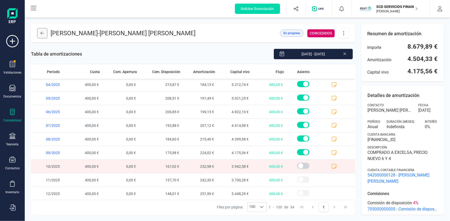
click at [42, 34] on icon at bounding box center [42, 33] width 4 height 4
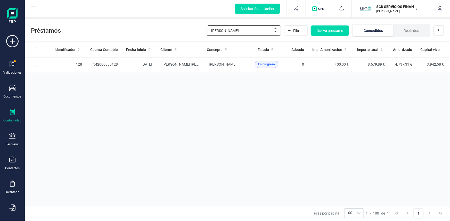
drag, startPoint x: 225, startPoint y: 30, endPoint x: 139, endPoint y: 31, distance: 86.6
click at [145, 31] on div "Préstamos eva jura Filtros Nuevo préstamo Concedidos Recibidos Descargar Excel" at bounding box center [237, 30] width 425 height 24
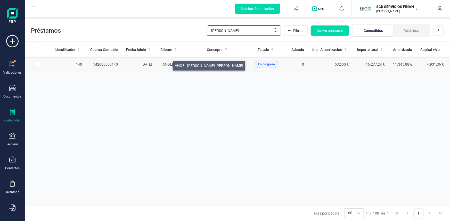
type input "monica rodelgo"
click at [167, 64] on span "ANGEL [PERSON_NAME] [PERSON_NAME]" at bounding box center [197, 64] width 68 height 4
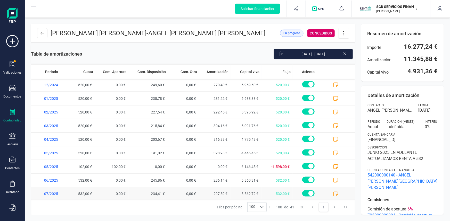
scroll to position [438, 0]
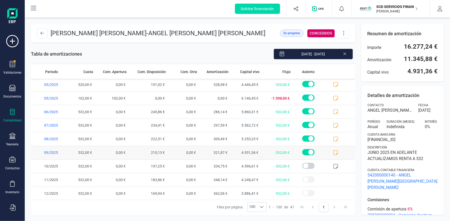
click at [329, 151] on span at bounding box center [339, 152] width 31 height 13
click at [333, 150] on icon at bounding box center [335, 152] width 5 height 5
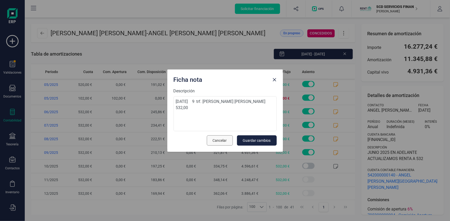
click at [224, 140] on span "Cancelar" at bounding box center [220, 140] width 14 height 5
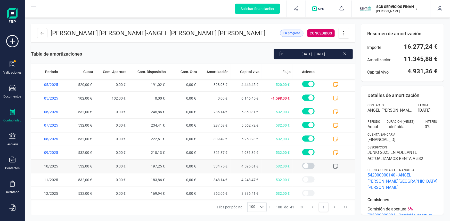
click at [333, 165] on icon at bounding box center [335, 166] width 5 height 5
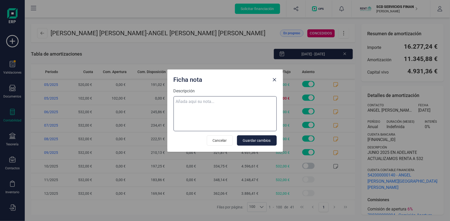
click at [190, 99] on textarea "Descripción" at bounding box center [224, 113] width 103 height 35
paste textarea "03-oct-25 10 trf. monica rodelgo saiz 532,00"
type textarea "03-oct-25 10 trf. monica rodelgo saiz 532,00"
click at [255, 139] on span "Guardar cambios" at bounding box center [257, 140] width 28 height 5
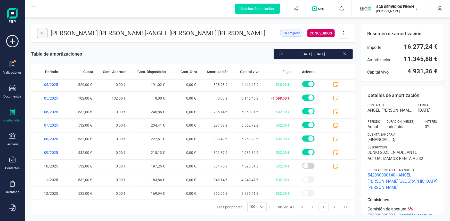
click at [42, 33] on icon at bounding box center [42, 33] width 4 height 4
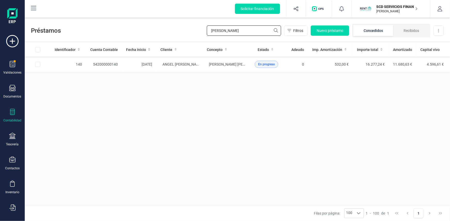
drag, startPoint x: 246, startPoint y: 28, endPoint x: 137, endPoint y: 33, distance: 109.6
click at [139, 33] on div "Préstamos monica rodelgo Filtros Nuevo préstamo Concedidos Recibidos Descargar …" at bounding box center [237, 30] width 425 height 24
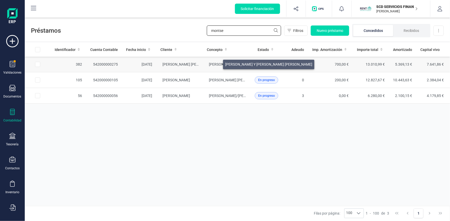
type input "montse"
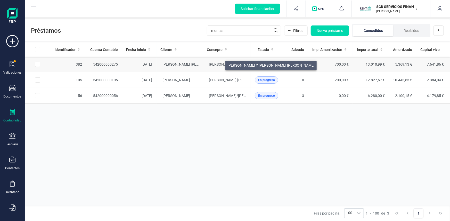
click at [219, 64] on span "[PERSON_NAME] Y [PERSON_NAME] [PERSON_NAME]" at bounding box center [252, 64] width 87 height 4
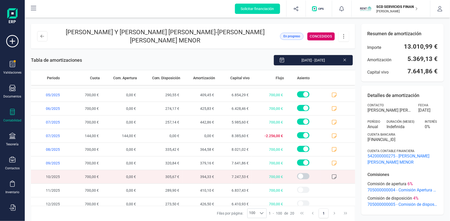
scroll to position [151, 0]
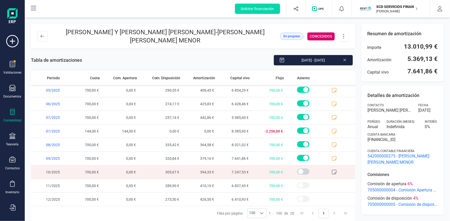
click at [331, 171] on icon at bounding box center [333, 172] width 5 height 5
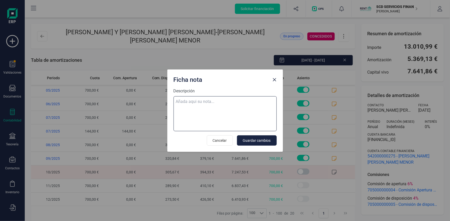
click at [236, 101] on textarea "Descripción" at bounding box center [224, 113] width 103 height 35
paste textarea "03-oct-25 10 trf. montserrat lazaro moix 700,00"
type textarea "03-oct-25 10 trf. montserrat lazaro moix 700,00"
click at [260, 140] on span "Guardar cambios" at bounding box center [257, 140] width 28 height 5
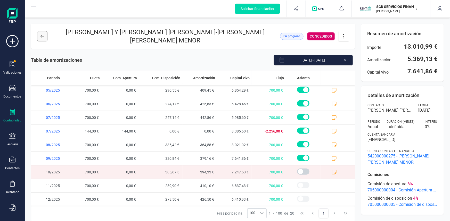
click at [43, 33] on button at bounding box center [42, 36] width 10 height 10
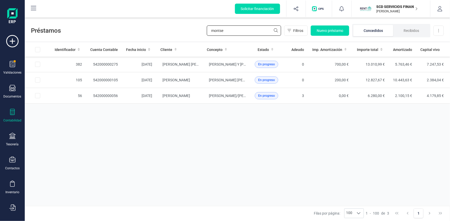
drag, startPoint x: 232, startPoint y: 30, endPoint x: 157, endPoint y: 36, distance: 74.5
click at [174, 32] on div "Préstamos montse Filtros Nuevo préstamo Concedidos Recibidos Descargar Excel" at bounding box center [237, 30] width 425 height 24
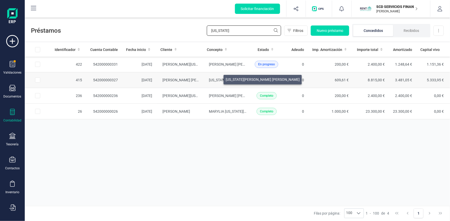
type input "virginia"
click at [217, 78] on span "[US_STATE][PERSON_NAME] [PERSON_NAME]" at bounding box center [246, 80] width 74 height 4
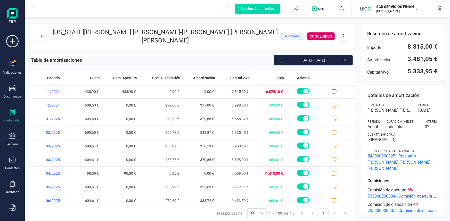
click at [344, 34] on icon at bounding box center [343, 36] width 10 height 6
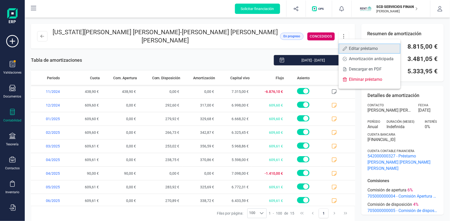
click at [355, 48] on span "Editar préstamo" at bounding box center [372, 49] width 47 height 4
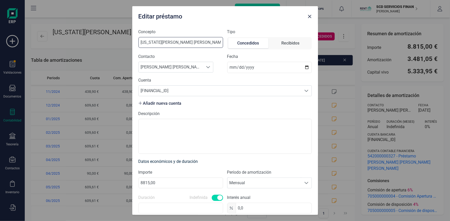
click at [204, 42] on input "[US_STATE][PERSON_NAME] [PERSON_NAME]" at bounding box center [180, 42] width 84 height 11
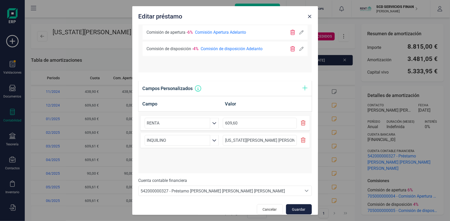
scroll to position [270, 0]
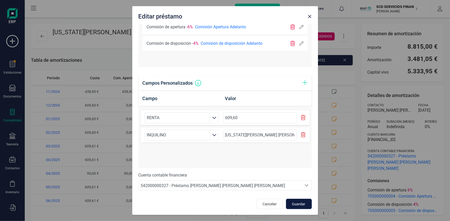
type input "[US_STATE][PERSON_NAME] [PERSON_NAME] (VIRAL SANID)"
click at [296, 201] on button "Guardar" at bounding box center [299, 204] width 26 height 10
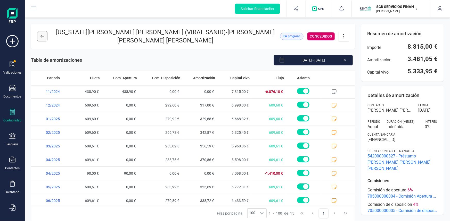
click at [42, 34] on icon at bounding box center [42, 36] width 4 height 4
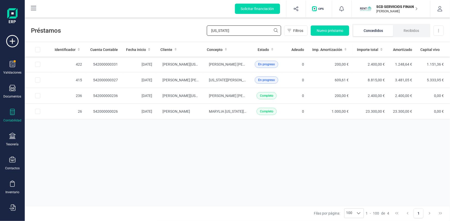
drag, startPoint x: 233, startPoint y: 30, endPoint x: 231, endPoint y: 27, distance: 3.7
click at [233, 30] on input "virginia" at bounding box center [244, 31] width 74 height 10
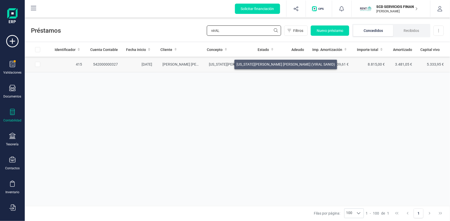
type input "virAL"
click at [228, 63] on span "[US_STATE][PERSON_NAME] [PERSON_NAME] (VIRAL SANID)" at bounding box center [258, 64] width 98 height 4
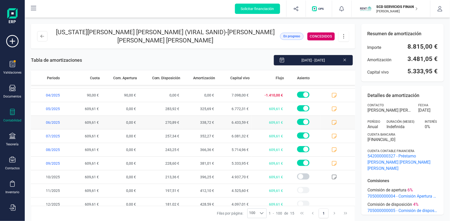
scroll to position [83, 0]
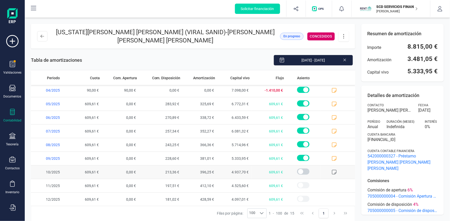
click at [332, 170] on icon at bounding box center [334, 172] width 5 height 5
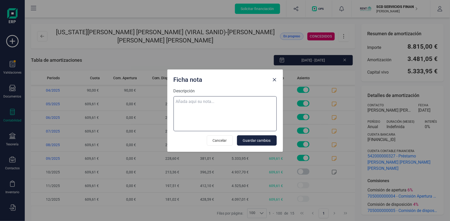
click at [198, 100] on textarea "Descripción" at bounding box center [224, 113] width 103 height 35
paste textarea "03-oct-25 10 trf. viral sanid sl 609,61"
type textarea "03-oct-25 10 trf. viral sanid sl 609,61"
click at [260, 138] on span "Guardar cambios" at bounding box center [257, 140] width 28 height 5
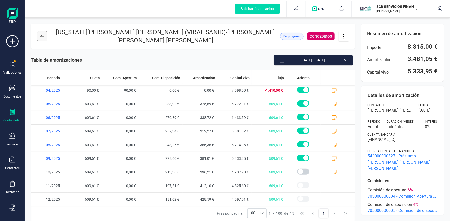
click at [42, 35] on icon at bounding box center [42, 36] width 4 height 4
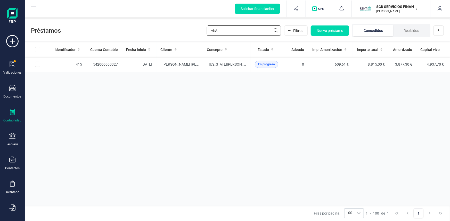
drag, startPoint x: 225, startPoint y: 29, endPoint x: 174, endPoint y: 30, distance: 50.5
click at [177, 30] on div "Préstamos virAL Filtros Nuevo préstamo Concedidos Recibidos Descargar Excel" at bounding box center [237, 30] width 425 height 24
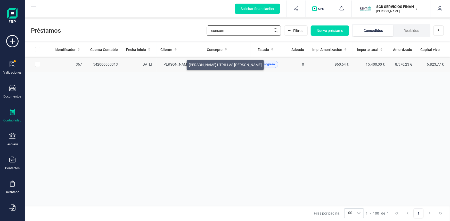
type input "consum"
click at [180, 64] on span "[PERSON_NAME] UTRILLAS [PERSON_NAME]" at bounding box center [199, 64] width 73 height 4
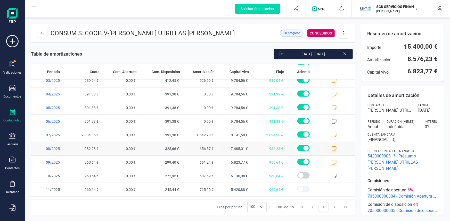
scroll to position [138, 0]
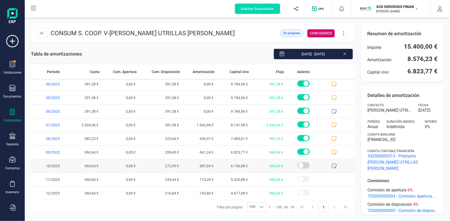
click at [331, 165] on icon at bounding box center [333, 166] width 5 height 5
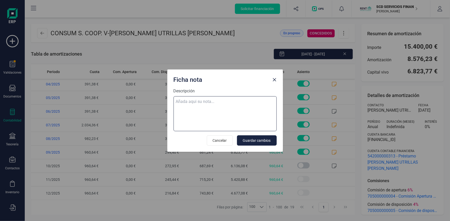
click at [231, 101] on textarea "Descripción" at bounding box center [224, 113] width 103 height 35
paste textarea "03-oct-25 10 trf. consum s.coop. v. 960,64"
type textarea "03-oct-25 10 trf. consum s.coop. v. 960,64"
click at [263, 141] on span "Guardar cambios" at bounding box center [257, 140] width 28 height 5
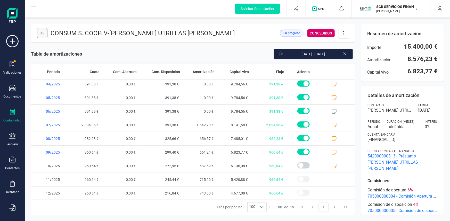
click at [43, 33] on icon at bounding box center [42, 33] width 4 height 4
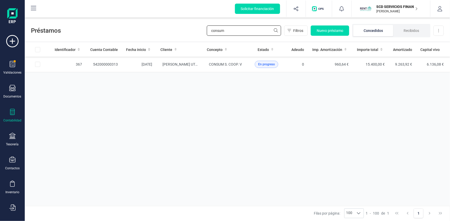
drag, startPoint x: 226, startPoint y: 31, endPoint x: 148, endPoint y: 36, distance: 78.2
click at [158, 35] on div "Préstamos consum Filtros Nuevo préstamo Concedidos Recibidos Descargar Excel" at bounding box center [237, 30] width 425 height 24
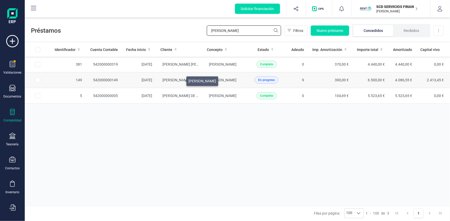
type input "angela"
click at [180, 79] on span "[PERSON_NAME]" at bounding box center [177, 80] width 28 height 4
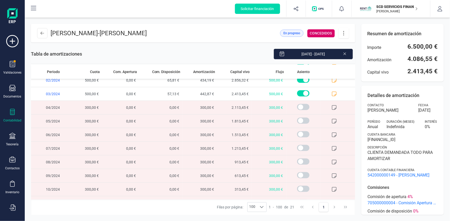
scroll to position [165, 0]
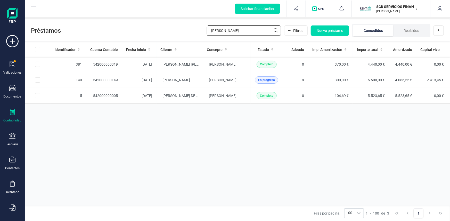
drag, startPoint x: 230, startPoint y: 30, endPoint x: 152, endPoint y: 33, distance: 77.3
click at [158, 30] on div "Préstamos angela Filtros Nuevo préstamo Concedidos Recibidos Descargar Excel" at bounding box center [237, 30] width 425 height 24
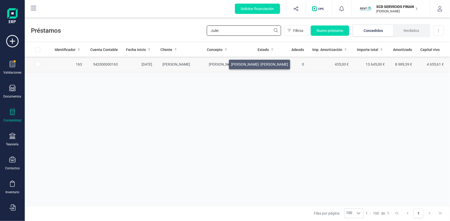
type input "zulei"
click at [223, 63] on span "[PERSON_NAME]- [PERSON_NAME]" at bounding box center [237, 64] width 57 height 4
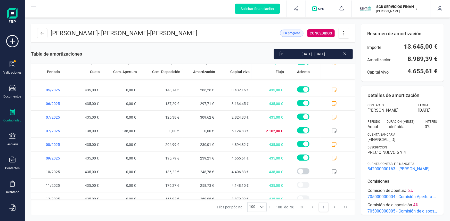
scroll to position [369, 0]
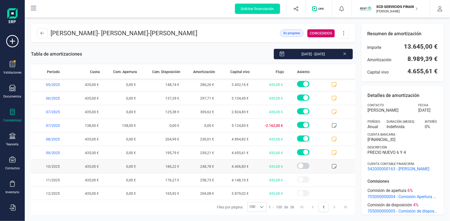
click at [332, 169] on icon at bounding box center [334, 166] width 5 height 5
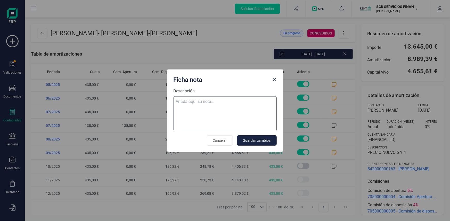
click at [209, 100] on textarea "Descripción" at bounding box center [224, 113] width 103 height 35
paste textarea "03-oct-25 10 trf. zuleika nohemi machado garcia 435,00"
type textarea "03-oct-25 10 trf. zuleika nohemi machado garcia 435,00"
click at [269, 141] on span "Guardar cambios" at bounding box center [257, 140] width 28 height 5
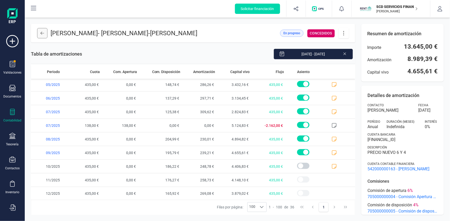
click at [41, 35] on icon at bounding box center [42, 33] width 4 height 4
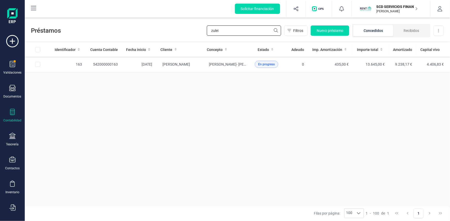
drag, startPoint x: 224, startPoint y: 31, endPoint x: 161, endPoint y: 34, distance: 63.4
click at [164, 31] on div "Préstamos zulei Filtros Nuevo préstamo Concedidos Recibidos Descargar Excel" at bounding box center [237, 30] width 425 height 24
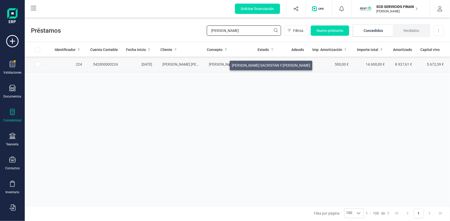
type input "ruth"
click at [223, 64] on span "[PERSON_NAME] SACRISTAN Y [PERSON_NAME]" at bounding box center [248, 64] width 78 height 4
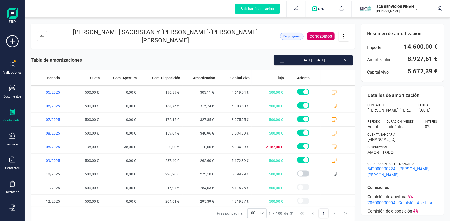
scroll to position [301, 0]
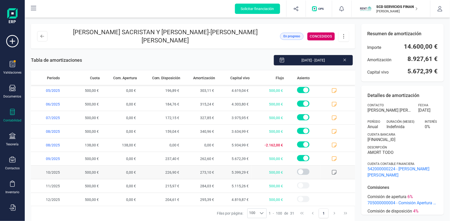
click at [332, 171] on icon at bounding box center [333, 172] width 5 height 5
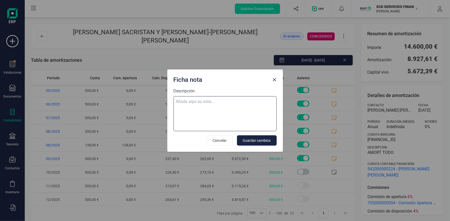
click at [203, 100] on textarea "Descripción" at bounding box center [224, 113] width 103 height 35
paste textarea "03-oct-25 10 trf. ruth iznardo costa 500,00"
type textarea "03-oct-25 10 trf. ruth iznardo costa 500,00"
click at [265, 140] on span "Guardar cambios" at bounding box center [257, 140] width 28 height 5
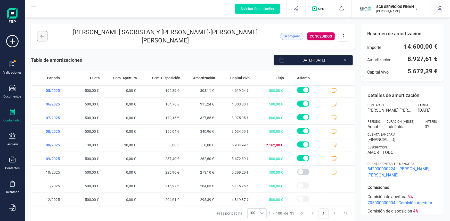
click at [42, 37] on icon at bounding box center [42, 36] width 4 height 4
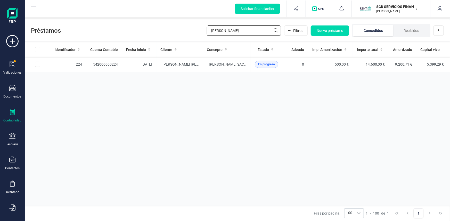
drag, startPoint x: 214, startPoint y: 27, endPoint x: 180, endPoint y: 33, distance: 34.6
click at [185, 31] on div "Préstamos ruth Filtros Nuevo préstamo Concedidos Recibidos Descargar Excel" at bounding box center [237, 30] width 425 height 24
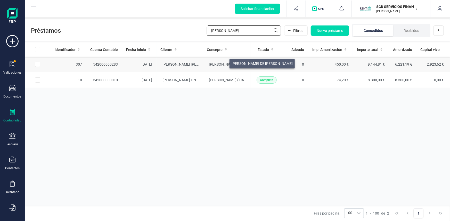
type input "fabiola"
click at [223, 62] on span "[PERSON_NAME] DE [PERSON_NAME]" at bounding box center [239, 64] width 61 height 4
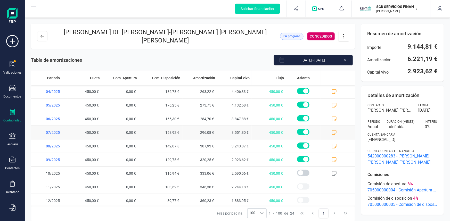
scroll to position [206, 0]
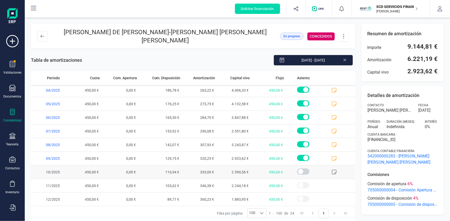
click at [331, 170] on icon at bounding box center [333, 172] width 5 height 5
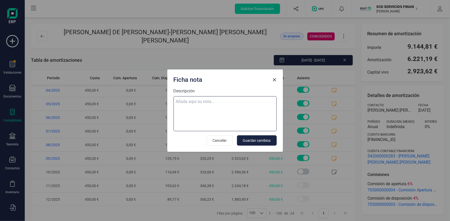
click at [228, 99] on textarea "Descripción" at bounding box center [224, 113] width 103 height 35
paste textarea "04-oct-25 10 trf. fabiola pinero medina 450,00"
type textarea "04-oct-25 10 trf. fabiola pinero medina 450,00"
click at [260, 138] on span "Guardar cambios" at bounding box center [257, 140] width 28 height 5
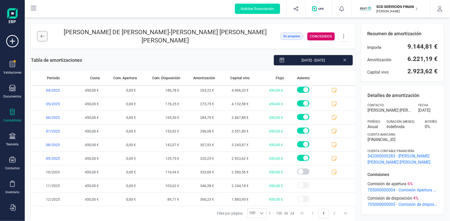
click at [42, 31] on button at bounding box center [42, 36] width 10 height 10
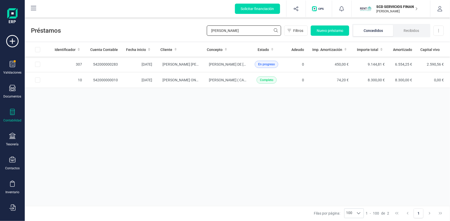
drag, startPoint x: 223, startPoint y: 31, endPoint x: 162, endPoint y: 31, distance: 60.8
click at [164, 29] on div "Préstamos fabiola Filtros Nuevo préstamo Concedidos Recibidos Descargar Excel" at bounding box center [237, 30] width 425 height 24
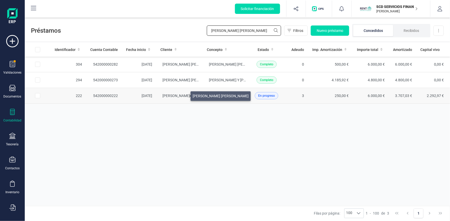
type input "[PERSON_NAME] [PERSON_NAME]"
click at [184, 95] on span "[PERSON_NAME] [PERSON_NAME]" at bounding box center [191, 96] width 56 height 4
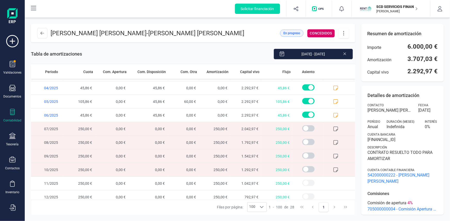
scroll to position [260, 0]
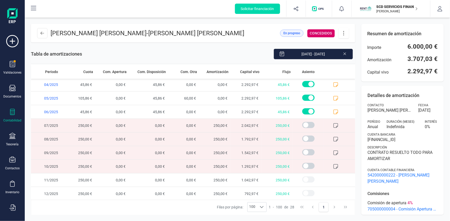
click at [341, 32] on icon at bounding box center [343, 33] width 10 height 6
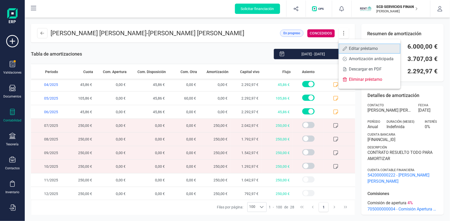
click at [355, 48] on span "Editar préstamo" at bounding box center [372, 49] width 47 height 4
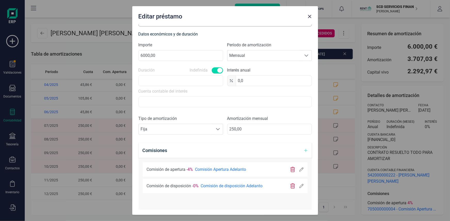
scroll to position [140, 0]
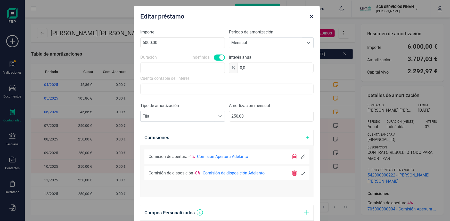
drag, startPoint x: 216, startPoint y: 10, endPoint x: 218, endPoint y: 68, distance: 57.5
click at [218, 68] on div "Editar préstamo Concepto DEBORAH DELIAH GONZALEZ LOPEZ Tipo Concedidos Recibido…" at bounding box center [226, 116] width 185 height 221
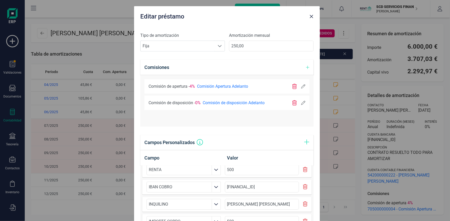
scroll to position [13, 0]
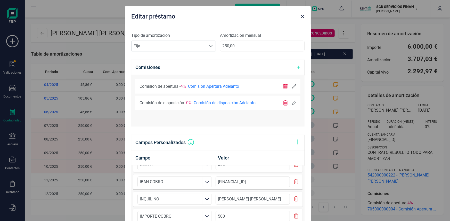
drag, startPoint x: 277, startPoint y: 13, endPoint x: 260, endPoint y: -7, distance: 26.2
click at [260, 0] on html "Solicitar financiación Validaciones Documentos Documentos Presupuestos Pedidos …" at bounding box center [225, 110] width 450 height 221
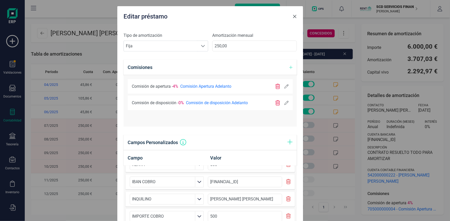
click at [293, 16] on icon "Close" at bounding box center [294, 16] width 4 height 4
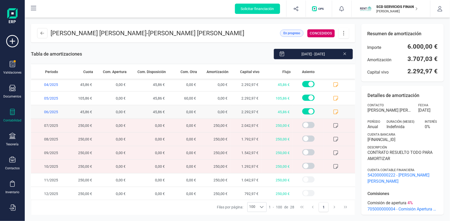
click at [333, 111] on icon at bounding box center [335, 111] width 5 height 5
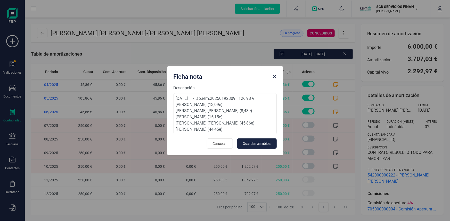
click at [275, 72] on div at bounding box center [274, 76] width 8 height 10
click at [273, 78] on span "Close" at bounding box center [274, 77] width 4 height 4
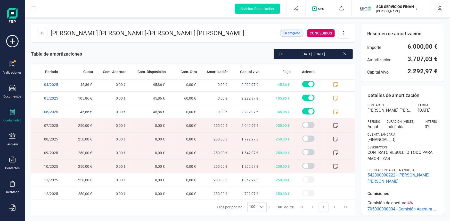
click at [333, 125] on icon at bounding box center [335, 125] width 5 height 5
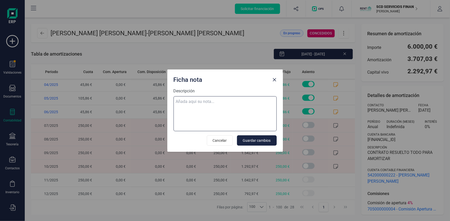
click at [214, 102] on textarea "Descripción" at bounding box center [224, 113] width 103 height 35
paste textarea "04-oct-25 10 trf. jose maria latorre barrera 250,00"
type textarea "04-oct-25 10 trf. jose maria latorre barrera 250,00"
click at [255, 138] on span "Guardar cambios" at bounding box center [257, 140] width 28 height 5
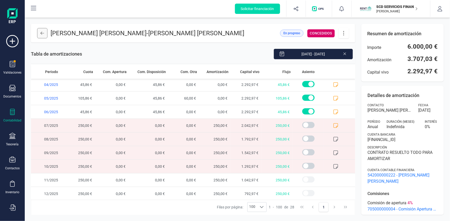
click at [45, 33] on button at bounding box center [42, 33] width 10 height 10
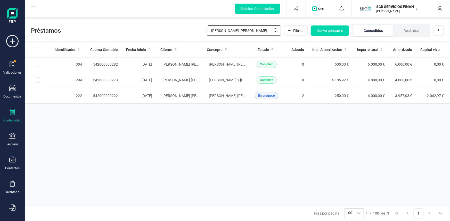
drag, startPoint x: 232, startPoint y: 29, endPoint x: 160, endPoint y: 35, distance: 72.4
click at [165, 35] on div "Préstamos jose maria Filtros Nuevo préstamo Concedidos Recibidos Descargar Excel" at bounding box center [237, 30] width 425 height 24
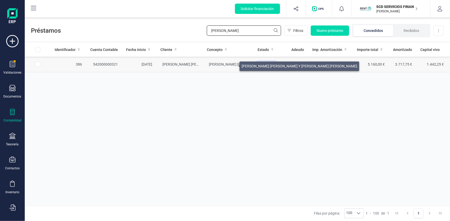
type input "[PERSON_NAME]"
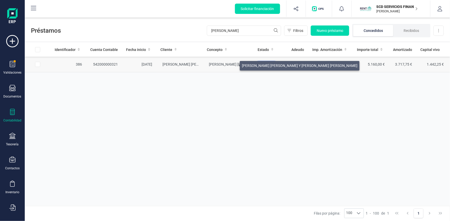
click at [233, 64] on span "[PERSON_NAME] [PERSON_NAME] Y [PERSON_NAME] [PERSON_NAME]" at bounding box center [266, 64] width 115 height 4
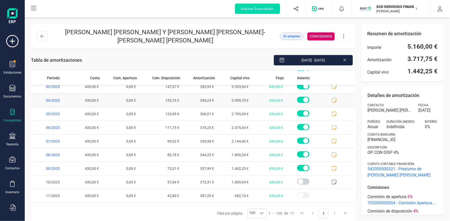
scroll to position [111, 0]
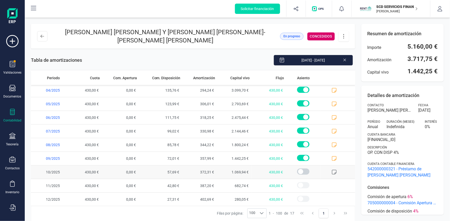
click at [331, 170] on icon at bounding box center [333, 172] width 5 height 5
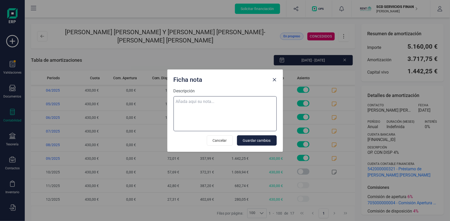
click at [208, 101] on textarea "Descripción" at bounding box center [224, 113] width 103 height 35
paste textarea "04-oct-25 10 trf. laura sala escriva 430,00"
type textarea "04-oct-25 10 trf. laura sala escriva 430,00"
click at [264, 139] on span "Guardar cambios" at bounding box center [257, 140] width 28 height 5
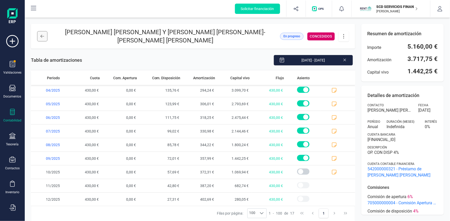
click at [41, 34] on icon at bounding box center [42, 36] width 4 height 4
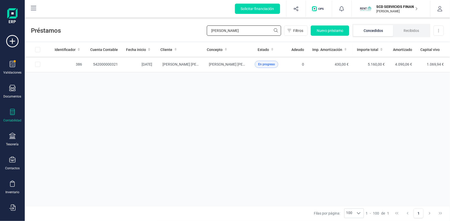
drag, startPoint x: 230, startPoint y: 29, endPoint x: 158, endPoint y: 33, distance: 72.0
click at [159, 32] on div "Préstamos laura sa Filtros Nuevo préstamo Concedidos Recibidos Descargar Excel" at bounding box center [237, 30] width 425 height 24
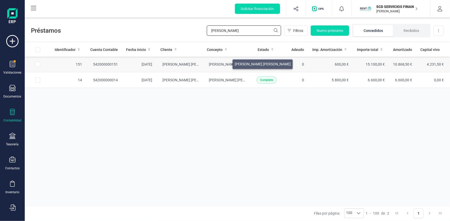
type input "[PERSON_NAME]"
click at [226, 63] on span "[PERSON_NAME] [PERSON_NAME]" at bounding box center [237, 64] width 56 height 4
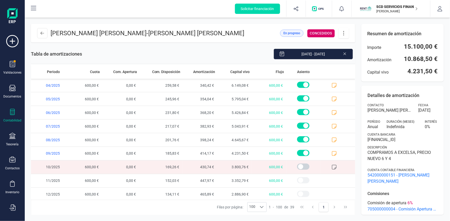
scroll to position [410, 0]
click at [331, 165] on icon at bounding box center [333, 166] width 5 height 5
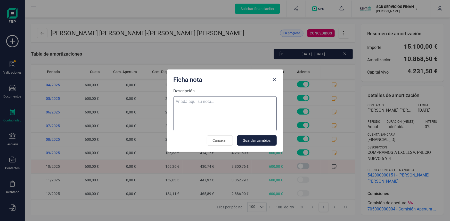
click at [215, 100] on textarea "Descripción" at bounding box center [224, 113] width 103 height 35
paste textarea "04-oct-25 10 trf. vanessa gabriela cabrera patino 600,00"
type textarea "04-oct-25 10 trf. vanessa gabriela cabrera patino 600,00"
click at [268, 141] on span "Guardar cambios" at bounding box center [257, 140] width 28 height 5
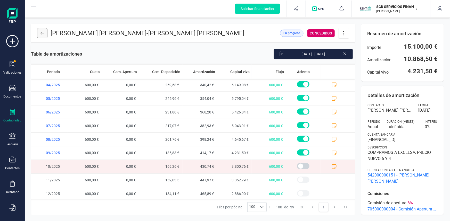
click at [42, 36] on button at bounding box center [42, 33] width 10 height 10
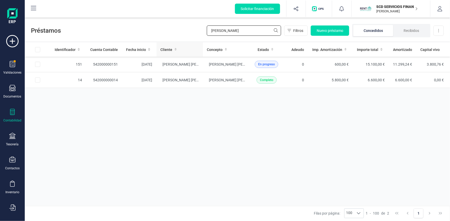
drag, startPoint x: 229, startPoint y: 27, endPoint x: 156, endPoint y: 44, distance: 74.5
click at [157, 44] on div "Préstamos vaness Filtros Nuevo préstamo Concedidos Recibidos Descargar Excel Id…" at bounding box center [237, 120] width 425 height 204
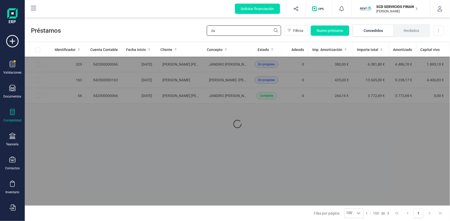
type input "z"
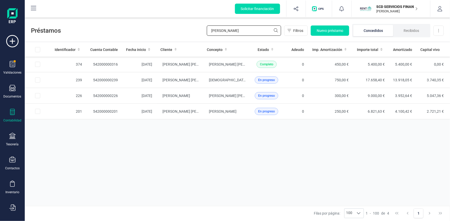
drag, startPoint x: 223, startPoint y: 30, endPoint x: 183, endPoint y: 30, distance: 40.4
click at [183, 30] on div "Préstamos elena Filtros Nuevo préstamo Concedidos Recibidos Descargar Excel" at bounding box center [237, 30] width 425 height 24
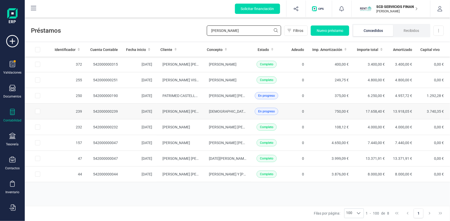
type input "jose manuel"
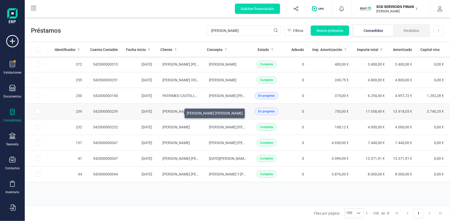
click at [178, 112] on span "JOSE MANUEL BECERRA LASO" at bounding box center [191, 111] width 56 height 4
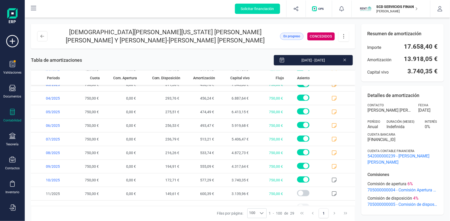
scroll to position [274, 0]
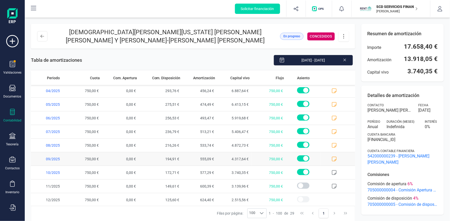
click at [331, 158] on icon at bounding box center [333, 159] width 5 height 5
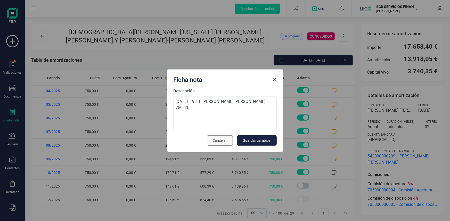
click at [219, 141] on span "Cancelar" at bounding box center [220, 140] width 14 height 5
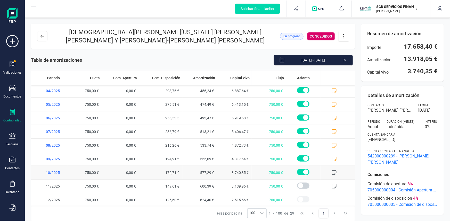
click at [331, 171] on icon at bounding box center [333, 172] width 5 height 5
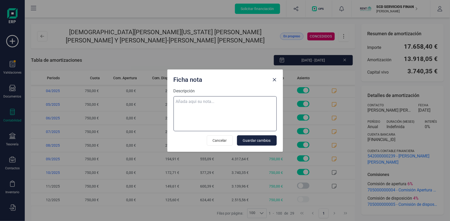
click at [198, 105] on textarea "Descripción" at bounding box center [224, 113] width 103 height 35
paste textarea "04-oct-25 10 trf. zulay elena 750,00"
type textarea "04-oct-25 10 trf. zulay elena 750,00"
click at [262, 140] on span "Guardar cambios" at bounding box center [257, 140] width 28 height 5
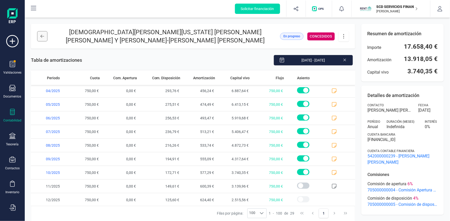
click at [39, 35] on button at bounding box center [42, 36] width 10 height 10
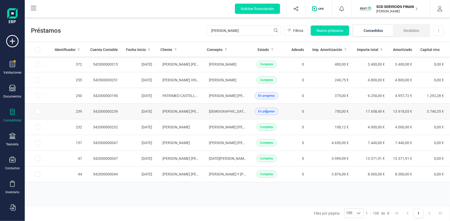
click at [267, 111] on span "En progreso" at bounding box center [266, 111] width 17 height 5
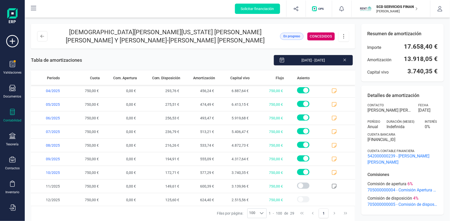
scroll to position [251, 0]
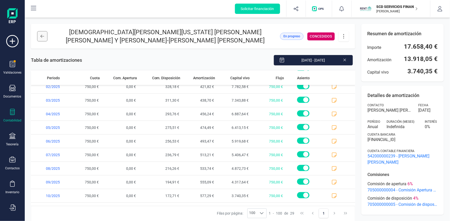
click at [44, 33] on button at bounding box center [42, 36] width 10 height 10
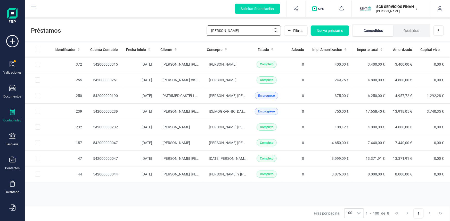
drag, startPoint x: 234, startPoint y: 30, endPoint x: 151, endPoint y: 35, distance: 82.6
click at [152, 35] on div "Préstamos jose manuel Filtros Nuevo préstamo Concedidos Recibidos Descargar Exc…" at bounding box center [237, 30] width 425 height 24
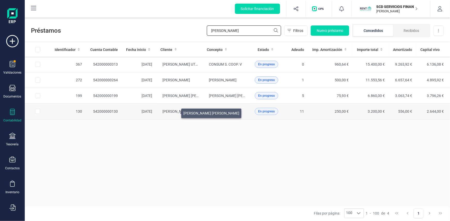
type input "[PERSON_NAME]"
click at [175, 112] on span "[PERSON_NAME] [PERSON_NAME]" at bounding box center [191, 111] width 56 height 4
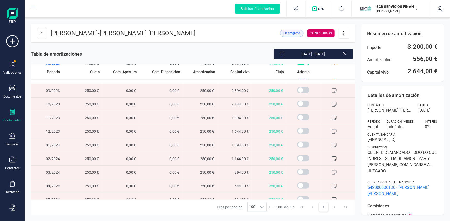
scroll to position [64, 0]
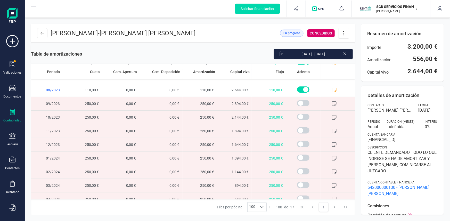
click at [331, 103] on icon at bounding box center [333, 103] width 5 height 5
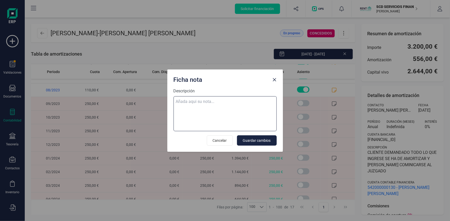
click at [221, 103] on textarea "Descripción" at bounding box center [224, 113] width 103 height 35
paste textarea "04-oct-25 10 trf. vicente garcia vicente 250,00"
type textarea "04-oct-25 10 trf. vicente garcia vicente 250,00"
click at [256, 138] on span "Guardar cambios" at bounding box center [257, 140] width 28 height 5
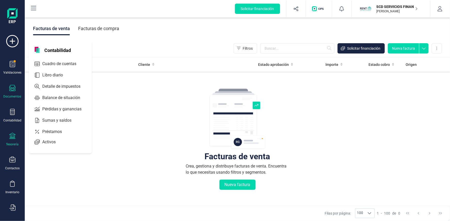
click at [13, 139] on div at bounding box center [12, 136] width 6 height 7
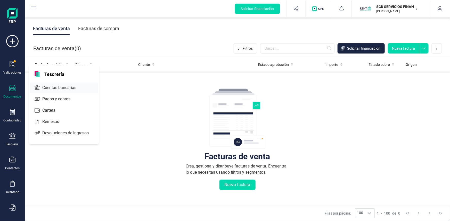
click at [61, 88] on span "Cuentas bancarias" at bounding box center [62, 88] width 45 height 6
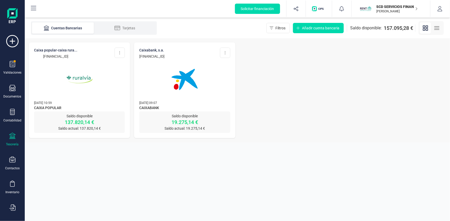
click at [178, 96] on img at bounding box center [184, 79] width 43 height 43
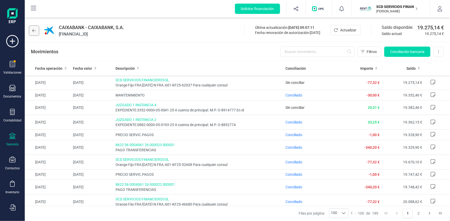
click at [32, 32] on icon at bounding box center [34, 31] width 4 height 4
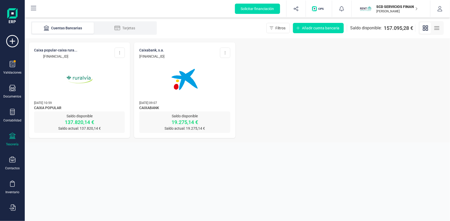
click at [78, 79] on img at bounding box center [79, 79] width 43 height 43
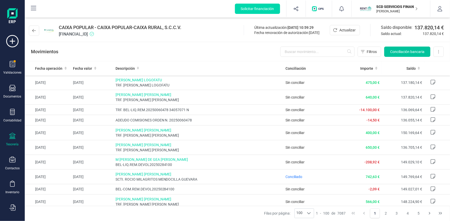
click at [404, 52] on span "Conciliación bancaria" at bounding box center [407, 51] width 34 height 5
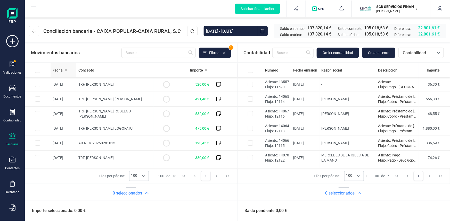
click at [59, 70] on span "Fecha" at bounding box center [58, 70] width 10 height 5
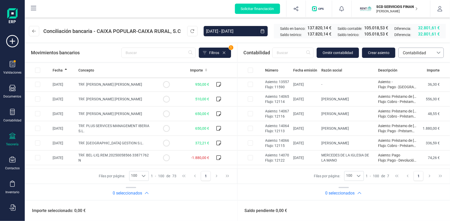
click at [407, 52] on span "Contabilidad" at bounding box center [415, 53] width 31 height 6
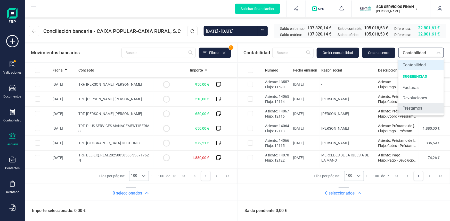
click at [416, 107] on span "Préstamos" at bounding box center [412, 108] width 20 height 6
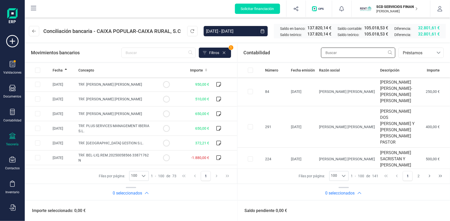
click at [347, 52] on input "text" at bounding box center [358, 53] width 74 height 10
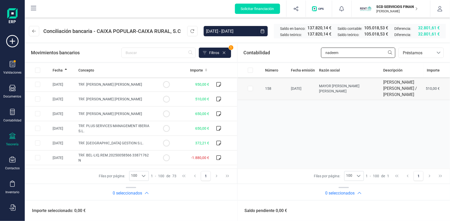
type input "nadeem"
click at [249, 88] on input "Row Selected b6975d71-c29b-4674-af1b-47d9720e54ee" at bounding box center [250, 88] width 5 height 5
checkbox input "true"
click at [37, 97] on input "Row Selected c8bb6523-59ca-438f-87f1-1c3145e27bf1" at bounding box center [37, 99] width 5 height 5
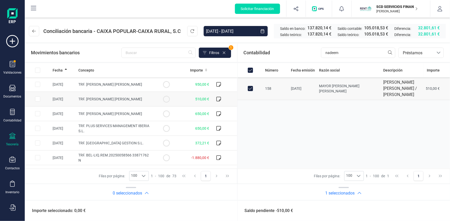
checkbox input "true"
click at [426, 210] on button "Conciliar" at bounding box center [423, 211] width 24 height 10
checkbox input "false"
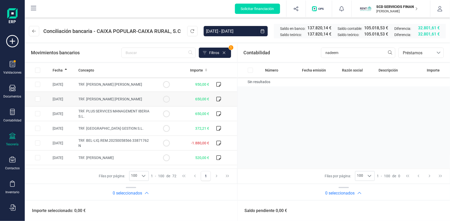
click at [38, 99] on input "Row Selected 1c6b087e-f371-421b-a3e2-7ab763d85342" at bounding box center [37, 99] width 5 height 5
checkbox input "true"
drag, startPoint x: 338, startPoint y: 53, endPoint x: 275, endPoint y: 54, distance: 63.1
click at [276, 53] on div "Contabilidad nadeem bancos.conciliacion.modal.headerLoan bancos.conciliacion.mo…" at bounding box center [343, 53] width 213 height 19
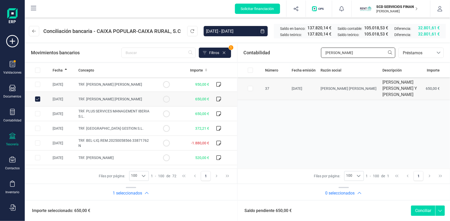
type input "[PERSON_NAME]"
click at [250, 91] on input "Row Selected 6b0722c7-1cf7-489a-89e7-baad73553524" at bounding box center [250, 88] width 5 height 5
checkbox input "true"
click at [418, 209] on button "Conciliar" at bounding box center [423, 211] width 24 height 10
checkbox input "false"
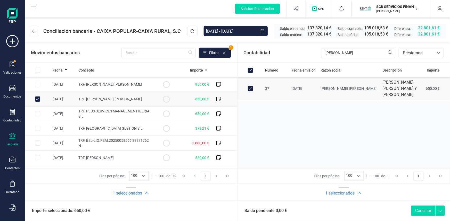
checkbox input "false"
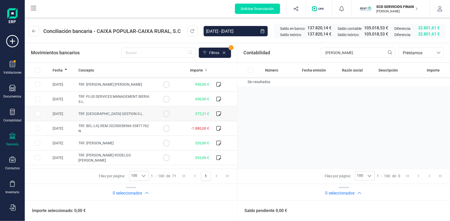
click at [38, 113] on input "Row Selected b037533c-a84f-45bd-bc5a-c37aec26a677" at bounding box center [37, 113] width 5 height 5
checkbox input "true"
click at [35, 31] on icon at bounding box center [34, 31] width 4 height 4
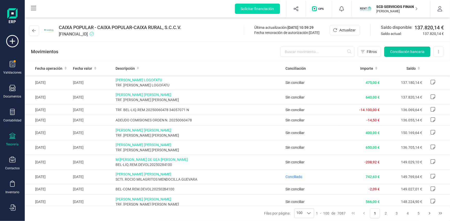
click at [405, 52] on span "Conciliación bancaria" at bounding box center [407, 51] width 34 height 5
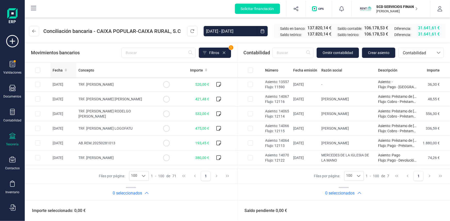
click at [57, 69] on span "Fecha" at bounding box center [58, 70] width 10 height 5
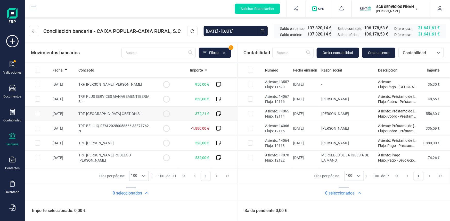
click at [36, 112] on input "Row Selected b037533c-a84f-45bd-bc5a-c37aec26a677" at bounding box center [37, 113] width 5 height 5
checkbox input "true"
click at [421, 49] on span "Contabilidad" at bounding box center [415, 53] width 35 height 10
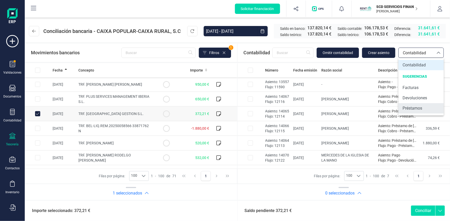
click at [414, 109] on span "Préstamos" at bounding box center [412, 108] width 20 height 6
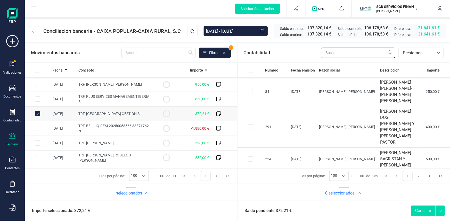
click at [350, 54] on input "text" at bounding box center [358, 53] width 74 height 10
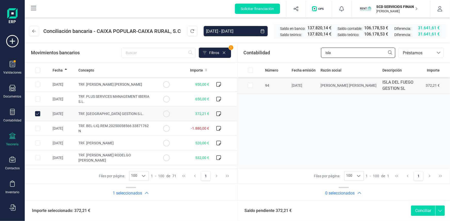
type input "isla"
click at [250, 84] on input "Row Selected b83376e7-00f6-49d9-ab97-ce0a0c863b83" at bounding box center [250, 85] width 5 height 5
checkbox input "true"
click at [420, 209] on button "Conciliar" at bounding box center [423, 211] width 24 height 10
checkbox input "false"
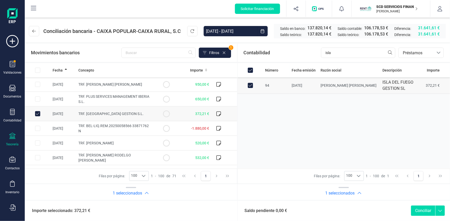
checkbox input "false"
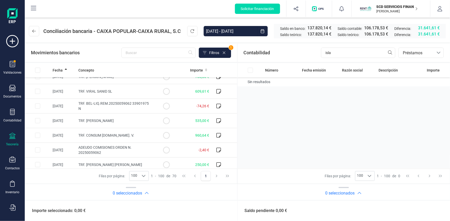
scroll to position [140, 0]
click at [37, 163] on input "Row Selected 55907165-10b6-43f6-8216-c7f0d18edcc6" at bounding box center [37, 164] width 5 height 5
checkbox input "true"
drag, startPoint x: 337, startPoint y: 51, endPoint x: 299, endPoint y: 53, distance: 37.9
click at [302, 53] on div "Contabilidad isla bancos.conciliacion.modal.headerLoan bancos.conciliacion.moda…" at bounding box center [343, 53] width 213 height 19
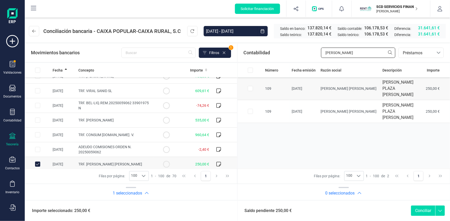
type input "[PERSON_NAME]"
click at [248, 86] on input "Row Selected 11107aa0-14cd-4a4c-a52a-828b3009a43e" at bounding box center [250, 88] width 5 height 5
checkbox input "true"
click at [422, 210] on button "Conciliar" at bounding box center [423, 211] width 24 height 10
checkbox input "false"
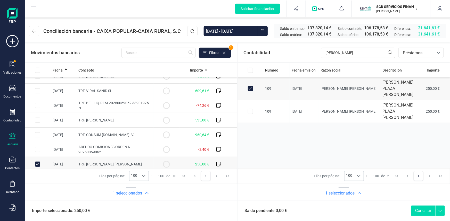
checkbox input "false"
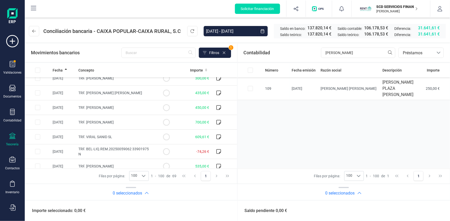
scroll to position [94, 0]
click at [39, 137] on input "Row Selected 5d816b9e-f01a-4b22-b9b6-6de3050da940" at bounding box center [37, 137] width 5 height 5
click at [39, 137] on input "Row Unselected 5d816b9e-f01a-4b22-b9b6-6de3050da940" at bounding box center [37, 137] width 5 height 5
checkbox input "false"
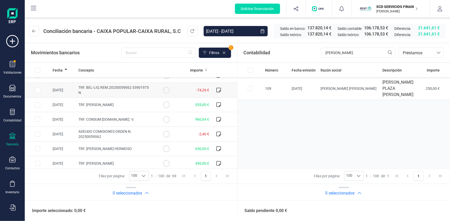
scroll to position [164, 0]
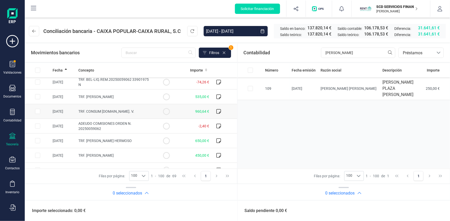
drag, startPoint x: 38, startPoint y: 140, endPoint x: 122, endPoint y: 113, distance: 88.2
click at [38, 140] on input "Row Selected 8d7341e3-8795-4b24-9840-cae49af219fa" at bounding box center [37, 140] width 5 height 5
checkbox input "true"
drag, startPoint x: 350, startPoint y: 51, endPoint x: 286, endPoint y: 56, distance: 64.3
click at [286, 56] on div "Contabilidad [PERSON_NAME].conciliacion.modal.headerLoan bancos.conciliacion.mo…" at bounding box center [343, 53] width 213 height 19
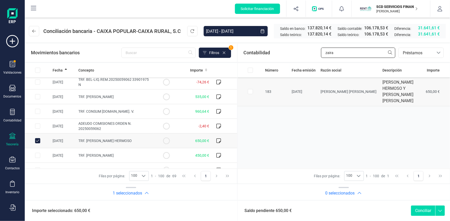
type input "zaira"
click at [250, 91] on input "Row Selected c4379917-894f-4a48-9cd5-5f183bdb6371" at bounding box center [250, 91] width 5 height 5
checkbox input "true"
click at [426, 209] on button "Conciliar" at bounding box center [423, 211] width 24 height 10
checkbox input "false"
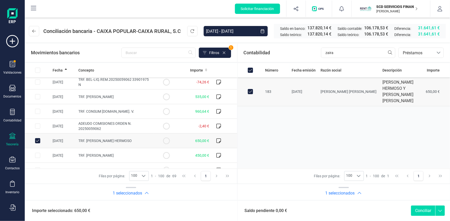
checkbox input "false"
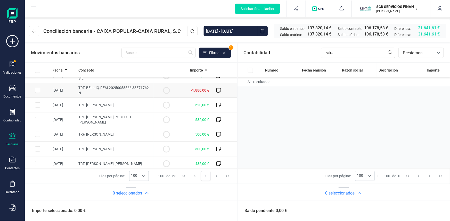
scroll to position [23, 0]
click at [36, 104] on input "Row Selected c7be8b68-0f01-4b78-b561-023bdac59074" at bounding box center [37, 105] width 5 height 5
checkbox input "true"
drag, startPoint x: 333, startPoint y: 53, endPoint x: 286, endPoint y: 55, distance: 47.2
click at [289, 54] on div "Contabilidad zaira bancos.conciliacion.modal.headerLoan bancos.conciliacion.mod…" at bounding box center [343, 53] width 213 height 19
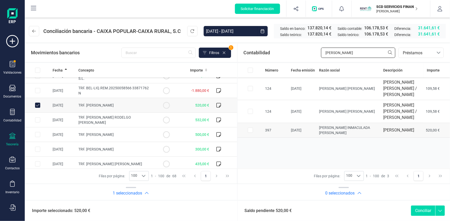
type input "[PERSON_NAME]"
click at [249, 133] on input "Row Selected 6c0f8671-6754-459a-8ce4-b8f4f99af43c" at bounding box center [250, 130] width 5 height 5
checkbox input "true"
click at [420, 210] on button "Conciliar" at bounding box center [423, 211] width 24 height 10
checkbox input "false"
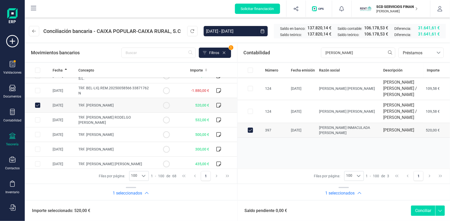
checkbox input "false"
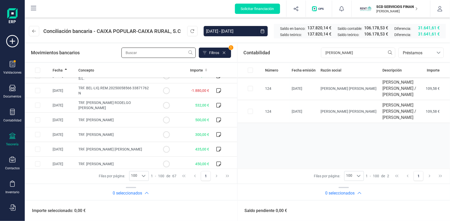
click at [139, 54] on input "text" at bounding box center [158, 53] width 74 height 10
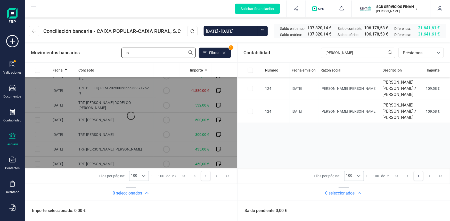
scroll to position [0, 0]
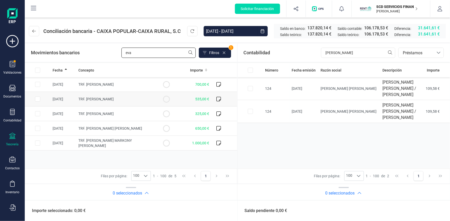
type input "eva"
click at [38, 99] on input "Row Selected 1c925810-f2f1-42c8-9412-aced34647a7d" at bounding box center [37, 99] width 5 height 5
checkbox input "true"
drag, startPoint x: 353, startPoint y: 52, endPoint x: 291, endPoint y: 52, distance: 61.8
click at [291, 52] on div "Contabilidad [PERSON_NAME].conciliacion.modal.headerLoan bancos.conciliacion.mo…" at bounding box center [343, 53] width 213 height 19
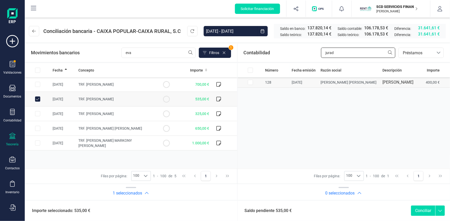
type input "jurad"
click at [250, 85] on input "Row Selected 4f221977-eb12-41b5-8d6f-1809d83e01b0" at bounding box center [250, 82] width 5 height 5
checkbox input "true"
drag, startPoint x: 341, startPoint y: 52, endPoint x: 295, endPoint y: 53, distance: 45.6
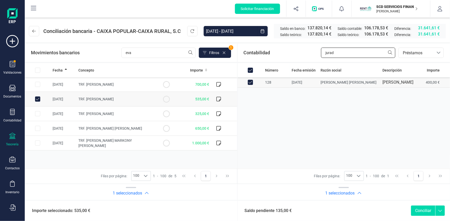
click at [297, 53] on div "Contabilidad jurad bancos.conciliacion.modal.headerLoan bancos.conciliacion.mod…" at bounding box center [343, 53] width 213 height 19
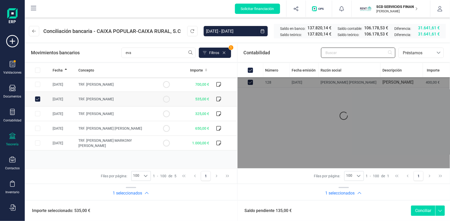
checkbox input "false"
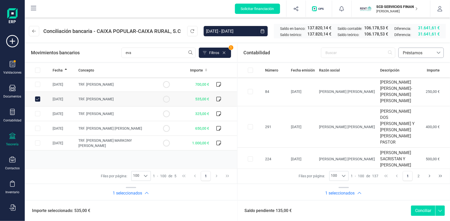
click at [410, 51] on span "Préstamos" at bounding box center [415, 53] width 31 height 6
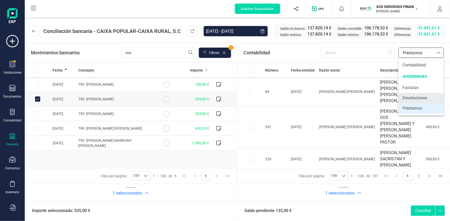
click at [417, 99] on span "Devoluciones" at bounding box center [414, 98] width 24 height 6
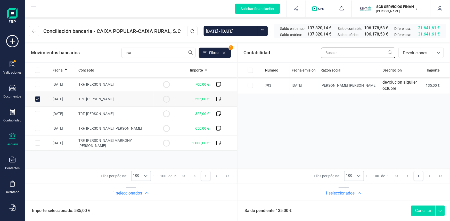
click at [350, 53] on input "text" at bounding box center [358, 53] width 74 height 10
click at [250, 84] on input "Row Selected 37734b4f-595b-4f3e-ae60-60ea92a6e697" at bounding box center [250, 85] width 5 height 5
checkbox input "true"
click at [421, 212] on button "Conciliar" at bounding box center [423, 211] width 24 height 10
checkbox input "false"
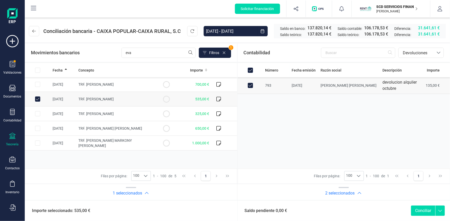
checkbox input "false"
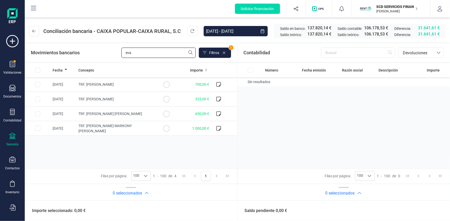
drag, startPoint x: 125, startPoint y: 51, endPoint x: 94, endPoint y: 55, distance: 31.5
click at [96, 53] on div "Movimientos bancarios [PERSON_NAME] 1" at bounding box center [131, 53] width 200 height 10
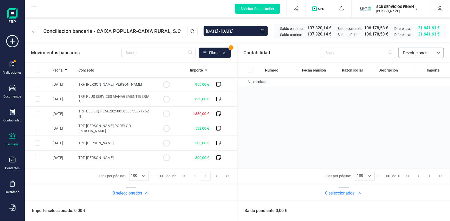
click at [412, 52] on span "Devoluciones" at bounding box center [415, 53] width 31 height 6
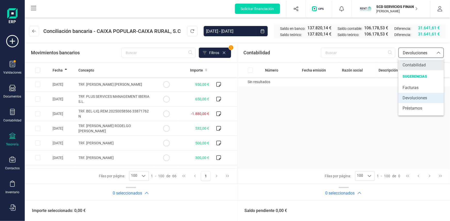
click at [413, 64] on span "Contabilidad" at bounding box center [413, 65] width 23 height 6
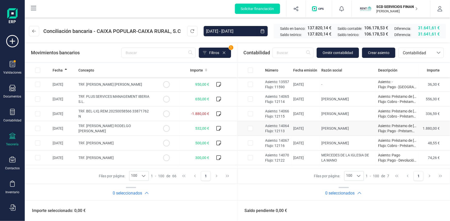
click at [250, 129] on input "Row Selected 60c429c8-c5a6-430f-a953-f56461e4de35" at bounding box center [250, 128] width 5 height 5
checkbox input "true"
click at [38, 113] on input "Row Selected 4130dc10-6999-487c-9477-dc175fd4f0c0" at bounding box center [37, 113] width 5 height 5
checkbox input "true"
click at [422, 210] on button "Conciliar" at bounding box center [423, 211] width 24 height 10
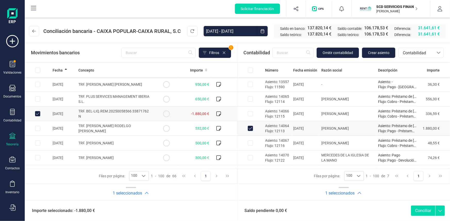
checkbox input "false"
click at [37, 113] on input "Row Unselected 4130dc10-6999-487c-9477-dc175fd4f0c0" at bounding box center [37, 113] width 5 height 5
click at [40, 113] on td at bounding box center [38, 114] width 26 height 15
checkbox input "true"
click at [250, 142] on input "Row Selected 60c429c8-c5a6-430f-a953-f56461e4de35" at bounding box center [250, 143] width 5 height 5
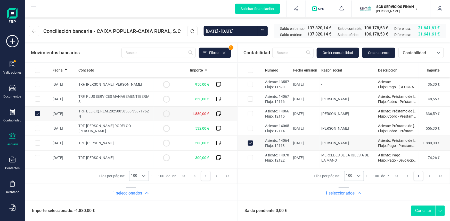
click at [421, 210] on button "Conciliar" at bounding box center [423, 211] width 24 height 10
checkbox input "false"
click at [38, 113] on input "Row Unselected 4130dc10-6999-487c-9477-dc175fd4f0c0" at bounding box center [37, 113] width 5 height 5
checkbox input "false"
click at [37, 128] on input "Row Selected c45f37b9-841e-495e-9890-06b907f02058" at bounding box center [37, 128] width 5 height 5
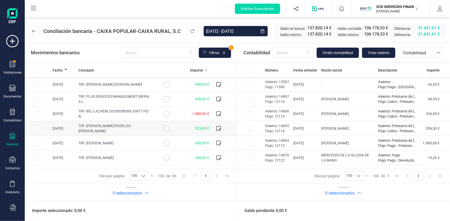
checkbox input "true"
click at [424, 51] on span "Contabilidad" at bounding box center [415, 53] width 31 height 6
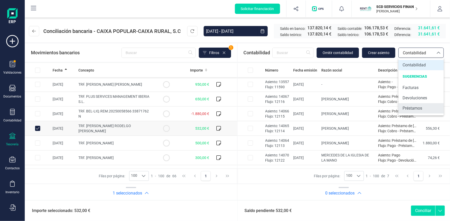
click at [416, 106] on span "Préstamos" at bounding box center [412, 108] width 20 height 6
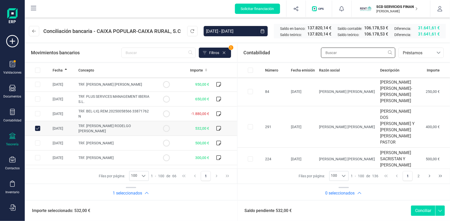
click at [357, 51] on input "text" at bounding box center [358, 53] width 74 height 10
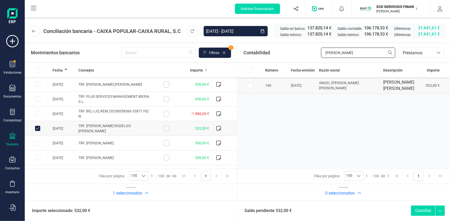
type input "[PERSON_NAME]"
click at [250, 85] on input "Row Selected 6fed369b-9898-4c5a-8277-374d70397182" at bounding box center [250, 85] width 5 height 5
checkbox input "true"
click at [415, 209] on button "Conciliar" at bounding box center [423, 211] width 24 height 10
checkbox input "false"
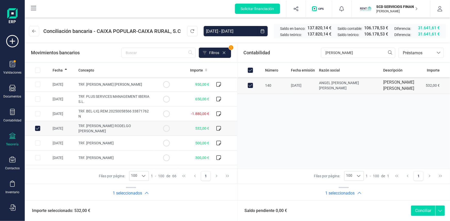
checkbox input "false"
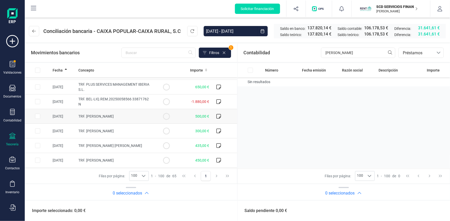
scroll to position [23, 0]
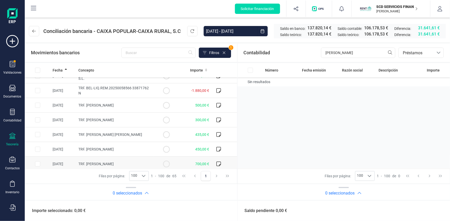
click at [38, 164] on input "Row Selected d6f198ad-de7e-46ae-bee5-63b3ef7583cf" at bounding box center [37, 164] width 5 height 5
checkbox input "true"
drag, startPoint x: 324, startPoint y: 56, endPoint x: 269, endPoint y: 57, distance: 54.6
click at [270, 57] on div "Contabilidad [PERSON_NAME] bancos.conciliacion.modal.headerLoan bancos.concilia…" at bounding box center [343, 53] width 213 height 19
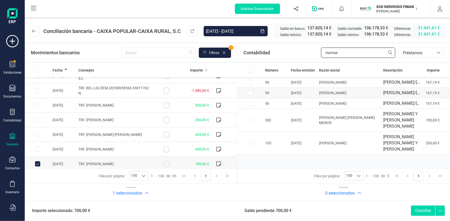
scroll to position [110, 0]
type input "montse"
click at [252, 123] on input "Row Selected 013bf892-6a8d-4239-9dcf-4c0a5cfdbf39" at bounding box center [250, 120] width 5 height 5
checkbox input "true"
click at [420, 211] on button "Conciliar" at bounding box center [423, 211] width 24 height 10
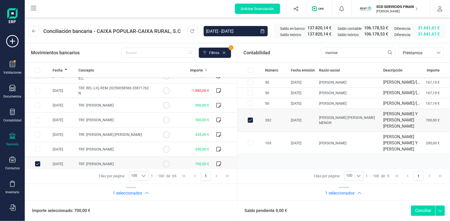
checkbox input "false"
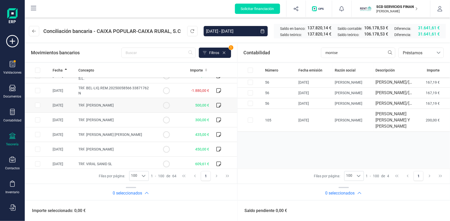
scroll to position [47, 0]
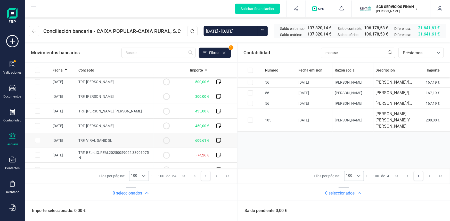
click at [39, 139] on input "Row Selected 5d816b9e-f01a-4b22-b9b6-6de3050da940" at bounding box center [37, 140] width 5 height 5
checkbox input "true"
drag, startPoint x: 343, startPoint y: 52, endPoint x: 284, endPoint y: 53, distance: 59.0
click at [285, 52] on div "Contabilidad montse bancos.conciliacion.modal.headerLoan bancos.conciliacion.mo…" at bounding box center [343, 53] width 213 height 19
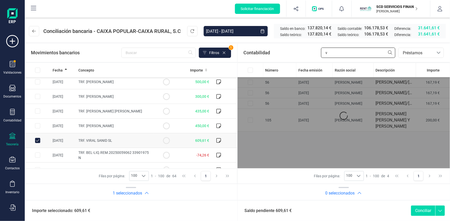
scroll to position [0, 0]
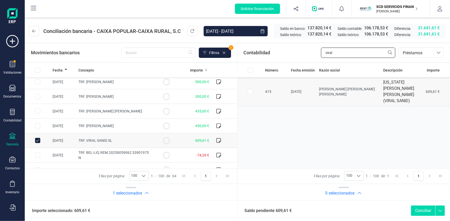
type input "viral"
click at [250, 89] on input "Row Selected 5dab876e-b135-4caf-8037-c01947e403d5" at bounding box center [250, 91] width 5 height 5
checkbox input "true"
click at [423, 209] on button "Conciliar" at bounding box center [423, 211] width 24 height 10
checkbox input "false"
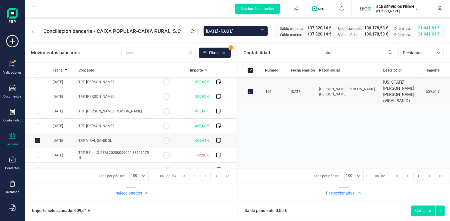
checkbox input "false"
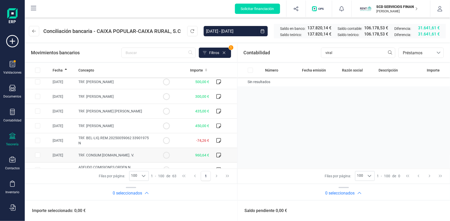
click at [36, 155] on input "Row Selected 12cc1b7f-8281-4317-bb24-ad339824d936" at bounding box center [37, 155] width 5 height 5
checkbox input "true"
drag, startPoint x: 340, startPoint y: 52, endPoint x: 292, endPoint y: 55, distance: 48.0
click at [292, 55] on div "Contabilidad viral bancos.conciliacion.modal.headerLoan bancos.conciliacion.mod…" at bounding box center [343, 53] width 213 height 19
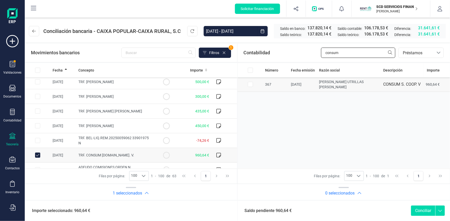
type input "consum"
click at [250, 82] on input "Row Selected 76894bfb-9e3a-48ca-91e2-44bf0532f2d3" at bounding box center [250, 84] width 5 height 5
checkbox input "true"
click at [425, 211] on button "Conciliar" at bounding box center [423, 211] width 24 height 10
checkbox input "false"
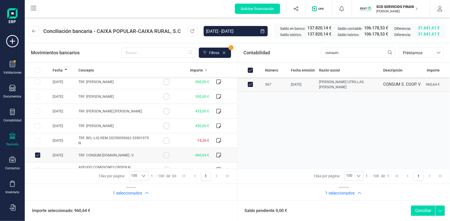
checkbox input "false"
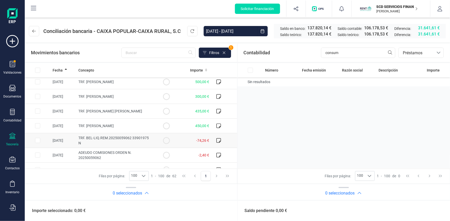
click at [36, 140] on input "Row Selected c046db1b-e9a6-4b0b-808b-789c09123f2c" at bounding box center [37, 140] width 5 height 5
checkbox input "true"
drag, startPoint x: 335, startPoint y: 52, endPoint x: 240, endPoint y: 63, distance: 95.4
click at [257, 60] on div "Contabilidad consum bancos.conciliacion.modal.headerLoan bancos.conciliacion.mo…" at bounding box center [343, 53] width 213 height 19
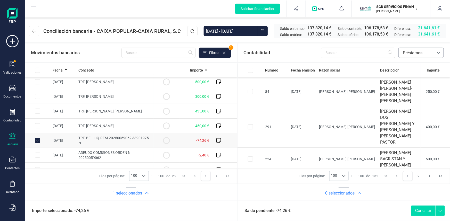
click at [418, 52] on span "Préstamos" at bounding box center [415, 53] width 31 height 6
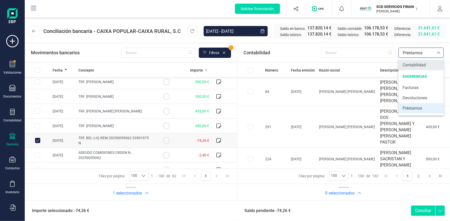
drag, startPoint x: 414, startPoint y: 65, endPoint x: 403, endPoint y: 62, distance: 10.8
click at [414, 65] on span "Contabilidad" at bounding box center [413, 65] width 23 height 6
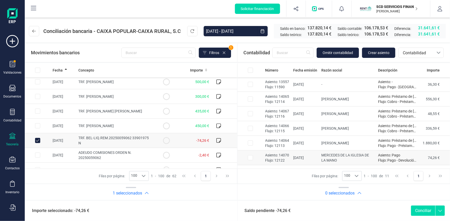
click at [248, 158] on input "Row Selected 2fc580b4-c271-4875-9c07-4aedf1cd2363" at bounding box center [250, 157] width 5 height 5
click at [418, 210] on button "Conciliar" at bounding box center [423, 211] width 24 height 10
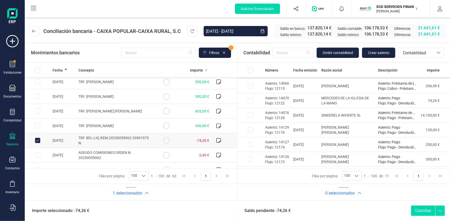
scroll to position [46, 0]
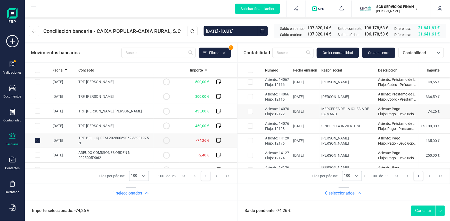
click at [251, 111] on input "Row Selected 2fc580b4-c271-4875-9c07-4aedf1cd2363" at bounding box center [250, 111] width 5 height 5
click at [439, 209] on icon at bounding box center [439, 210] width 9 height 8
click at [420, 209] on button "Conciliar" at bounding box center [423, 211] width 24 height 10
checkbox input "false"
click at [362, 210] on div "Saldo pendiente -74,26 € Conciliar" at bounding box center [343, 210] width 213 height 21
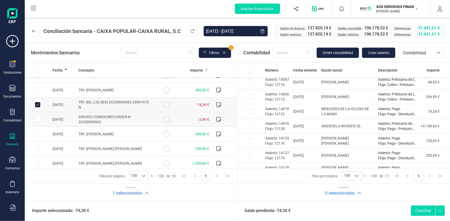
scroll to position [94, 0]
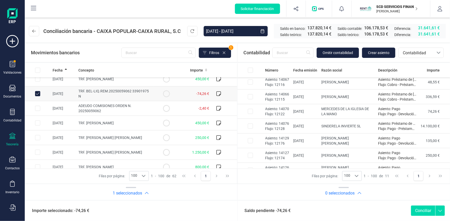
click at [37, 92] on input "Row Unselected c046db1b-e9a6-4b0b-808b-789c09123f2c" at bounding box center [37, 93] width 5 height 5
checkbox input "false"
click at [37, 107] on input "Row Selected 544ed9ef-b707-4bd3-bfb8-b6272f05c20d" at bounding box center [37, 108] width 5 height 5
checkbox input "true"
click at [378, 52] on span "Crear asiento" at bounding box center [378, 52] width 21 height 5
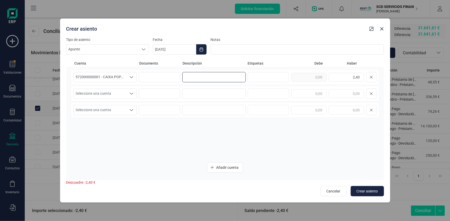
click at [191, 79] on input at bounding box center [213, 77] width 63 height 10
type input "comisiones"
click at [129, 93] on icon "Seleccione una cuenta" at bounding box center [131, 94] width 4 height 4
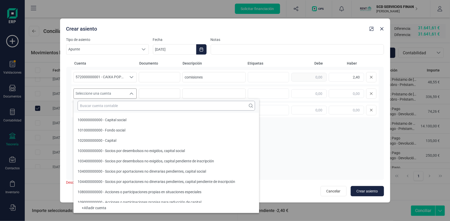
click at [117, 105] on input "text" at bounding box center [166, 106] width 177 height 10
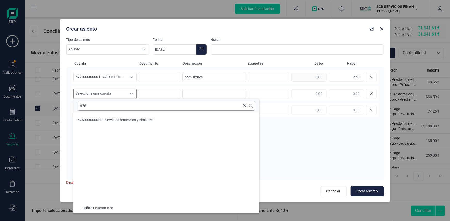
scroll to position [0, 0]
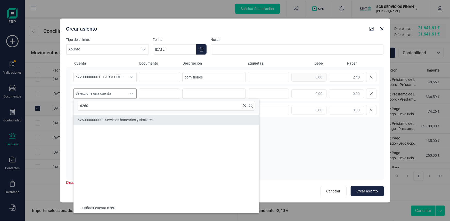
type input "6260"
click at [115, 119] on span "626000000000 - Servicios bancarios y similares" at bounding box center [116, 120] width 76 height 4
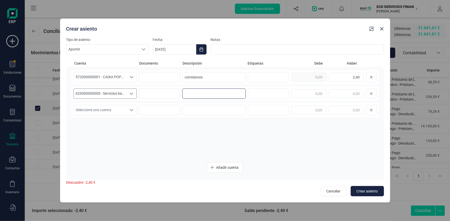
click at [201, 90] on input at bounding box center [213, 94] width 63 height 10
type input "comisiones"
click at [306, 93] on input "text" at bounding box center [308, 93] width 35 height 9
type input "2,40"
click at [366, 188] on button "Crear asiento" at bounding box center [366, 191] width 33 height 10
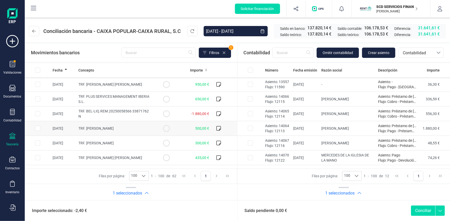
drag, startPoint x: 37, startPoint y: 142, endPoint x: 55, endPoint y: 130, distance: 21.7
click at [37, 142] on input "Row Selected e05066ac-b4ac-43ae-88b0-366301a488f7" at bounding box center [37, 143] width 5 height 5
click at [37, 143] on input "Row Unselected e05066ac-b4ac-43ae-88b0-366301a488f7" at bounding box center [37, 143] width 5 height 5
checkbox input "false"
click at [37, 157] on input "Row Selected edcf6b78-5b20-4108-9faf-4fc2a1eec1b9" at bounding box center [37, 157] width 5 height 5
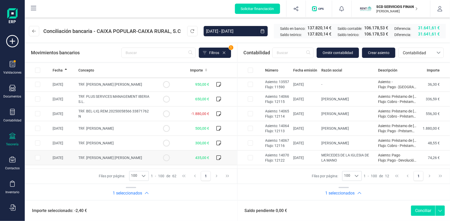
checkbox input "true"
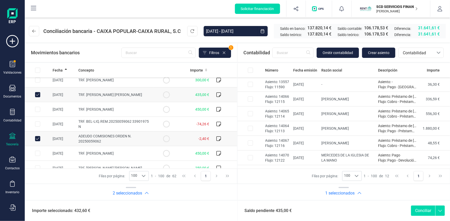
scroll to position [70, 0]
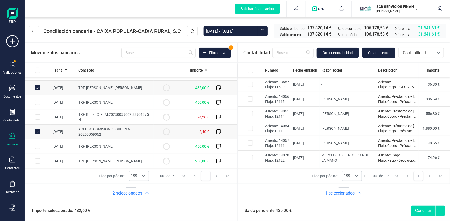
click at [36, 132] on input "Row Unselected 544ed9ef-b707-4bd3-bfb8-b6272f05c20d" at bounding box center [37, 131] width 5 height 5
checkbox input "false"
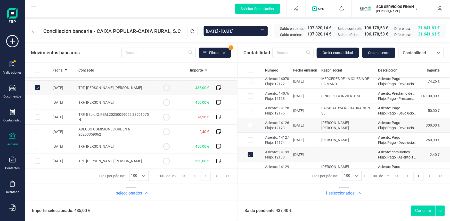
scroll to position [85, 0]
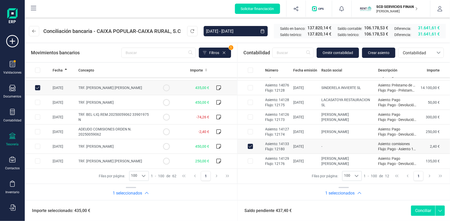
click at [250, 147] on input "Row Unselected ce319fe5-0943-4258-9f9b-92f649b49876" at bounding box center [250, 146] width 5 height 5
checkbox input "false"
click at [416, 53] on span "Contabilidad" at bounding box center [415, 53] width 31 height 6
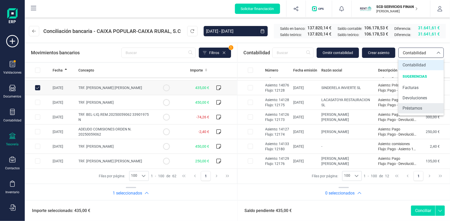
click at [415, 106] on span "Préstamos" at bounding box center [412, 108] width 20 height 6
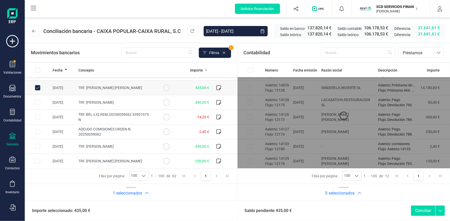
scroll to position [0, 0]
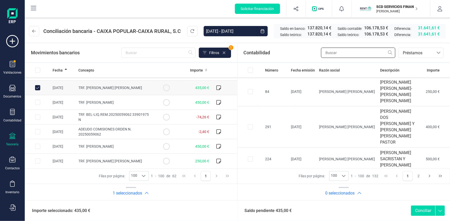
click at [343, 54] on input "text" at bounding box center [358, 53] width 74 height 10
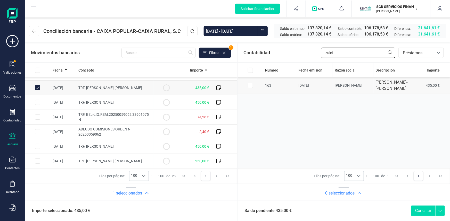
type input "zulei"
click at [251, 88] on input "Row Selected 2f9a801c-3621-403e-acae-b025c35e9a6f" at bounding box center [250, 85] width 5 height 5
checkbox input "true"
click at [423, 209] on button "Conciliar" at bounding box center [423, 211] width 24 height 10
checkbox input "false"
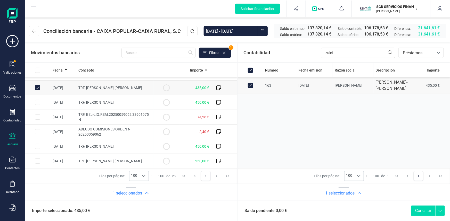
checkbox input "false"
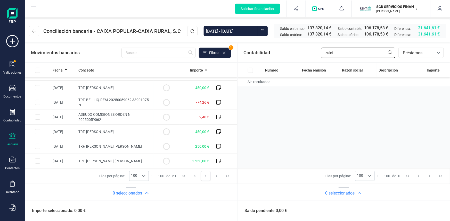
drag, startPoint x: 342, startPoint y: 53, endPoint x: 268, endPoint y: 56, distance: 73.5
click at [272, 54] on div "Contabilidad zulei bancos.conciliacion.modal.headerLoan bancos.conciliacion.mod…" at bounding box center [343, 53] width 213 height 19
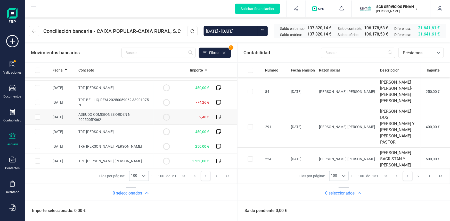
click at [39, 116] on input "Row Selected 544ed9ef-b707-4bd3-bfb8-b6272f05c20d" at bounding box center [37, 117] width 5 height 5
checkbox input "true"
click at [406, 53] on span "Préstamos" at bounding box center [415, 53] width 31 height 6
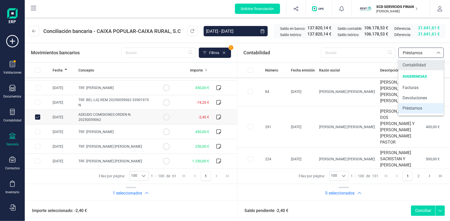
click at [407, 64] on span "Contabilidad" at bounding box center [413, 65] width 23 height 6
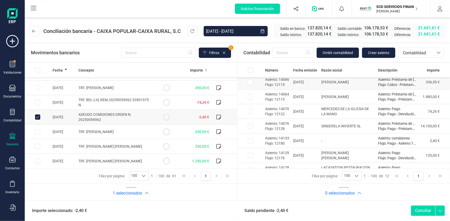
scroll to position [47, 0]
click at [250, 139] on input "Row Selected ce319fe5-0943-4258-9f9b-92f649b49876" at bounding box center [250, 140] width 5 height 5
checkbox input "true"
click at [421, 208] on button "Conciliar" at bounding box center [423, 211] width 24 height 10
checkbox input "false"
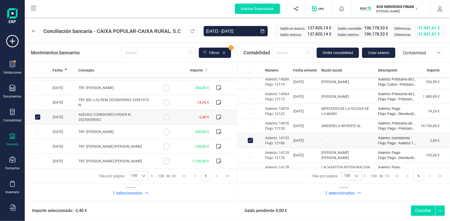
checkbox input "false"
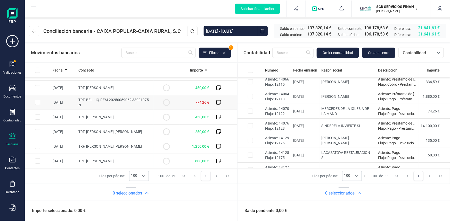
click at [38, 102] on input "Row Selected c046db1b-e9a6-4b0b-808b-789c09123f2c" at bounding box center [37, 102] width 5 height 5
checkbox input "true"
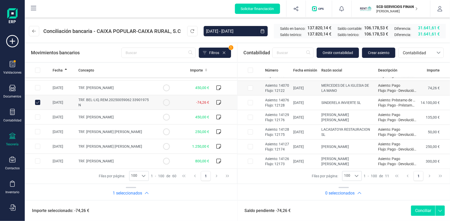
click at [251, 88] on input "Row Selected 2fc580b4-c271-4875-9c07-4aedf1cd2363" at bounding box center [250, 88] width 5 height 5
click at [422, 209] on button "Conciliar" at bounding box center [423, 211] width 24 height 10
checkbox input "false"
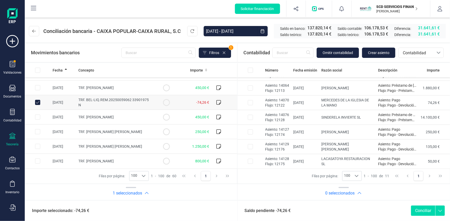
click at [37, 101] on input "Row Unselected c046db1b-e9a6-4b0b-808b-789c09123f2c" at bounding box center [37, 102] width 5 height 5
checkbox input "false"
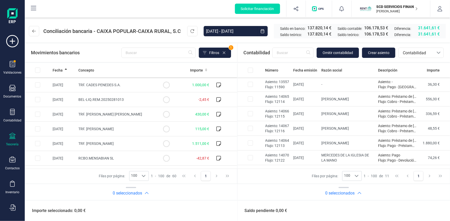
scroll to position [281, 0]
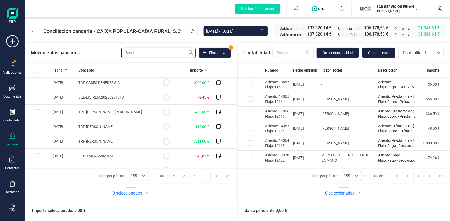
click at [135, 55] on input "text" at bounding box center [158, 53] width 74 height 10
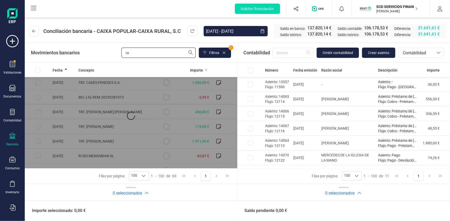
scroll to position [0, 0]
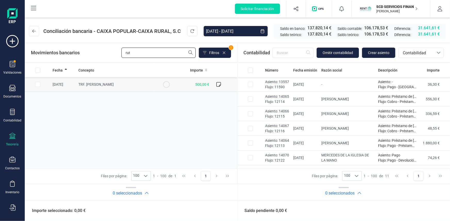
type input "rut"
click at [36, 83] on input "Row Selected e1f1a11e-0d2f-487e-884e-24f9d10ab983" at bounding box center [37, 84] width 5 height 5
checkbox input "true"
click at [406, 50] on span "Contabilidad" at bounding box center [415, 53] width 31 height 6
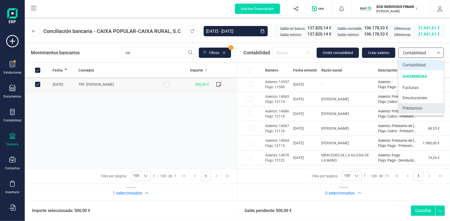
click at [413, 107] on span "Préstamos" at bounding box center [412, 108] width 20 height 6
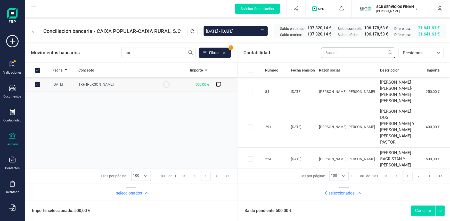
click at [337, 54] on input "text" at bounding box center [358, 53] width 74 height 10
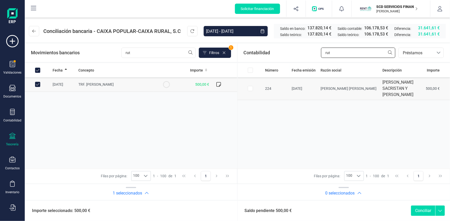
type input "rut"
click at [249, 91] on input "Row Selected f821e358-4329-463c-b92d-f2daf0de01fb" at bounding box center [250, 88] width 5 height 5
checkbox input "true"
click at [422, 210] on button "Conciliar" at bounding box center [423, 211] width 24 height 10
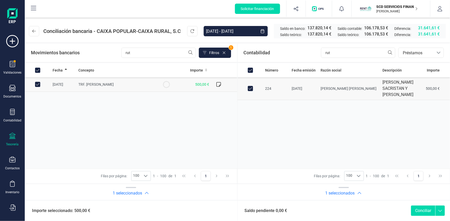
checkbox input "false"
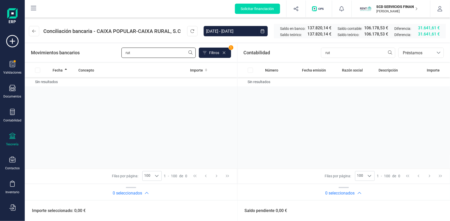
drag, startPoint x: 134, startPoint y: 53, endPoint x: 101, endPoint y: 51, distance: 33.3
click at [101, 51] on div "Movimientos bancarios rut Filtros 1" at bounding box center [131, 53] width 200 height 10
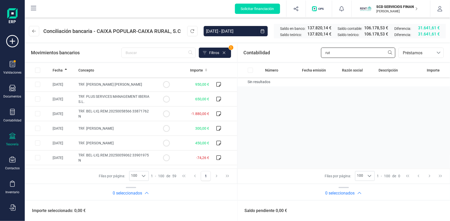
drag, startPoint x: 334, startPoint y: 53, endPoint x: 303, endPoint y: 54, distance: 30.9
click at [304, 54] on div "Contabilidad rut bancos.conciliacion.modal.headerLoan bancos.conciliacion.modal…" at bounding box center [343, 53] width 213 height 19
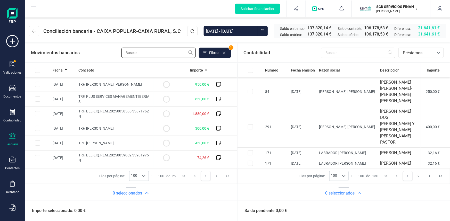
click at [141, 54] on input "text" at bounding box center [158, 53] width 74 height 10
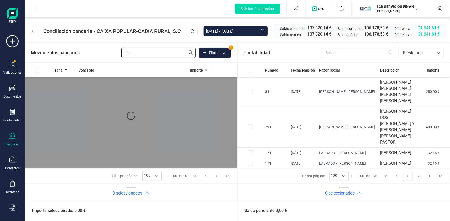
type input "h"
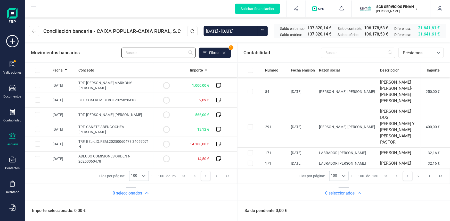
scroll to position [726, 0]
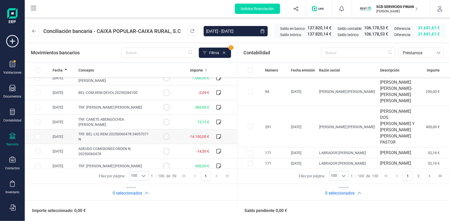
click at [39, 134] on input "Row Selected a5938663-6f96-4c6a-b224-3d66119a7146" at bounding box center [37, 136] width 5 height 5
checkbox input "true"
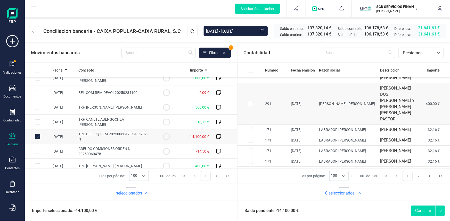
scroll to position [47, 0]
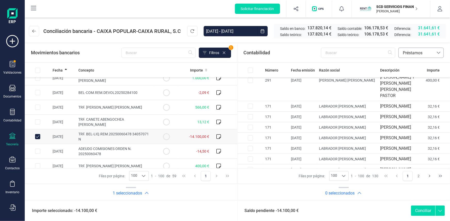
click at [419, 51] on span "Préstamos" at bounding box center [415, 53] width 31 height 6
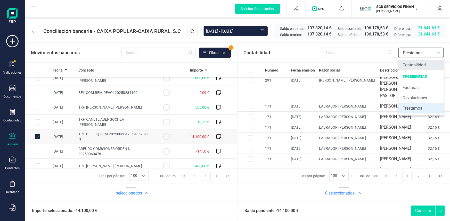
click at [417, 67] on span "Contabilidad" at bounding box center [413, 65] width 23 height 6
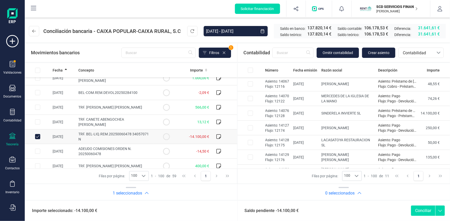
scroll to position [70, 0]
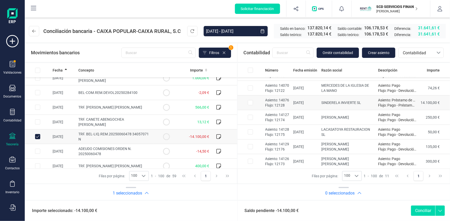
click at [250, 100] on input "Row Selected 784fbaaf-89c1-4763-a8ed-42999ecd500b" at bounding box center [250, 102] width 5 height 5
click at [420, 208] on button "Conciliar" at bounding box center [423, 211] width 24 height 10
checkbox input "false"
click at [35, 31] on icon at bounding box center [34, 31] width 4 height 4
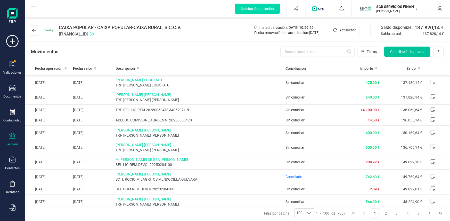
click at [417, 50] on span "Conciliación bancaria" at bounding box center [407, 51] width 34 height 5
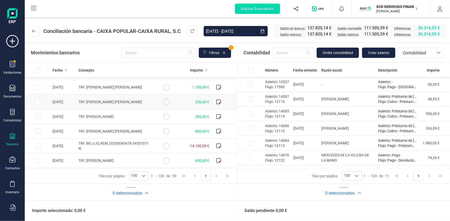
scroll to position [94, 0]
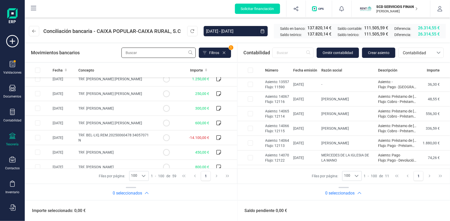
click at [134, 52] on input "text" at bounding box center [158, 53] width 74 height 10
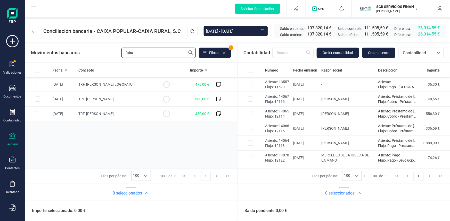
scroll to position [0, 0]
type input "fab"
click at [417, 51] on span "Contabilidad" at bounding box center [415, 53] width 31 height 6
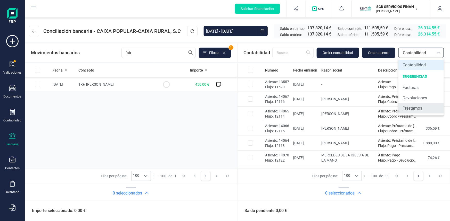
click at [412, 107] on span "Préstamos" at bounding box center [412, 108] width 20 height 6
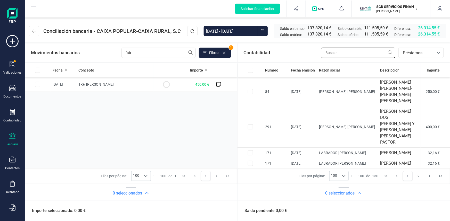
click at [335, 54] on input "text" at bounding box center [358, 53] width 74 height 10
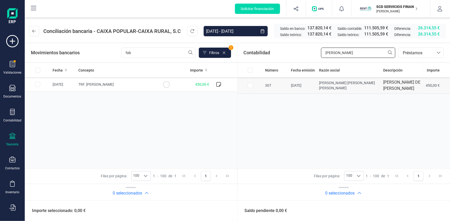
type input "[PERSON_NAME]"
click at [250, 85] on input "Row Selected 62836125-7949-4aa4-a31f-3f23538d3e52" at bounding box center [250, 85] width 5 height 5
checkbox input "true"
click at [38, 84] on input "Row Selected cebd0c8a-3d2d-4e6d-ae0b-5c76fe27901b" at bounding box center [37, 84] width 5 height 5
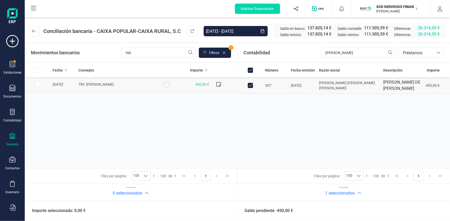
checkbox input "true"
click at [422, 210] on button "Conciliar" at bounding box center [423, 211] width 24 height 10
checkbox input "false"
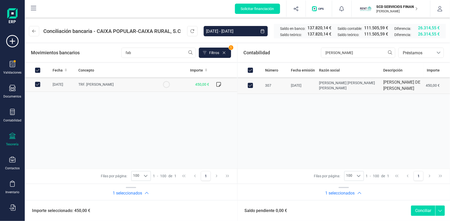
checkbox input "false"
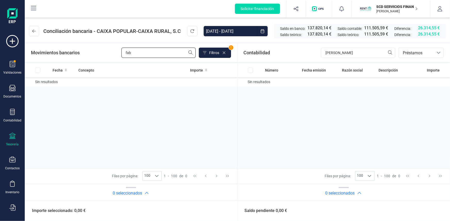
drag, startPoint x: 139, startPoint y: 51, endPoint x: 100, endPoint y: 54, distance: 39.0
click at [101, 54] on div "Movimientos bancarios fab Filtros 1" at bounding box center [131, 53] width 200 height 10
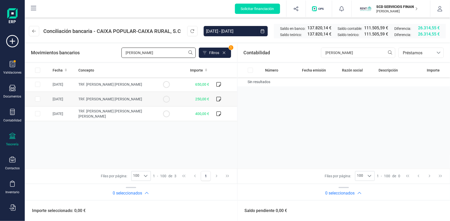
type input "[PERSON_NAME]"
click at [39, 98] on input "Row Selected 6acc4c43-b6c7-4d40-a8ba-94126a71b588" at bounding box center [37, 99] width 5 height 5
checkbox input "true"
drag, startPoint x: 327, startPoint y: 53, endPoint x: 295, endPoint y: 53, distance: 31.9
click at [297, 53] on div "Contabilidad [PERSON_NAME].conciliacion.modal.headerLoan bancos.conciliacion.mo…" at bounding box center [343, 53] width 213 height 19
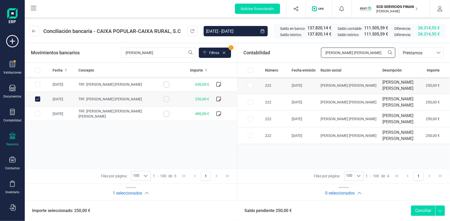
type input "[PERSON_NAME] [PERSON_NAME]"
click at [251, 85] on input "Row Selected b0d4d3a0-0624-4a27-8733-d188a55a0981" at bounding box center [250, 85] width 5 height 5
checkbox input "true"
click at [420, 209] on button "Conciliar" at bounding box center [423, 211] width 24 height 10
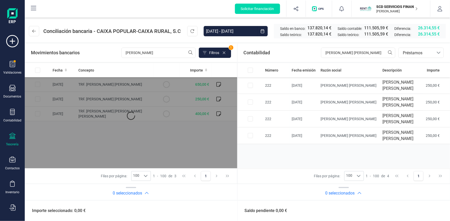
checkbox input "false"
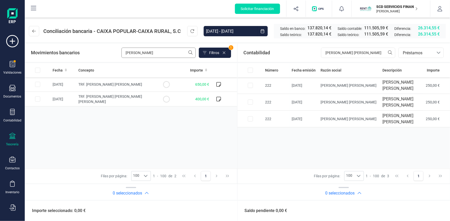
drag, startPoint x: 140, startPoint y: 46, endPoint x: 139, endPoint y: 49, distance: 2.9
click at [139, 49] on div "Movimientos bancarios [PERSON_NAME] 1" at bounding box center [131, 53] width 212 height 19
drag, startPoint x: 137, startPoint y: 52, endPoint x: 50, endPoint y: 55, distance: 86.9
click at [65, 53] on div "Movimientos bancarios [PERSON_NAME] 1" at bounding box center [131, 53] width 200 height 10
type input "[PERSON_NAME]"
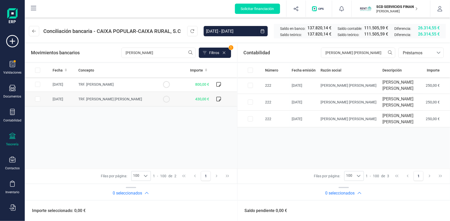
click at [36, 98] on input "Row Selected fc36de4a-b013-480c-8f7b-767fb46e2804" at bounding box center [37, 99] width 5 height 5
checkbox input "true"
drag, startPoint x: 360, startPoint y: 55, endPoint x: 264, endPoint y: 59, distance: 96.2
click at [269, 58] on div "Contabilidad [PERSON_NAME] [PERSON_NAME] bancos.conciliacion.modal.headerLoan b…" at bounding box center [343, 53] width 213 height 19
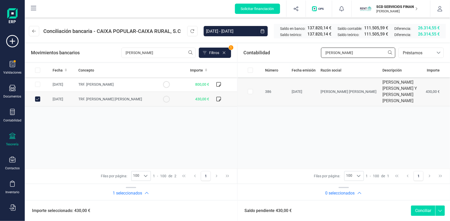
type input "[PERSON_NAME]"
click at [251, 89] on input "Row Selected f180991e-2b7d-4a51-923a-ef202e6ac5da" at bounding box center [250, 91] width 5 height 5
checkbox input "true"
click at [427, 210] on button "Conciliar" at bounding box center [423, 211] width 24 height 10
checkbox input "false"
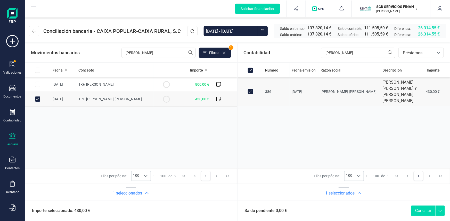
checkbox input "false"
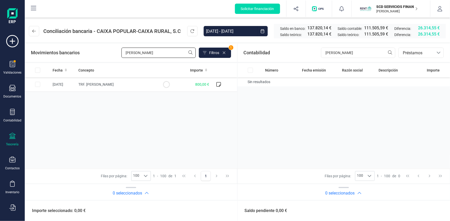
drag, startPoint x: 131, startPoint y: 52, endPoint x: 99, endPoint y: 52, distance: 31.4
click at [103, 54] on div "Movimientos bancarios [PERSON_NAME] 1" at bounding box center [131, 53] width 200 height 10
type input "[PERSON_NAME]"
click at [36, 83] on input "Row Selected a8107499-7e11-4b76-9a51-393afb4c3296" at bounding box center [37, 84] width 5 height 5
checkbox input "true"
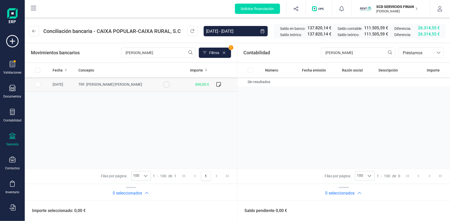
checkbox input "true"
drag, startPoint x: 326, startPoint y: 51, endPoint x: 259, endPoint y: 52, distance: 67.0
click at [271, 50] on div "Contabilidad [PERSON_NAME] sa bancos.conciliacion.modal.headerLoan bancos.conci…" at bounding box center [343, 53] width 213 height 19
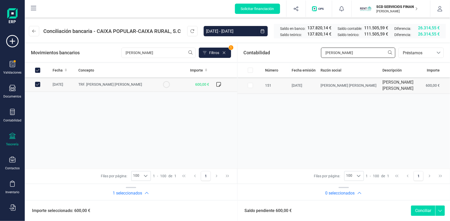
type input "[PERSON_NAME]"
click at [250, 83] on input "Row Selected 3ed7ef84-e16d-447b-90dd-51a4a78a7907" at bounding box center [250, 85] width 5 height 5
checkbox input "true"
click at [420, 209] on button "Conciliar" at bounding box center [423, 211] width 24 height 10
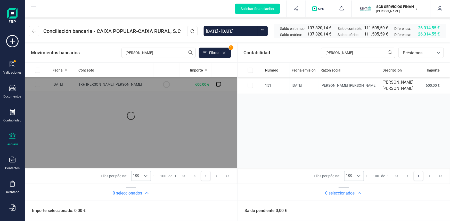
checkbox input "false"
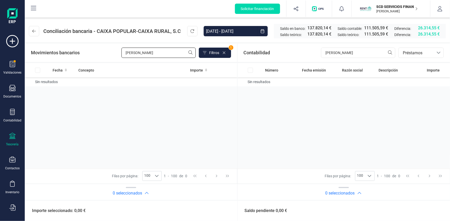
drag, startPoint x: 148, startPoint y: 53, endPoint x: 89, endPoint y: 51, distance: 59.0
click at [111, 51] on div "Movimientos bancarios [PERSON_NAME] 1" at bounding box center [131, 53] width 200 height 10
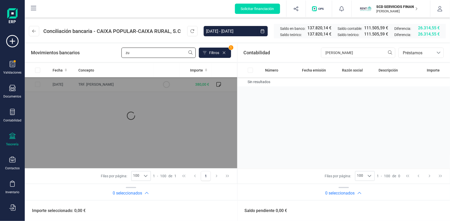
type input "z"
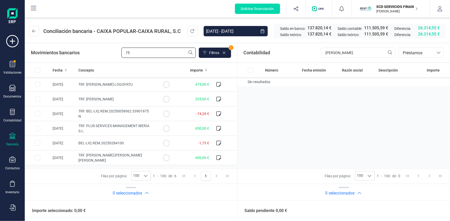
type input "7"
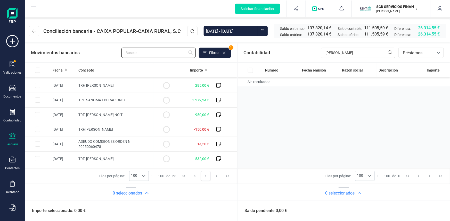
scroll to position [234, 0]
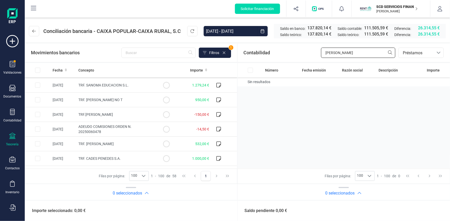
drag, startPoint x: 351, startPoint y: 52, endPoint x: 255, endPoint y: 52, distance: 95.8
click at [260, 52] on div "Contabilidad [PERSON_NAME].conciliacion.modal.headerLoan bancos.conciliacion.mo…" at bounding box center [343, 53] width 213 height 19
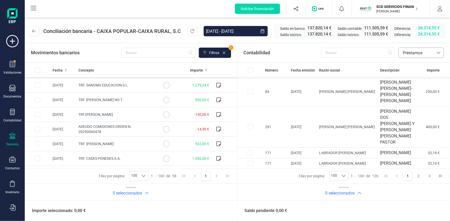
click at [412, 53] on span "Préstamos" at bounding box center [415, 53] width 31 height 6
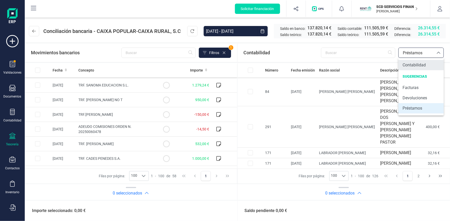
click at [415, 65] on span "Contabilidad" at bounding box center [413, 65] width 23 height 6
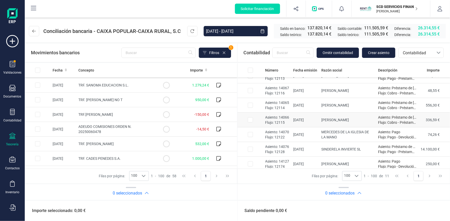
scroll to position [47, 0]
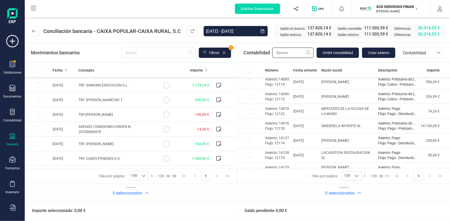
click at [295, 52] on input "text" at bounding box center [292, 53] width 41 height 10
type input "z"
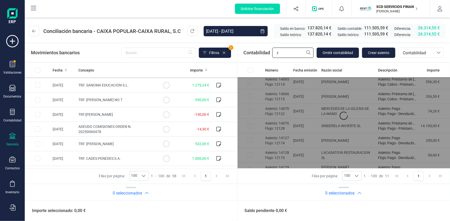
scroll to position [0, 0]
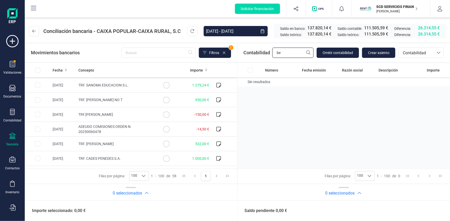
type input "b"
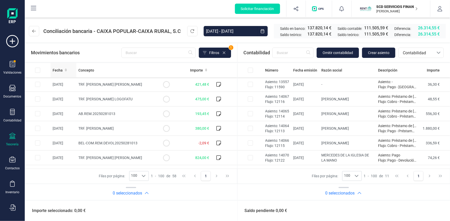
click at [65, 70] on icon at bounding box center [66, 70] width 2 height 3
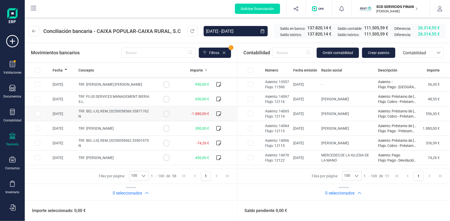
click at [38, 113] on input "Row Selected 4130dc10-6999-487c-9477-dc175fd4f0c0" at bounding box center [37, 113] width 5 height 5
checkbox input "true"
click at [38, 143] on input "Row Selected c046db1b-e9a6-4b0b-808b-789c09123f2c" at bounding box center [37, 143] width 5 height 5
checkbox input "true"
click at [248, 128] on input "Row Selected 60c429c8-c5a6-430f-a953-f56461e4de35" at bounding box center [250, 128] width 5 height 5
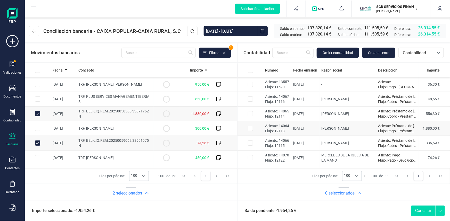
checkbox input "true"
click at [249, 157] on input "Row Selected 2fc580b4-c271-4875-9c07-4aedf1cd2363" at bounding box center [250, 157] width 5 height 5
checkbox input "true"
click at [423, 211] on button "Conciliar" at bounding box center [423, 211] width 24 height 10
checkbox input "false"
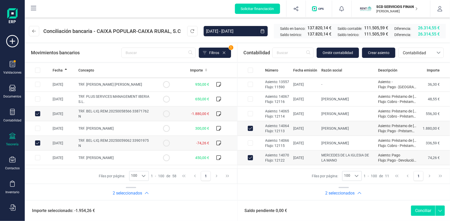
checkbox input "false"
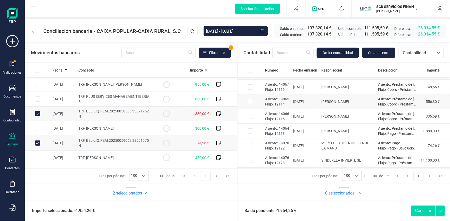
scroll to position [23, 0]
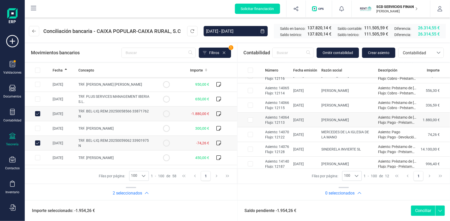
click at [250, 121] on input "Row Selected 60c429c8-c5a6-430f-a953-f56461e4de35" at bounding box center [250, 119] width 5 height 5
checkbox input "true"
click at [249, 133] on input "Row Selected 2fc580b4-c271-4875-9c07-4aedf1cd2363" at bounding box center [250, 134] width 5 height 5
checkbox input "true"
click at [38, 114] on input "Row Unselected 4130dc10-6999-487c-9477-dc175fd4f0c0" at bounding box center [37, 113] width 5 height 5
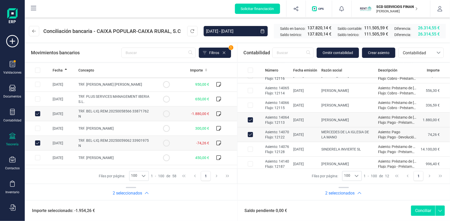
checkbox input "false"
click at [36, 145] on input "Row Unselected c046db1b-e9a6-4b0b-808b-789c09123f2c" at bounding box center [37, 143] width 5 height 5
checkbox input "false"
click at [250, 119] on input "Row Unselected 60c429c8-c5a6-430f-a953-f56461e4de35" at bounding box center [250, 119] width 5 height 5
checkbox input "false"
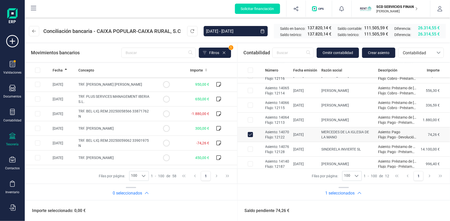
click at [250, 134] on input "Row Unselected 2fc580b4-c271-4875-9c07-4aedf1cd2363" at bounding box center [250, 134] width 5 height 5
checkbox input "false"
click at [206, 54] on icon at bounding box center [205, 53] width 4 height 4
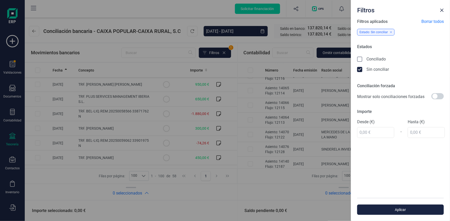
click at [359, 58] on icon at bounding box center [359, 59] width 5 height 5
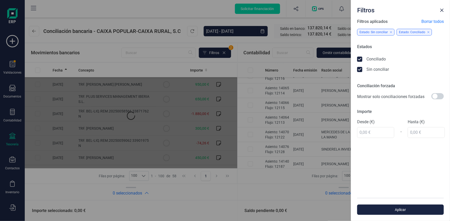
click at [358, 69] on icon at bounding box center [359, 69] width 5 height 5
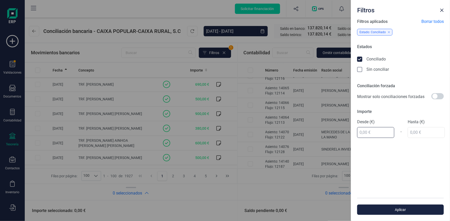
click at [364, 132] on input "text" at bounding box center [375, 132] width 37 height 11
type input "4,00 €"
type input "749,00 €"
click at [408, 131] on input "text" at bounding box center [425, 132] width 37 height 11
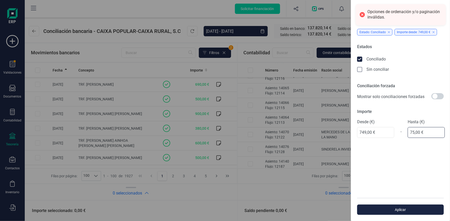
type input "750,00 €"
click at [422, 151] on div "Filtros aplicados Borrar todos Estado: Conciliado Importe desde: 749,00 € Estad…" at bounding box center [400, 109] width 99 height 180
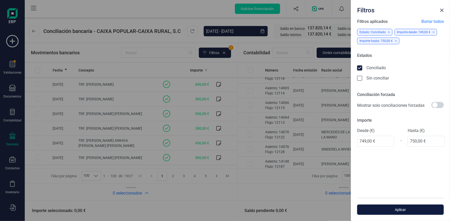
click at [395, 209] on span "Aplicar" at bounding box center [400, 209] width 75 height 5
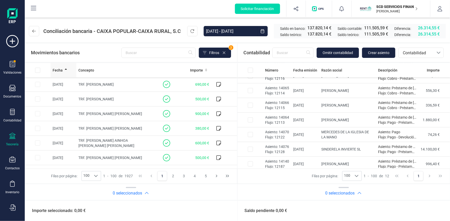
click at [62, 70] on span "Fecha" at bounding box center [58, 70] width 10 height 5
click at [226, 175] on icon "Last Page" at bounding box center [227, 176] width 3 height 3
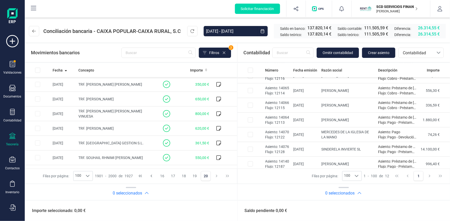
scroll to position [1375, 0]
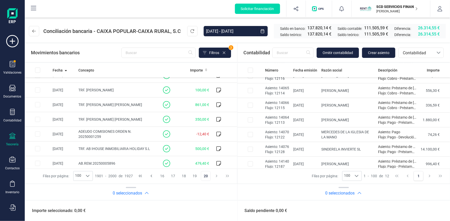
click at [207, 175] on button "20" at bounding box center [206, 176] width 10 height 10
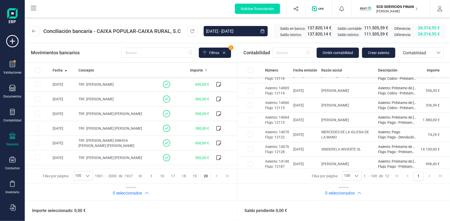
click at [204, 176] on button "20" at bounding box center [206, 176] width 10 height 10
click at [89, 175] on icon at bounding box center [88, 176] width 4 height 4
click at [196, 176] on button "19" at bounding box center [195, 176] width 10 height 10
click at [215, 176] on icon "Next Page" at bounding box center [216, 176] width 4 height 4
click at [283, 52] on input "text" at bounding box center [292, 53] width 41 height 10
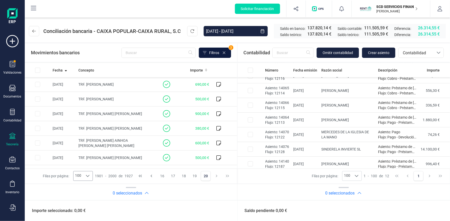
click at [219, 51] on span "Filtros" at bounding box center [214, 52] width 10 height 5
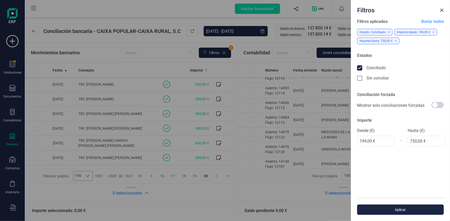
click at [395, 40] on icon at bounding box center [395, 40] width 2 height 3
type input "749,00 €"
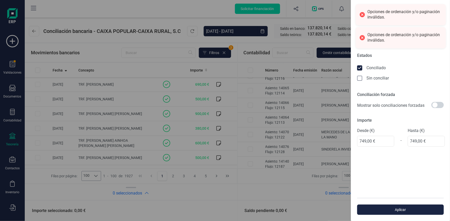
click at [410, 63] on div "Conciliado" at bounding box center [400, 68] width 87 height 10
click at [401, 69] on div "Conciliado" at bounding box center [400, 68] width 87 height 10
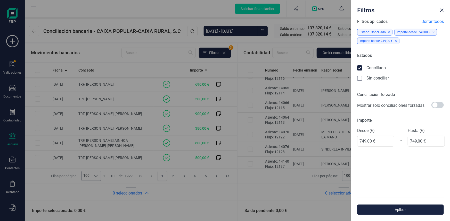
click at [433, 32] on icon at bounding box center [433, 32] width 2 height 2
type input "0,00 €"
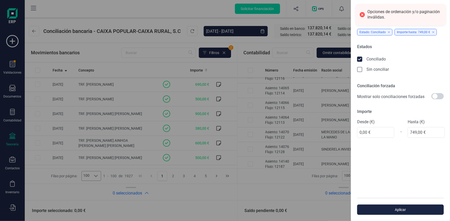
click at [429, 32] on div "Importe hasta: 749,00 €" at bounding box center [415, 32] width 42 height 7
type input "0,00 €"
click at [377, 208] on span "Aplicar" at bounding box center [400, 209] width 75 height 5
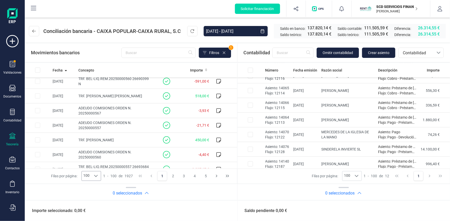
scroll to position [468, 0]
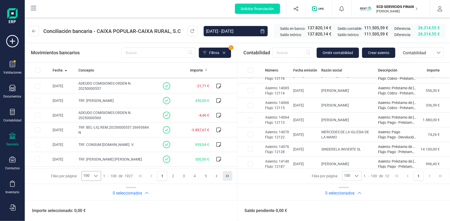
click at [226, 176] on icon "Last Page" at bounding box center [227, 176] width 4 height 4
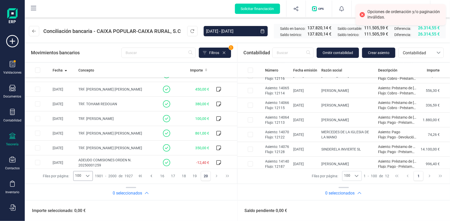
scroll to position [1375, 0]
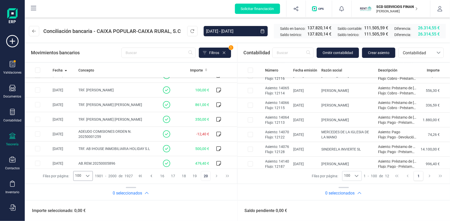
click at [205, 178] on button "20" at bounding box center [206, 176] width 10 height 10
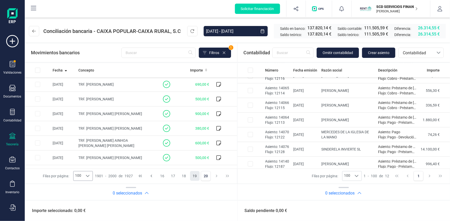
click at [193, 175] on button "19" at bounding box center [195, 176] width 10 height 10
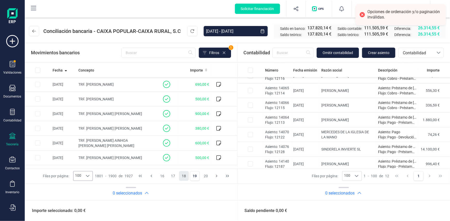
click at [182, 176] on button "18" at bounding box center [184, 176] width 10 height 10
click at [261, 31] on icon "Choose Date" at bounding box center [262, 31] width 4 height 4
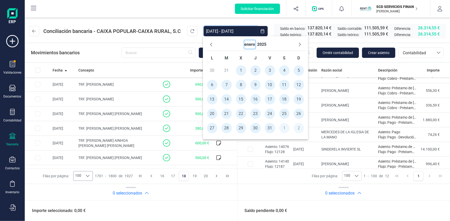
click at [252, 44] on button "enero" at bounding box center [249, 44] width 11 height 8
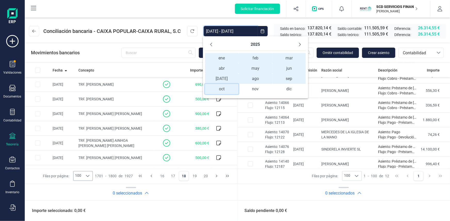
click at [224, 88] on span "oct oct" at bounding box center [222, 89] width 34 height 10
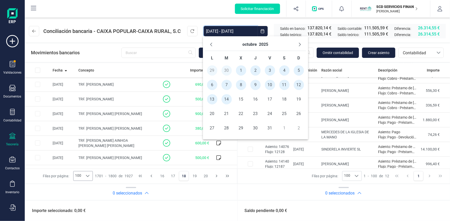
click at [285, 70] on span "4" at bounding box center [284, 70] width 10 height 10
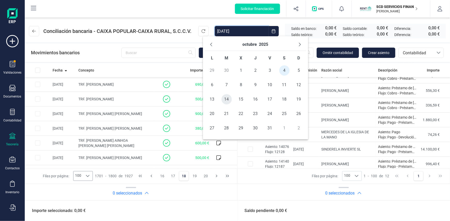
click at [224, 99] on span "14" at bounding box center [226, 99] width 10 height 10
type input "[DATE] - [DATE]"
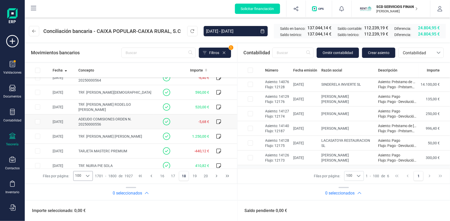
scroll to position [796, 0]
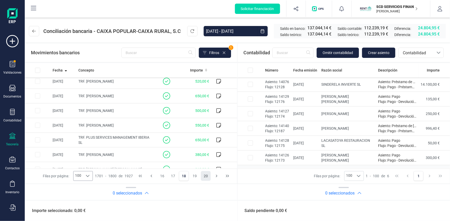
click at [206, 176] on button "20" at bounding box center [206, 176] width 10 height 10
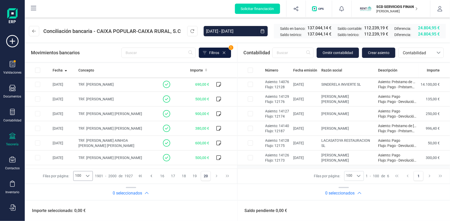
click at [204, 54] on icon at bounding box center [205, 53] width 4 height 4
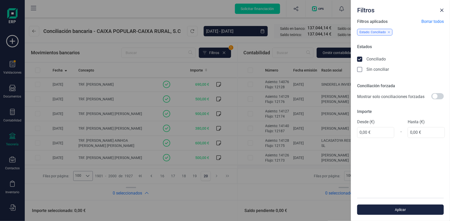
click at [432, 20] on span "Borrar todos" at bounding box center [432, 22] width 22 height 6
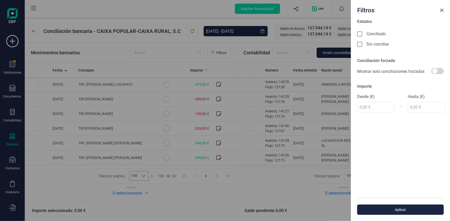
click at [262, 111] on div "Filtros Estados Conciliado Sin conciliar Conciliación forzada Mostrar solo conc…" at bounding box center [225, 110] width 450 height 221
click at [388, 209] on span "Aplicar" at bounding box center [400, 209] width 75 height 5
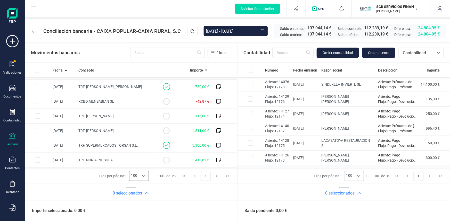
scroll to position [677, 0]
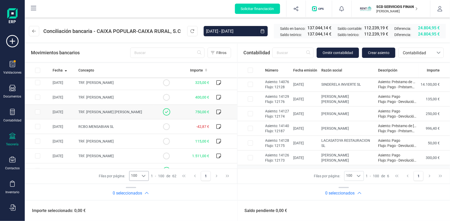
click at [164, 109] on icon at bounding box center [166, 111] width 7 height 7
checkbox input "true"
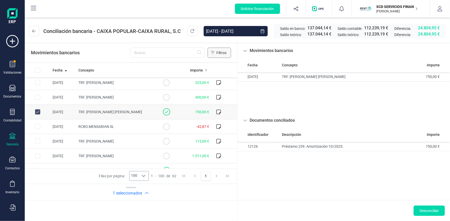
click at [216, 52] on button "Filtros" at bounding box center [218, 53] width 23 height 10
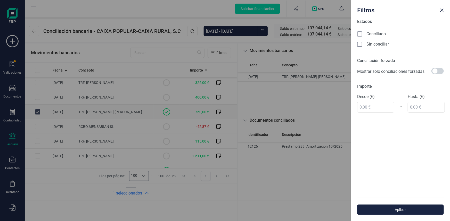
click at [358, 43] on icon at bounding box center [359, 44] width 5 height 5
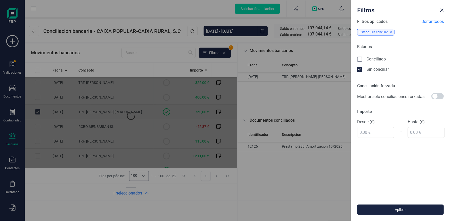
scroll to position [0, 0]
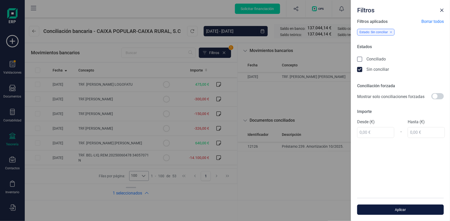
click at [401, 210] on span "Aplicar" at bounding box center [400, 209] width 75 height 5
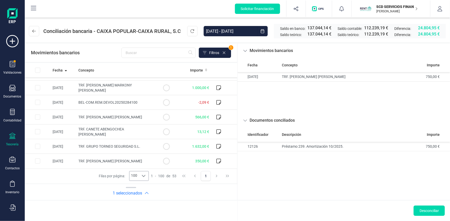
scroll to position [47, 0]
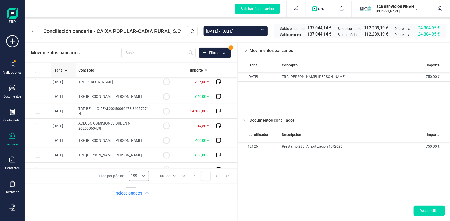
click at [60, 70] on span "Fecha" at bounding box center [58, 70] width 10 height 5
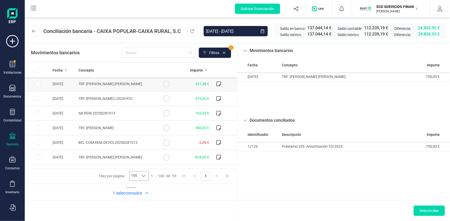
scroll to position [0, 0]
click at [57, 68] on span "Fecha" at bounding box center [58, 70] width 10 height 5
click at [219, 29] on input "[DATE] - [DATE]" at bounding box center [231, 31] width 54 height 10
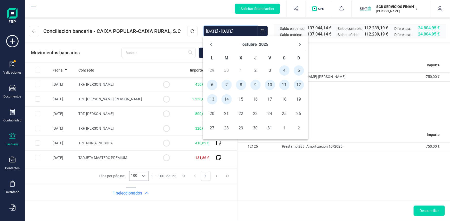
click at [224, 71] on td "30" at bounding box center [226, 70] width 14 height 14
click at [248, 44] on button "octubre" at bounding box center [249, 44] width 14 height 8
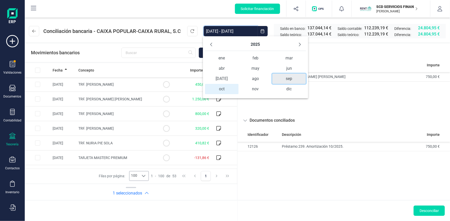
click at [288, 79] on span "sep" at bounding box center [289, 79] width 34 height 10
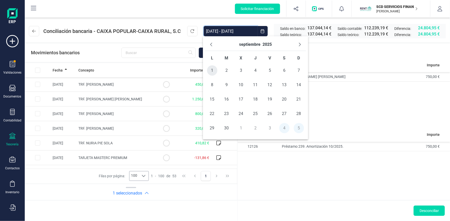
click at [212, 70] on span "1" at bounding box center [212, 70] width 10 height 10
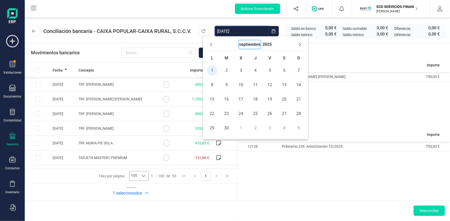
click at [250, 44] on button "septiembre" at bounding box center [249, 44] width 21 height 8
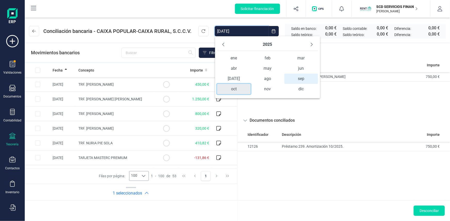
click at [232, 91] on span "oct" at bounding box center [234, 89] width 34 height 10
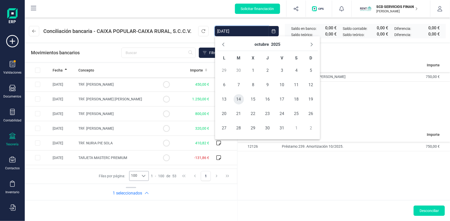
click at [238, 99] on span "14" at bounding box center [238, 99] width 10 height 10
type input "[DATE] - [DATE]"
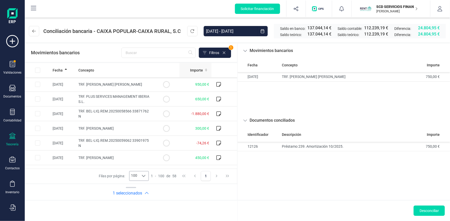
click at [195, 70] on span "Importe" at bounding box center [196, 70] width 13 height 5
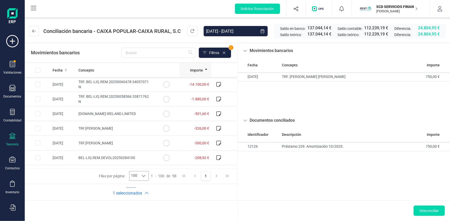
click at [195, 70] on span "Importe" at bounding box center [196, 70] width 13 height 5
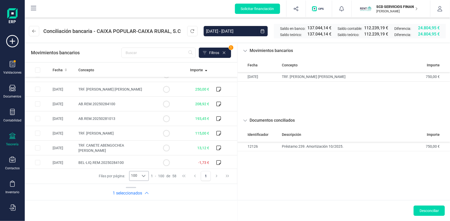
scroll to position [515, 0]
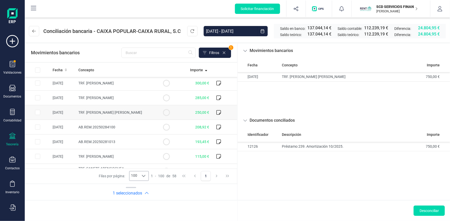
click at [38, 111] on input "Row Selected 21ecb622-d39f-42e1-91c5-2ae84e4c7766" at bounding box center [37, 112] width 5 height 5
checkbox input "true"
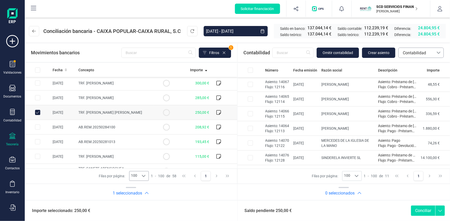
click at [410, 51] on span "Contabilidad" at bounding box center [415, 53] width 31 height 6
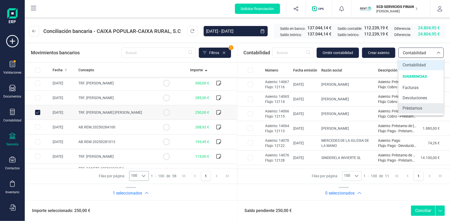
click at [412, 106] on span "Préstamos" at bounding box center [412, 108] width 20 height 6
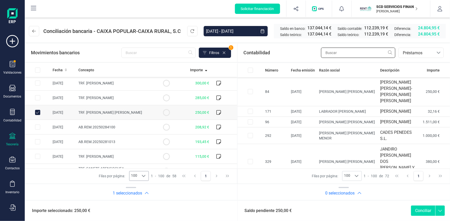
click at [328, 54] on input "text" at bounding box center [358, 53] width 74 height 10
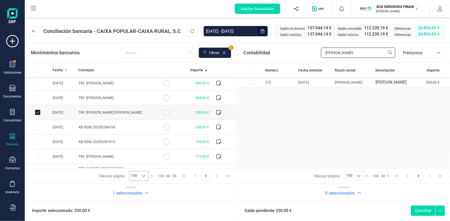
type input "[PERSON_NAME]"
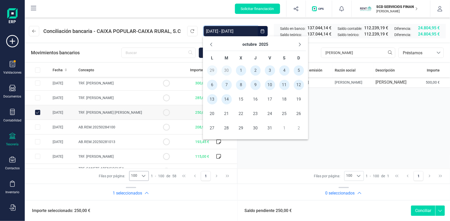
click at [227, 30] on input "[DATE] - [DATE]" at bounding box center [231, 31] width 54 height 10
click at [264, 43] on button "2025" at bounding box center [263, 44] width 9 height 8
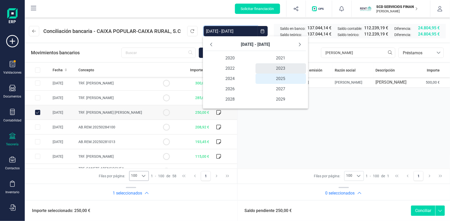
click at [278, 67] on span "2023" at bounding box center [280, 68] width 50 height 10
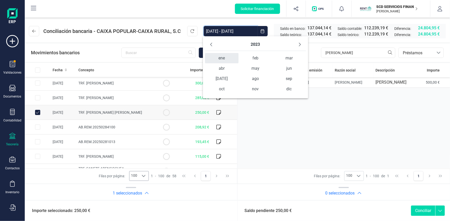
click at [227, 58] on span "ene" at bounding box center [222, 58] width 34 height 10
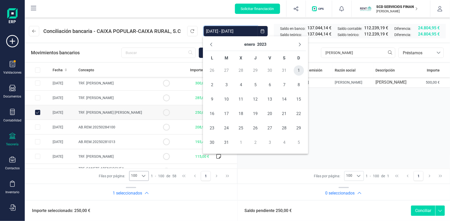
click at [296, 71] on span "1" at bounding box center [298, 70] width 10 height 10
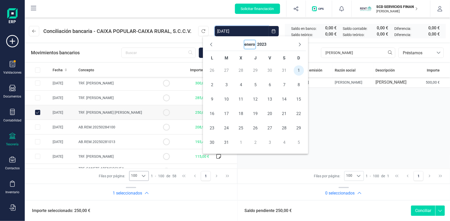
click at [245, 43] on button "enero" at bounding box center [249, 44] width 11 height 8
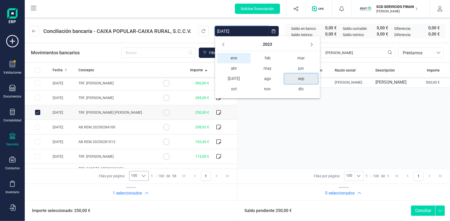
click at [296, 79] on span "sep" at bounding box center [301, 79] width 34 height 10
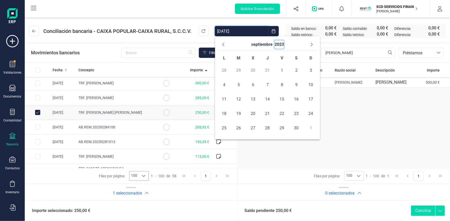
click at [277, 44] on button "2023" at bounding box center [278, 44] width 9 height 8
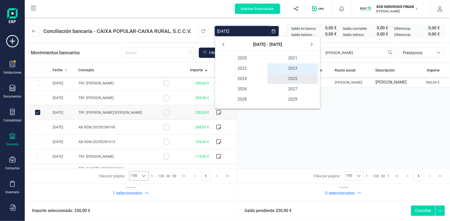
click at [293, 76] on span "2025" at bounding box center [292, 79] width 50 height 10
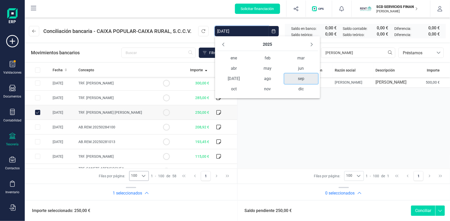
click at [300, 79] on span "sep" at bounding box center [301, 79] width 34 height 10
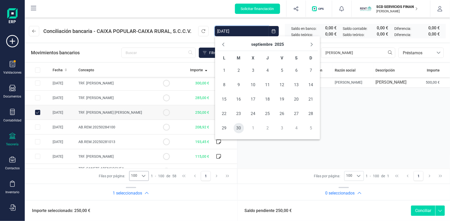
click at [238, 128] on span "30" at bounding box center [238, 128] width 10 height 10
type input "[DATE] - [DATE]"
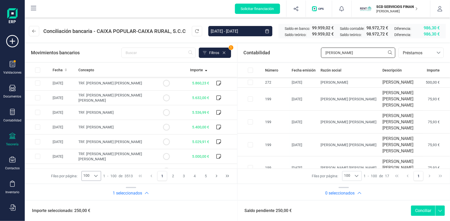
click at [343, 53] on input "[PERSON_NAME]" at bounding box center [358, 53] width 74 height 10
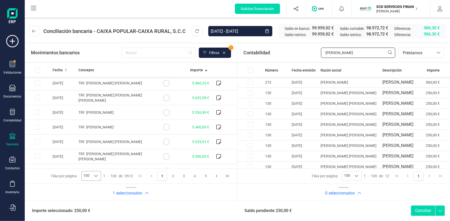
type input "[PERSON_NAME]"
click at [250, 96] on input "Row Selected f8cdd907-a38f-46e9-b4cb-08342d4f6fc0" at bounding box center [250, 92] width 5 height 5
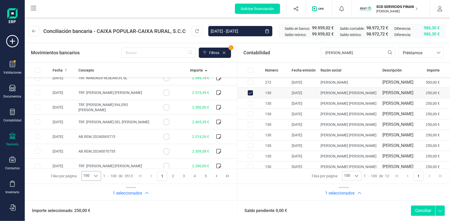
scroll to position [1358, 0]
click at [422, 211] on button "Conciliar" at bounding box center [423, 211] width 24 height 10
checkbox input "false"
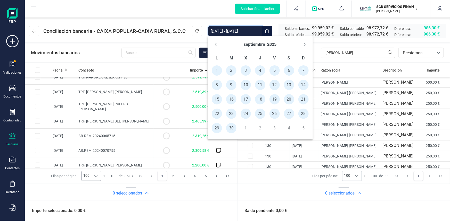
click at [223, 30] on input "[DATE] - [DATE]" at bounding box center [235, 31] width 54 height 10
click at [255, 45] on button "septiembre" at bounding box center [253, 44] width 21 height 8
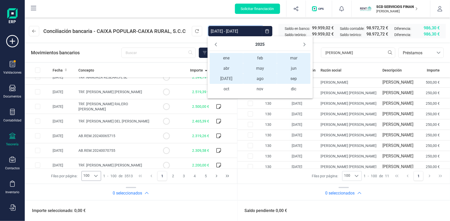
click at [226, 56] on span "ene ene" at bounding box center [226, 58] width 34 height 10
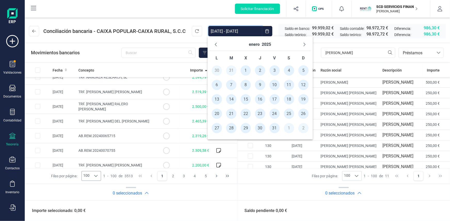
click at [245, 72] on span "1" at bounding box center [245, 70] width 10 height 10
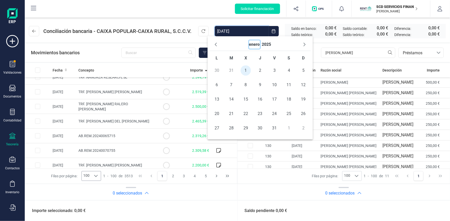
click at [256, 44] on button "enero" at bounding box center [254, 44] width 11 height 8
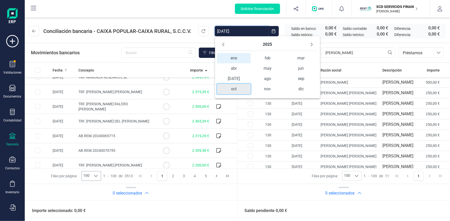
click at [233, 90] on span "oct" at bounding box center [234, 89] width 34 height 10
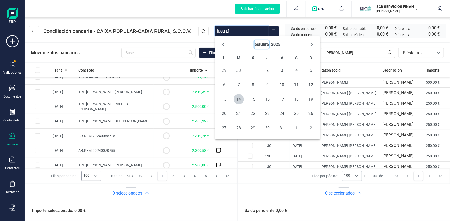
click at [261, 44] on button "octubre" at bounding box center [261, 44] width 14 height 8
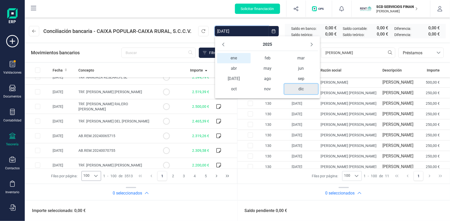
click at [303, 89] on span "dic" at bounding box center [301, 89] width 34 height 10
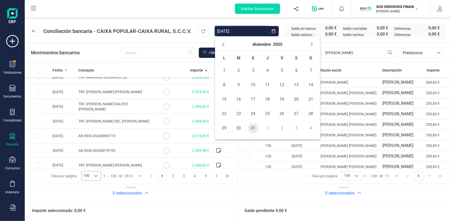
click at [254, 128] on span "31" at bounding box center [253, 128] width 10 height 10
type input "[DATE] - [DATE]"
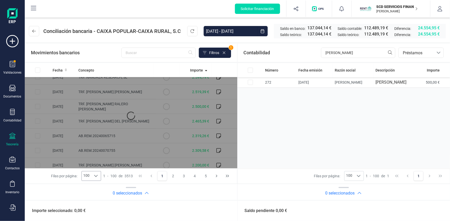
scroll to position [744, 0]
